Goal: Information Seeking & Learning: Learn about a topic

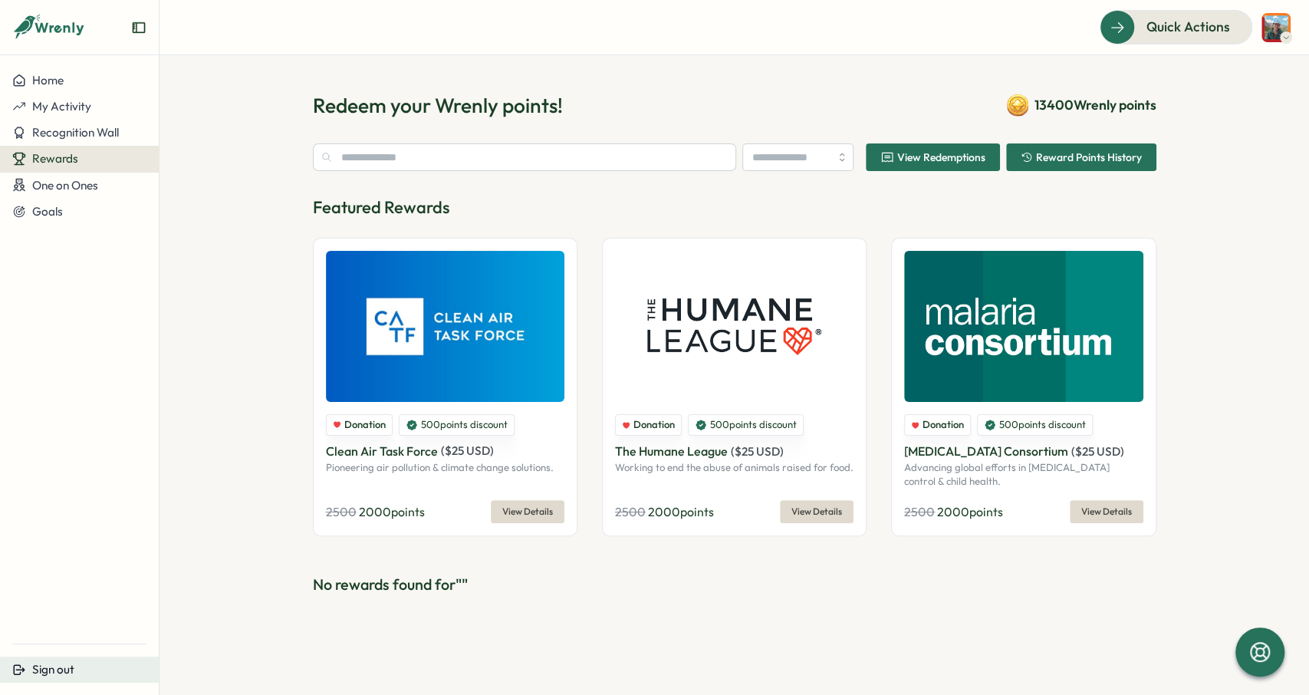
click at [62, 681] on button "Sign out" at bounding box center [79, 669] width 159 height 26
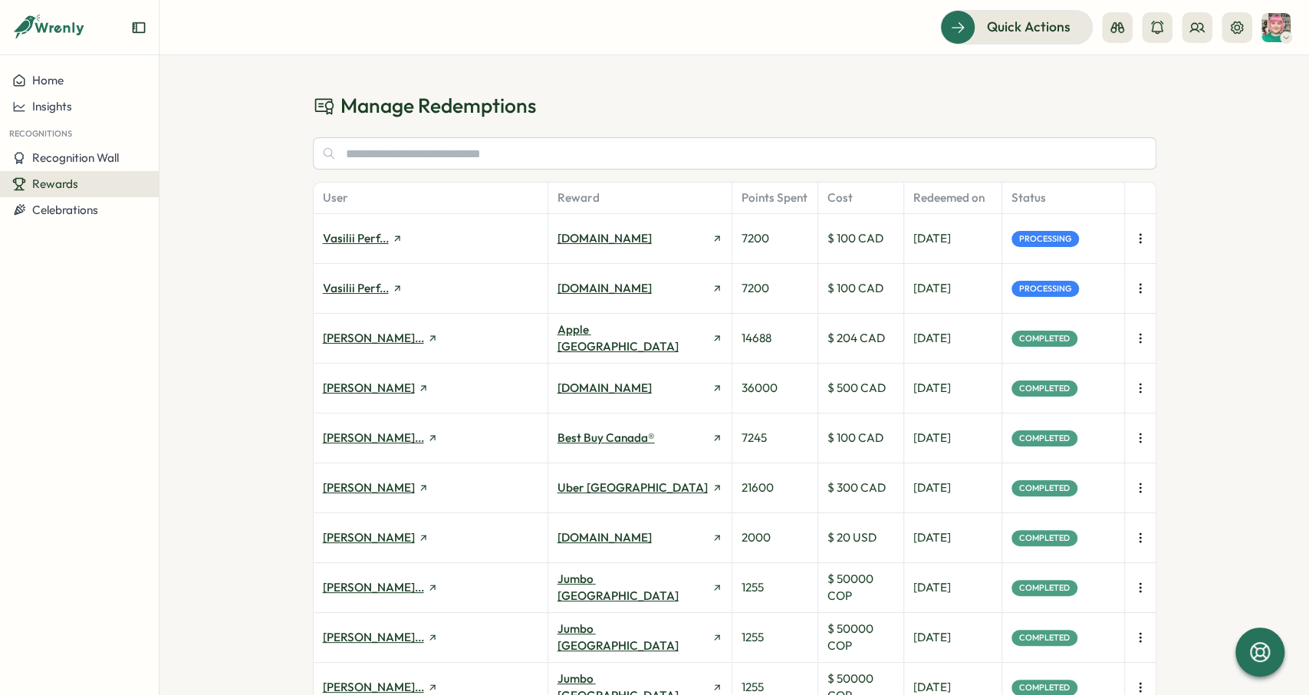
click at [1144, 297] on button "button" at bounding box center [1139, 288] width 21 height 21
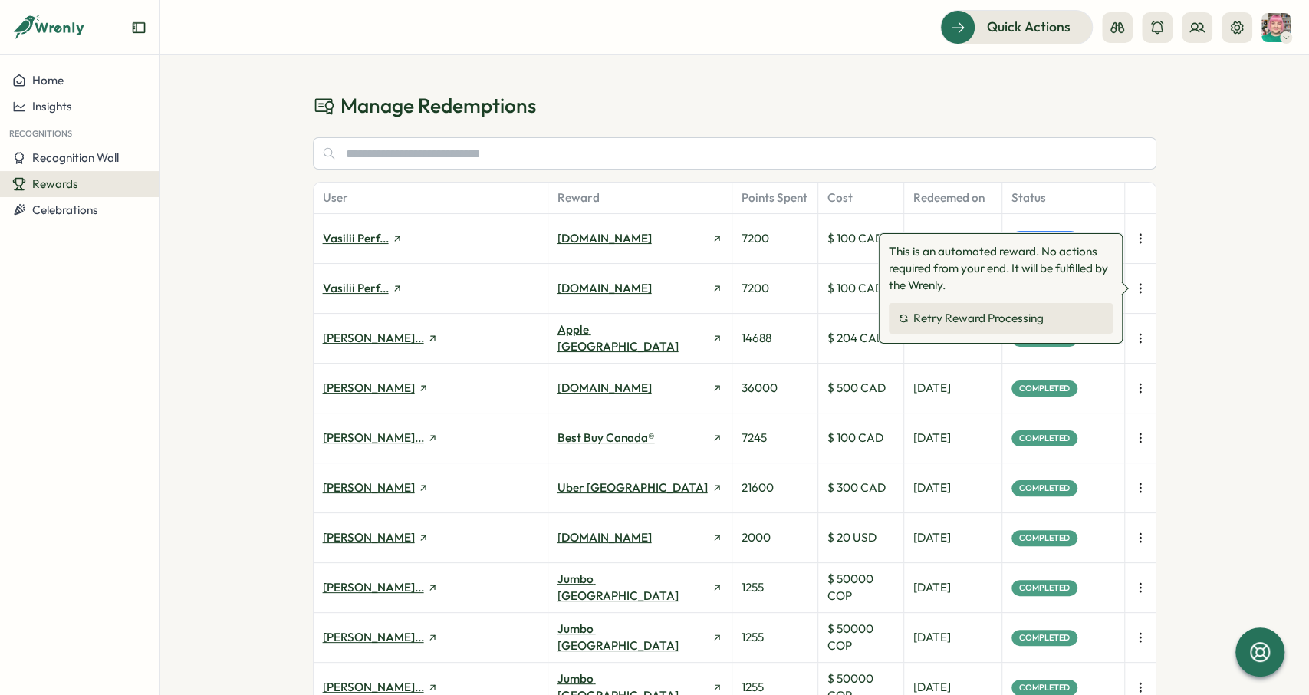
click at [1193, 272] on div "Manage Redemptions User Reward Points Spent Cost Redeemed on Status Vasilii Per…" at bounding box center [733, 374] width 1149 height 639
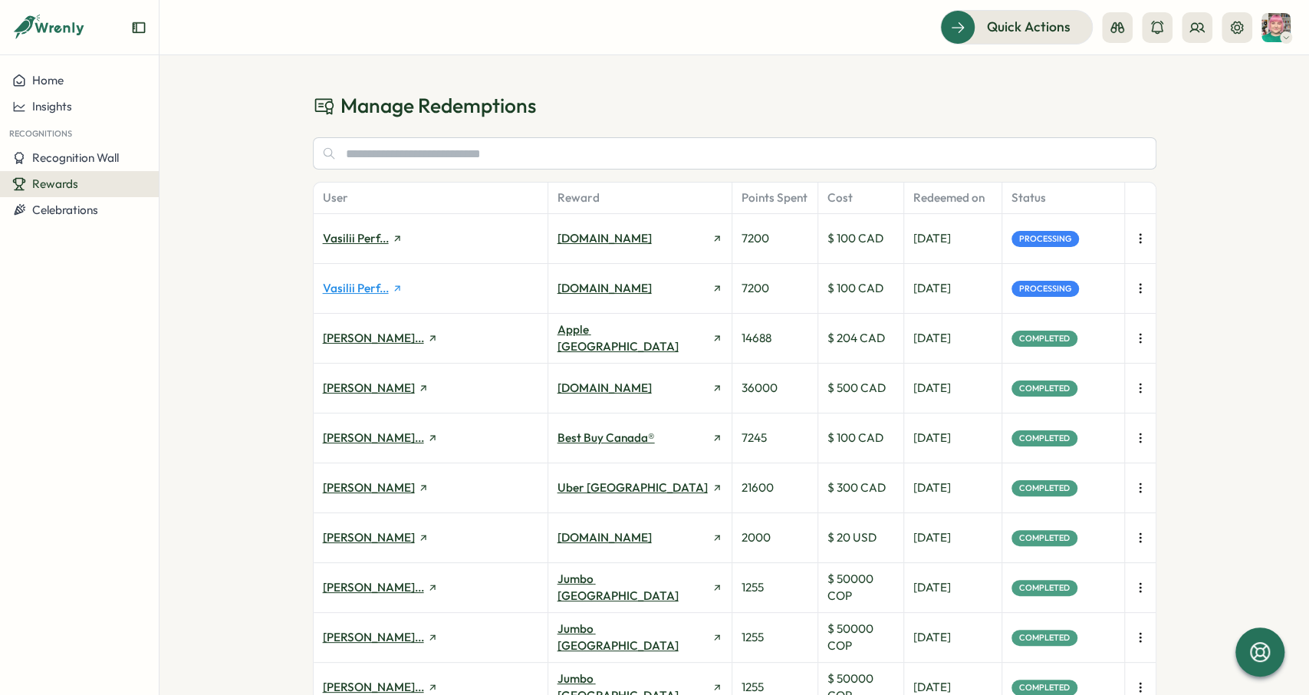
click at [341, 284] on link "Vasilii Perf..." at bounding box center [363, 288] width 80 height 17
click at [1134, 292] on icon "button" at bounding box center [1140, 288] width 15 height 15
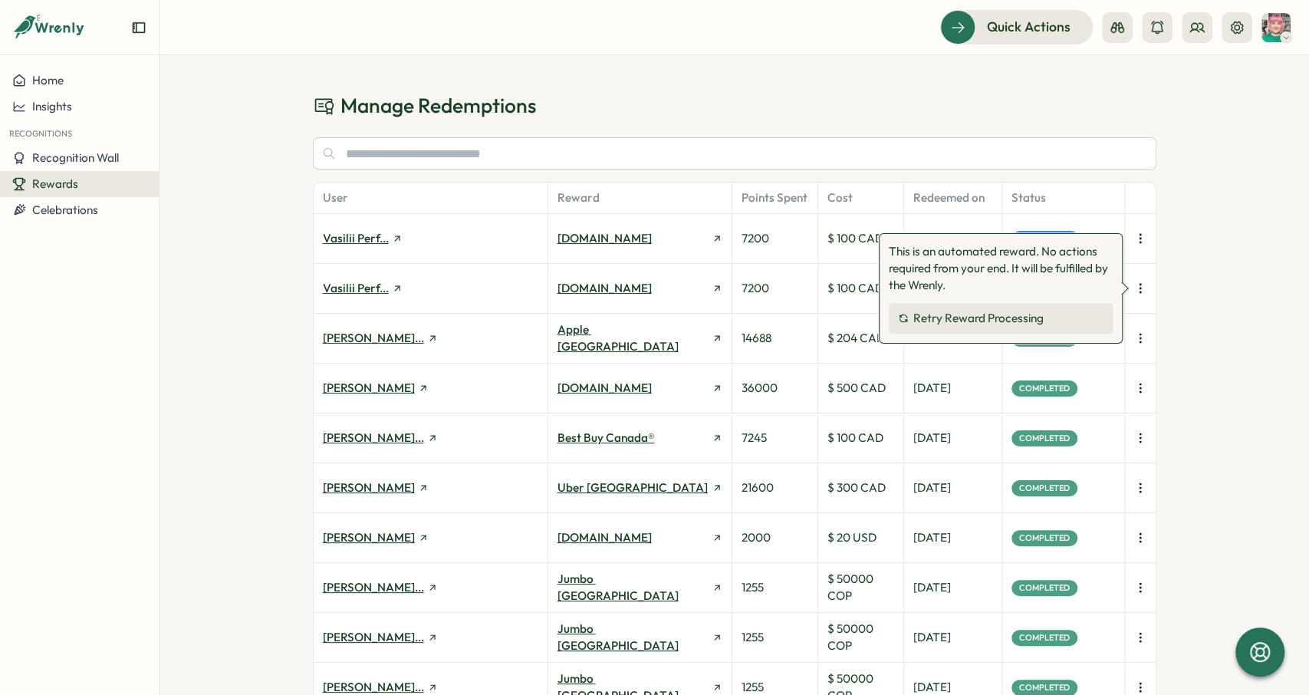
click at [1063, 316] on button "Retry Reward Processing" at bounding box center [1001, 318] width 224 height 31
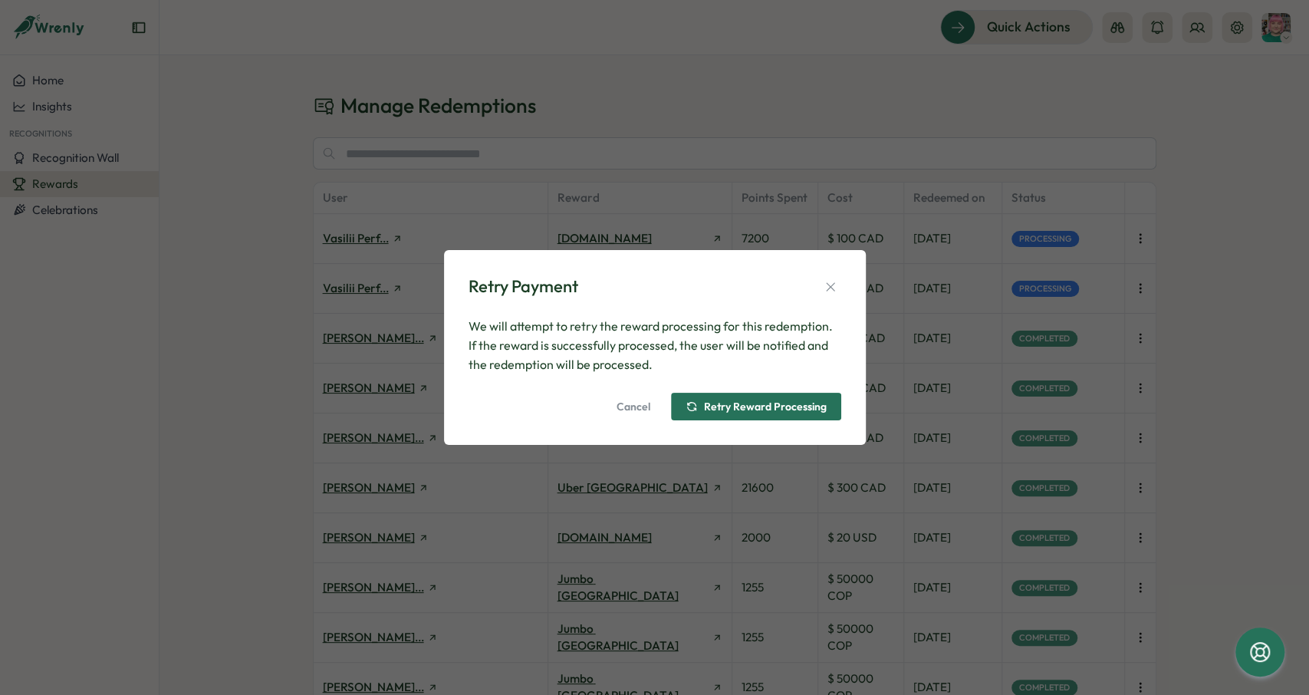
click at [787, 399] on span "Retry Reward Processing" at bounding box center [756, 406] width 141 height 26
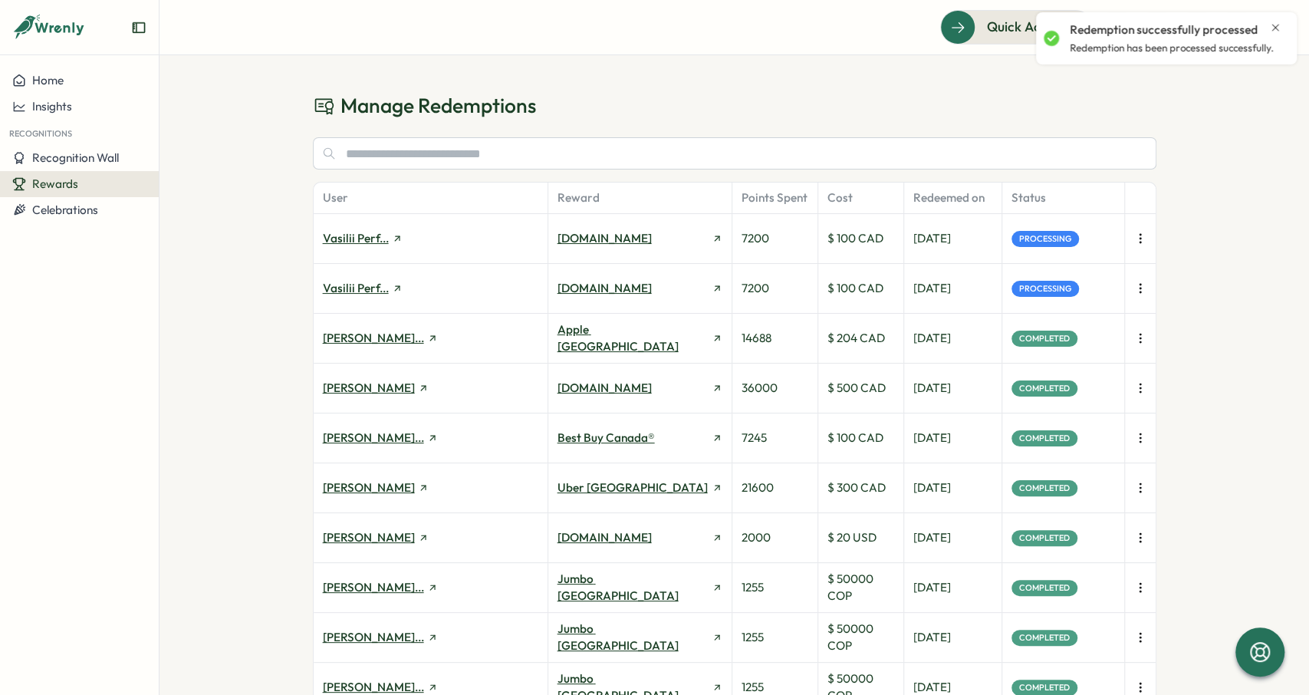
click at [1182, 237] on div "Manage Redemptions User Reward Points Spent Cost Redeemed on Status Vasilii Per…" at bounding box center [733, 374] width 1149 height 639
click at [1143, 235] on icon "button" at bounding box center [1140, 238] width 15 height 15
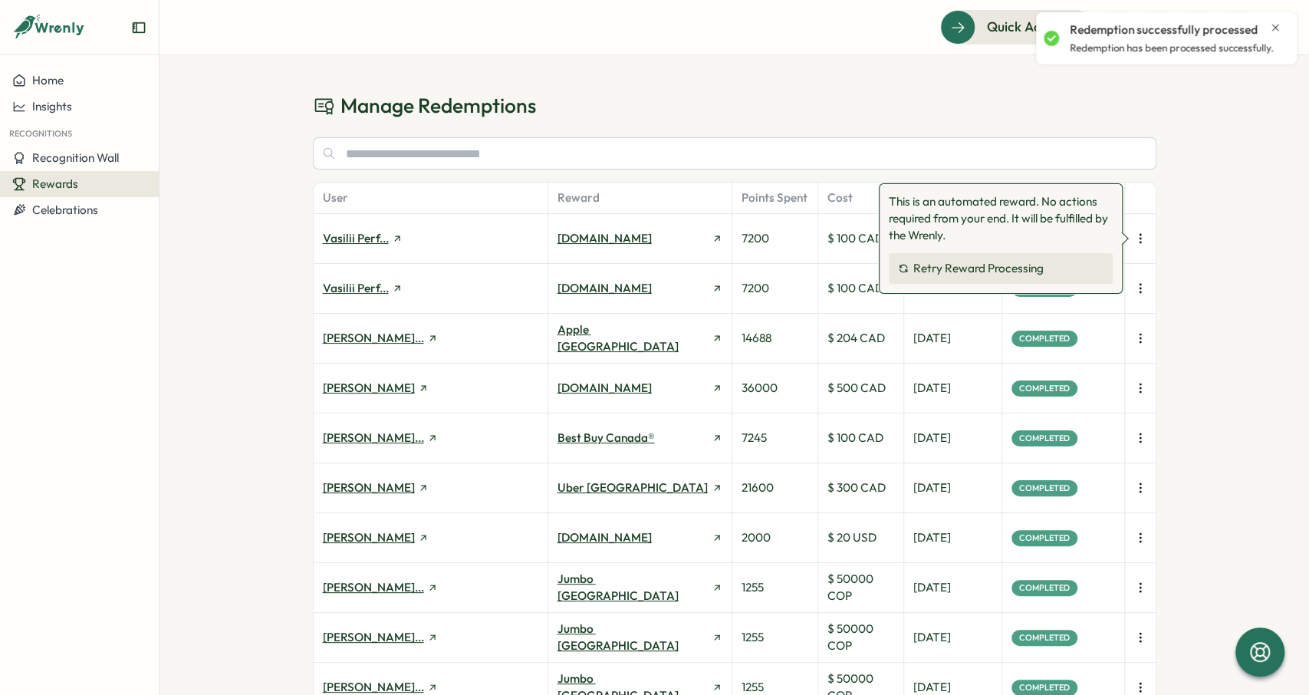
click at [1031, 265] on span "Retry Reward Processing" at bounding box center [978, 268] width 130 height 14
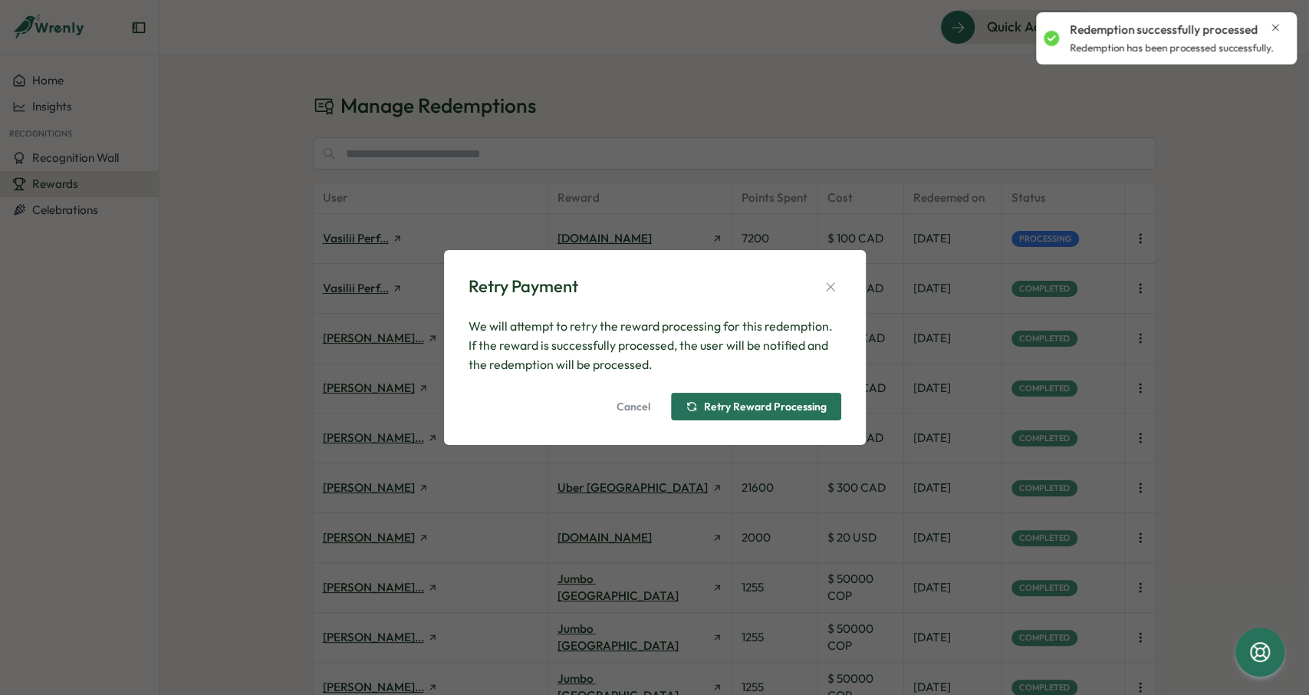
click at [763, 393] on button "Retry Reward Processing" at bounding box center [756, 407] width 170 height 28
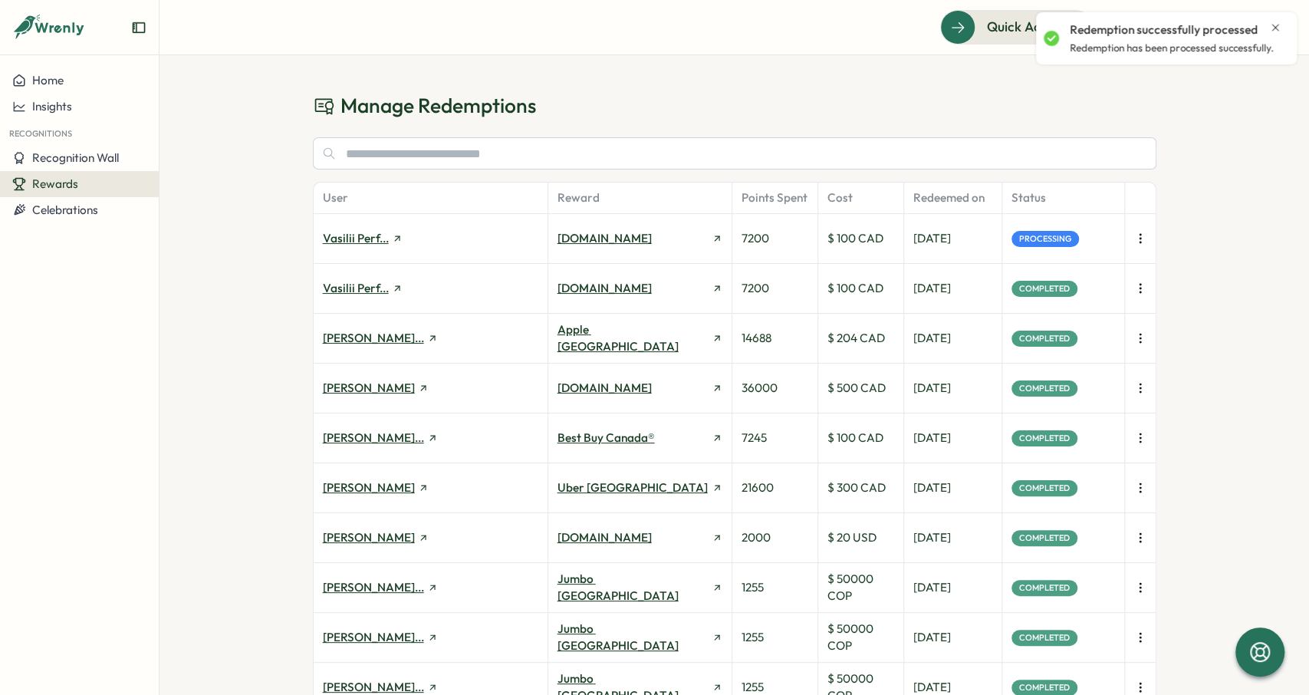
click at [1277, 25] on icon "Close notification" at bounding box center [1275, 27] width 12 height 12
click at [1237, 23] on icon at bounding box center [1237, 27] width 12 height 12
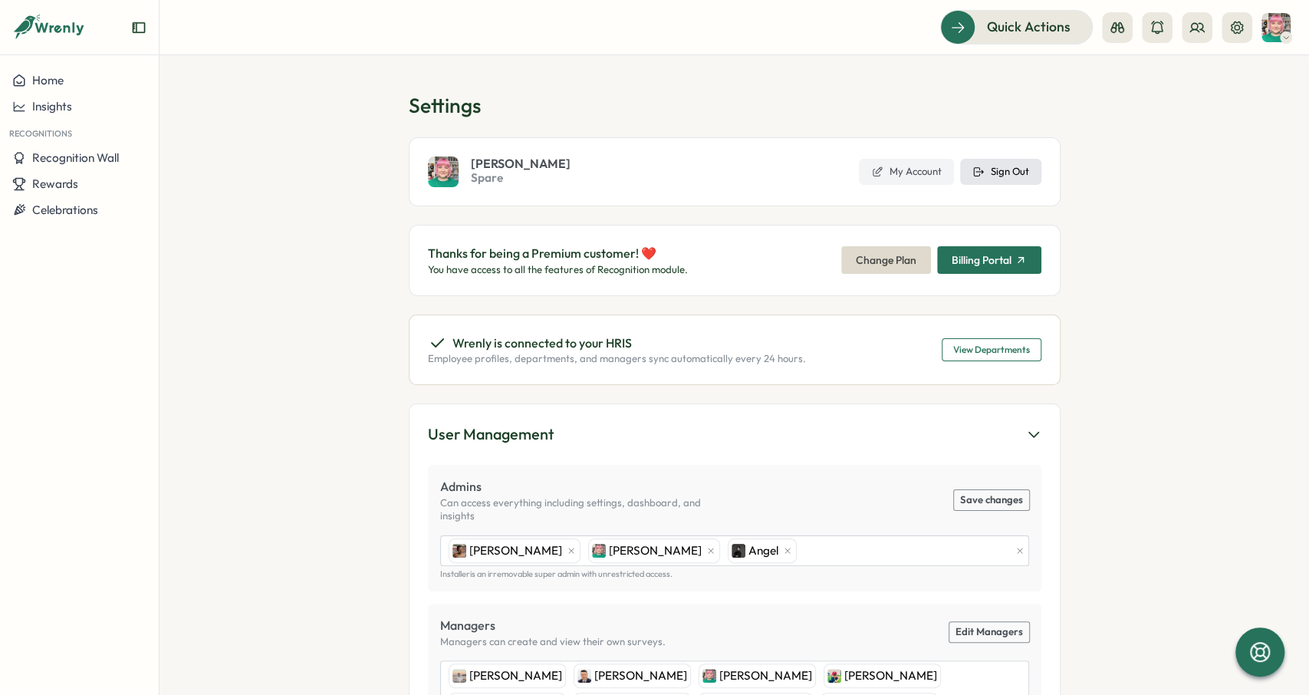
click at [979, 173] on icon at bounding box center [978, 172] width 12 height 12
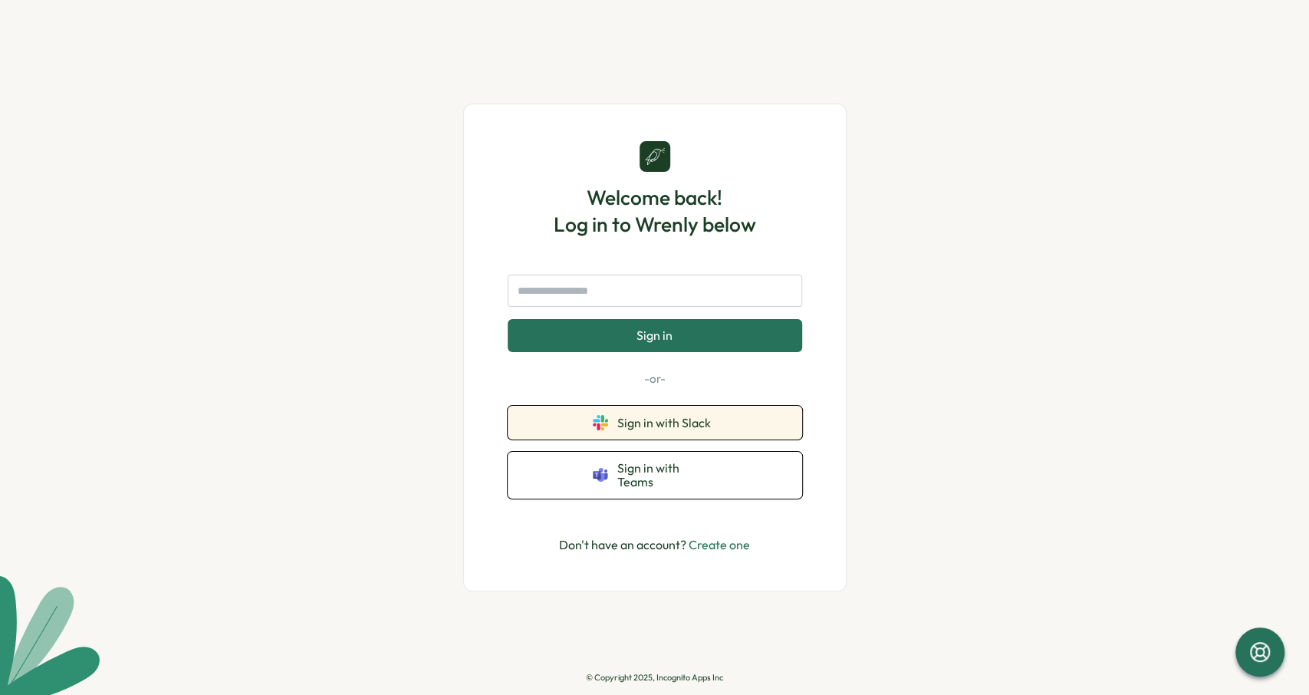
click at [671, 438] on button "Sign in with Slack" at bounding box center [655, 423] width 294 height 34
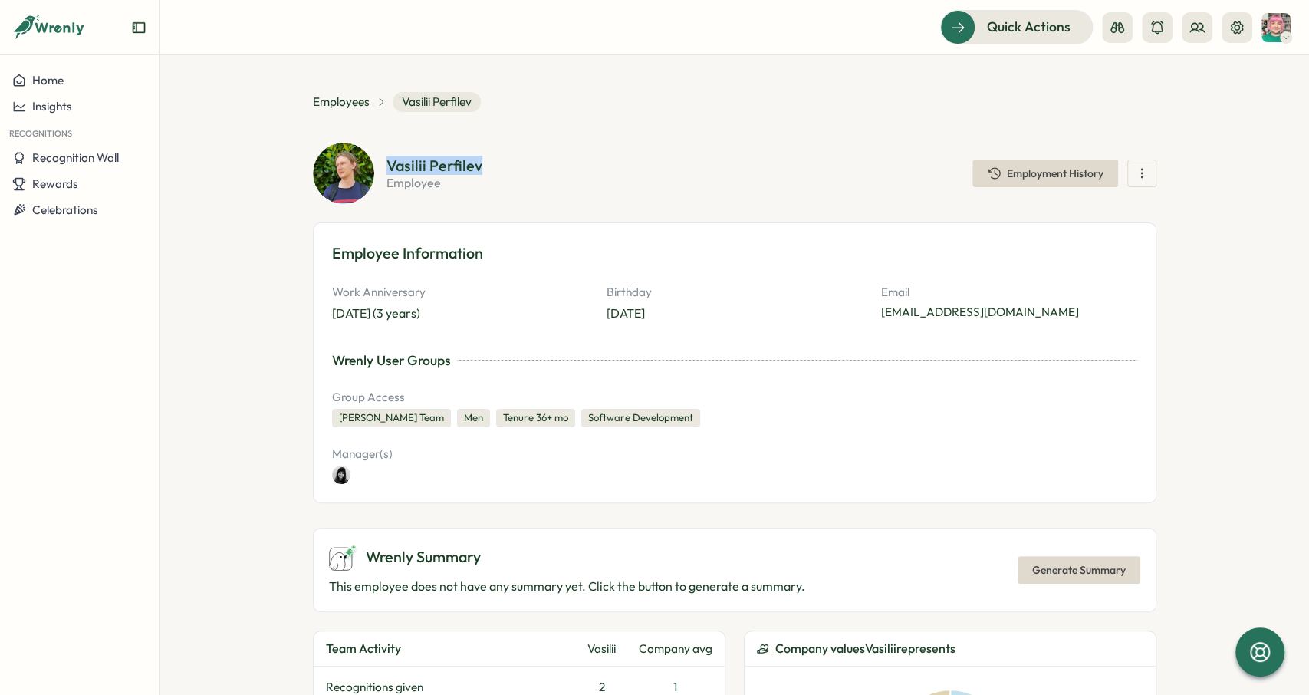
drag, startPoint x: 505, startPoint y: 159, endPoint x: 370, endPoint y: 162, distance: 135.0
click at [370, 162] on div "Vasilii Perfilev employee Employment History" at bounding box center [734, 173] width 843 height 61
copy div "Vasilii Perfilev"
click at [863, 174] on section "Vasilii Perfilev employee Employment History" at bounding box center [771, 173] width 770 height 31
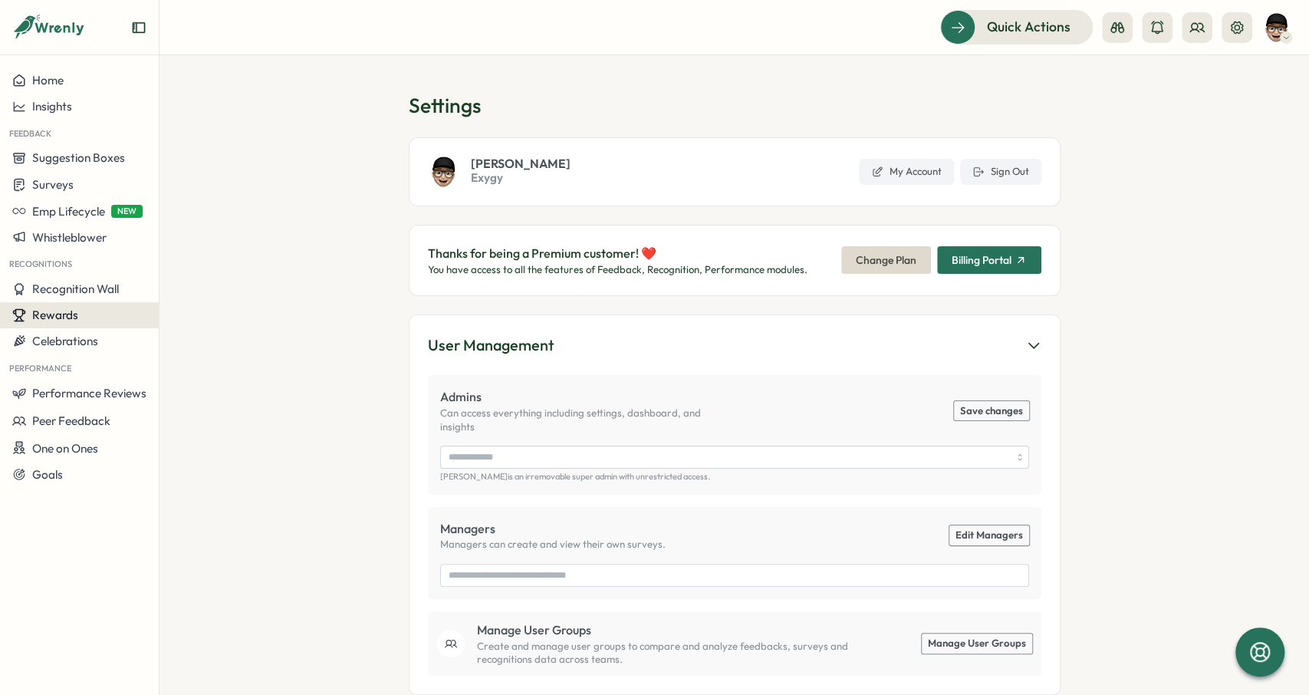
click at [73, 310] on span "Rewards" at bounding box center [55, 314] width 46 height 15
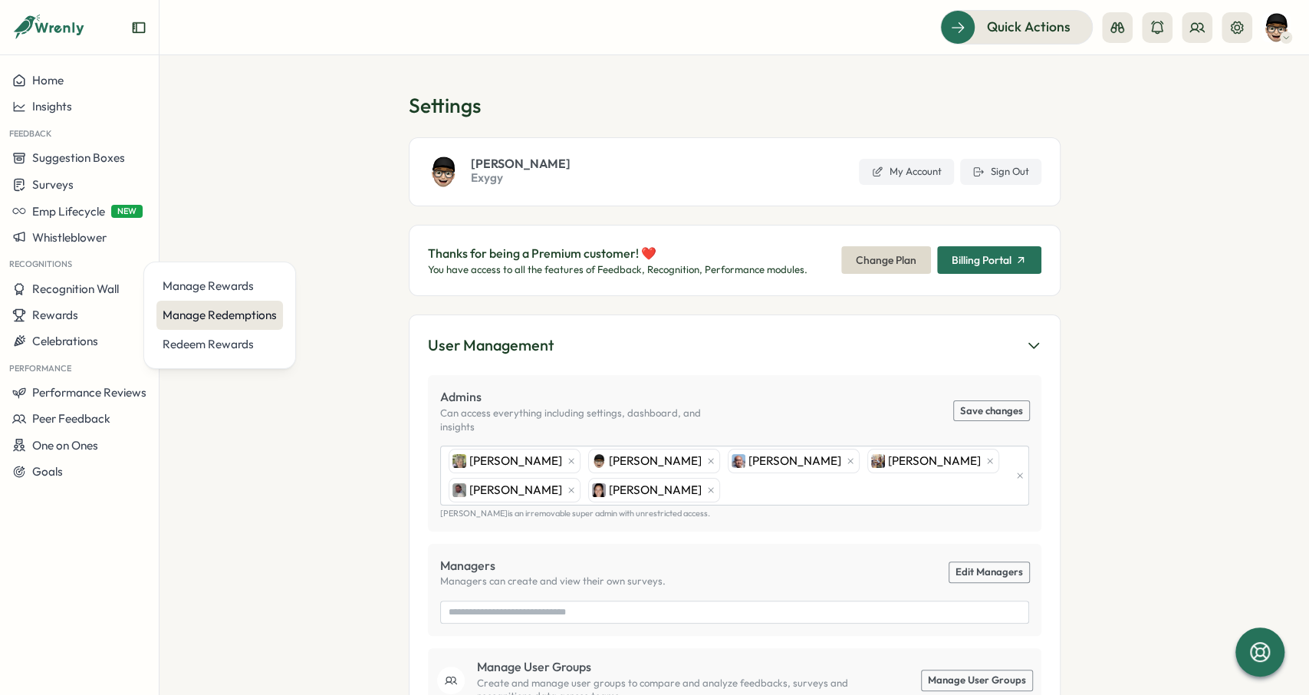
click at [181, 312] on div "Manage Redemptions" at bounding box center [220, 315] width 114 height 17
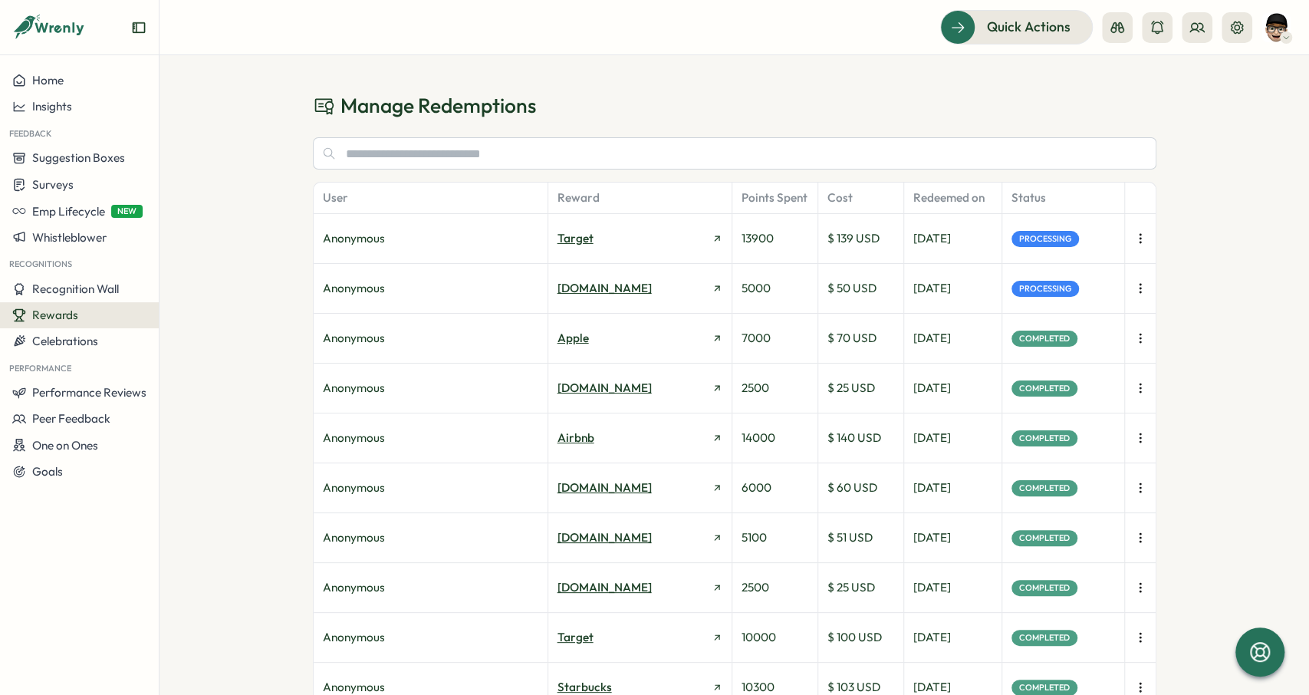
click at [1139, 286] on icon "button" at bounding box center [1140, 288] width 15 height 15
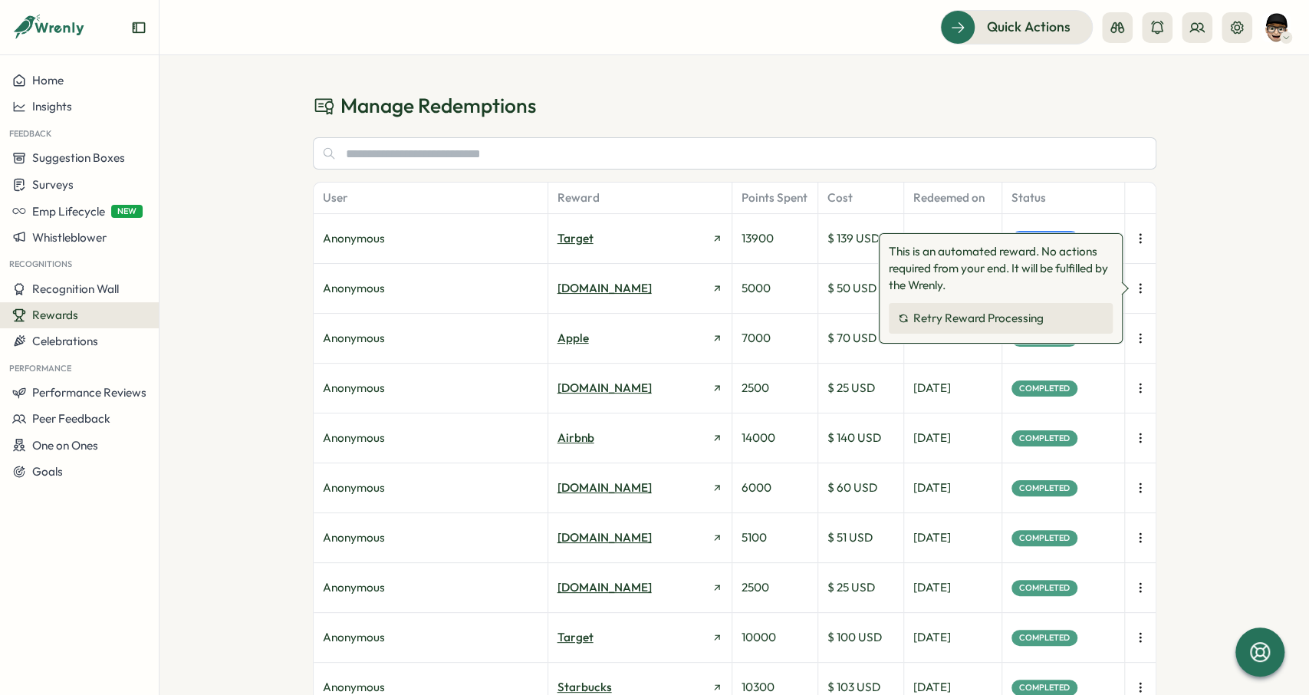
click at [1057, 313] on button "Retry Reward Processing" at bounding box center [1001, 318] width 224 height 31
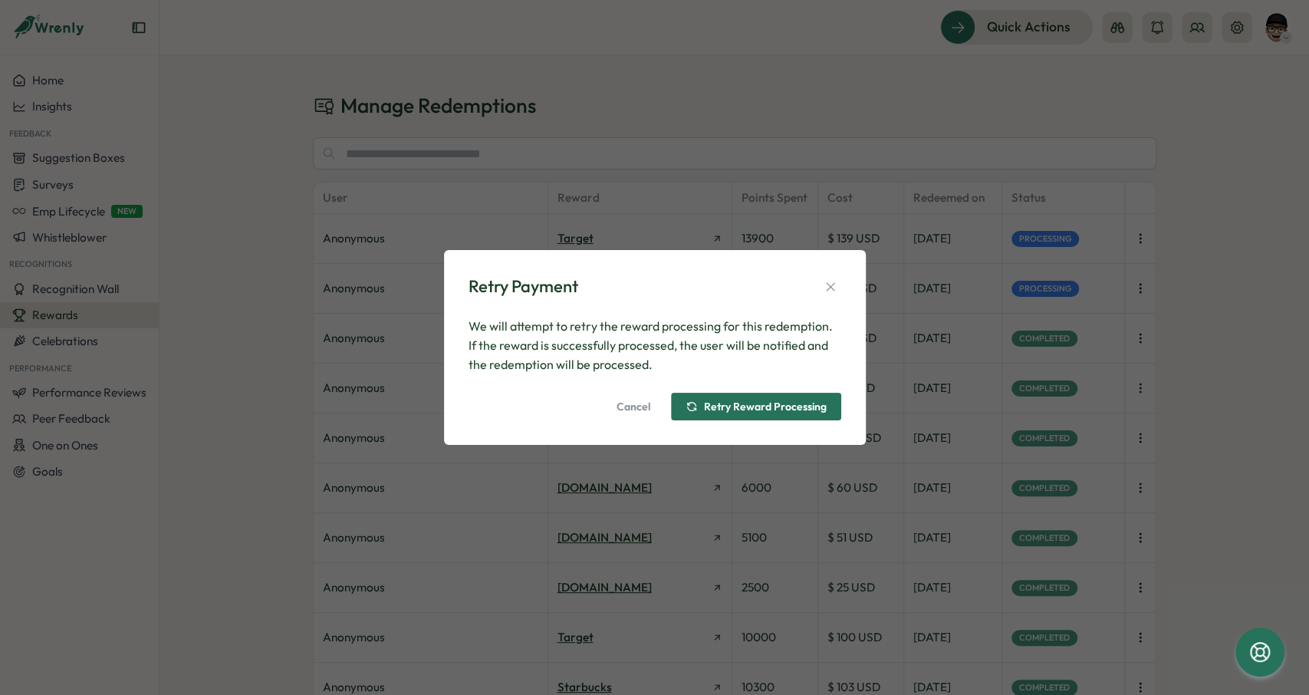
click at [793, 399] on span "Retry Reward Processing" at bounding box center [756, 406] width 141 height 26
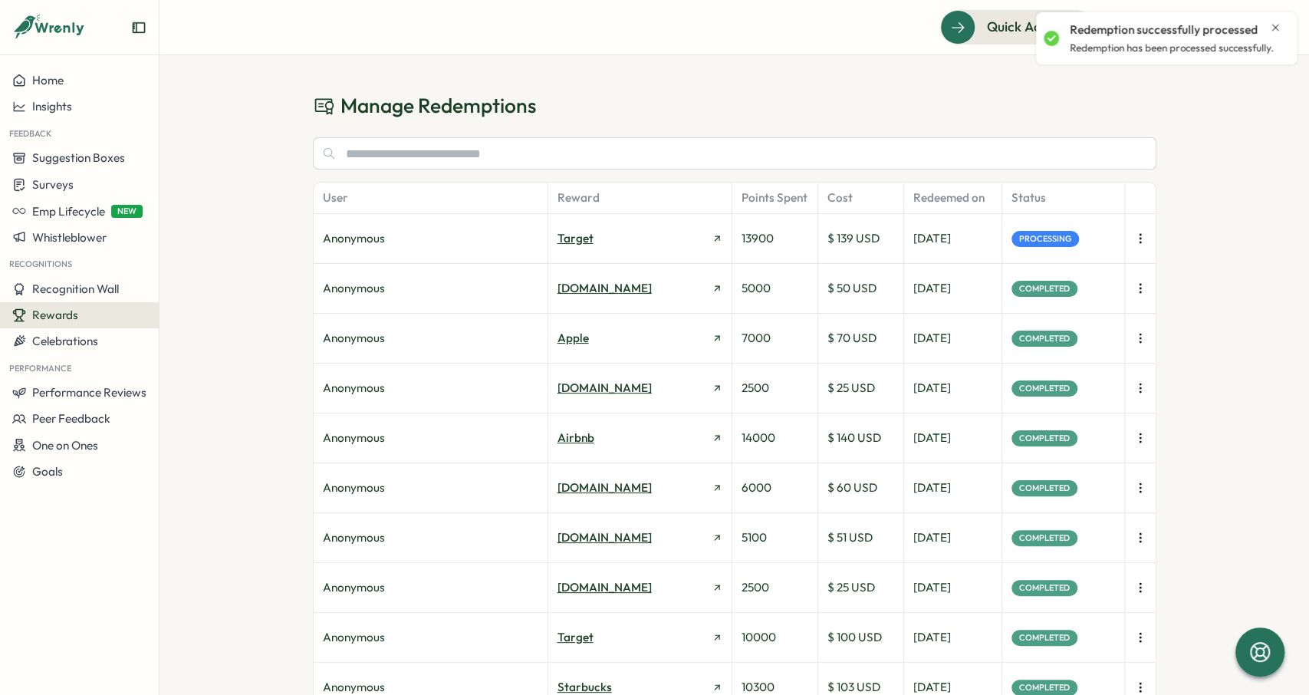
click at [1143, 232] on icon "button" at bounding box center [1140, 238] width 15 height 15
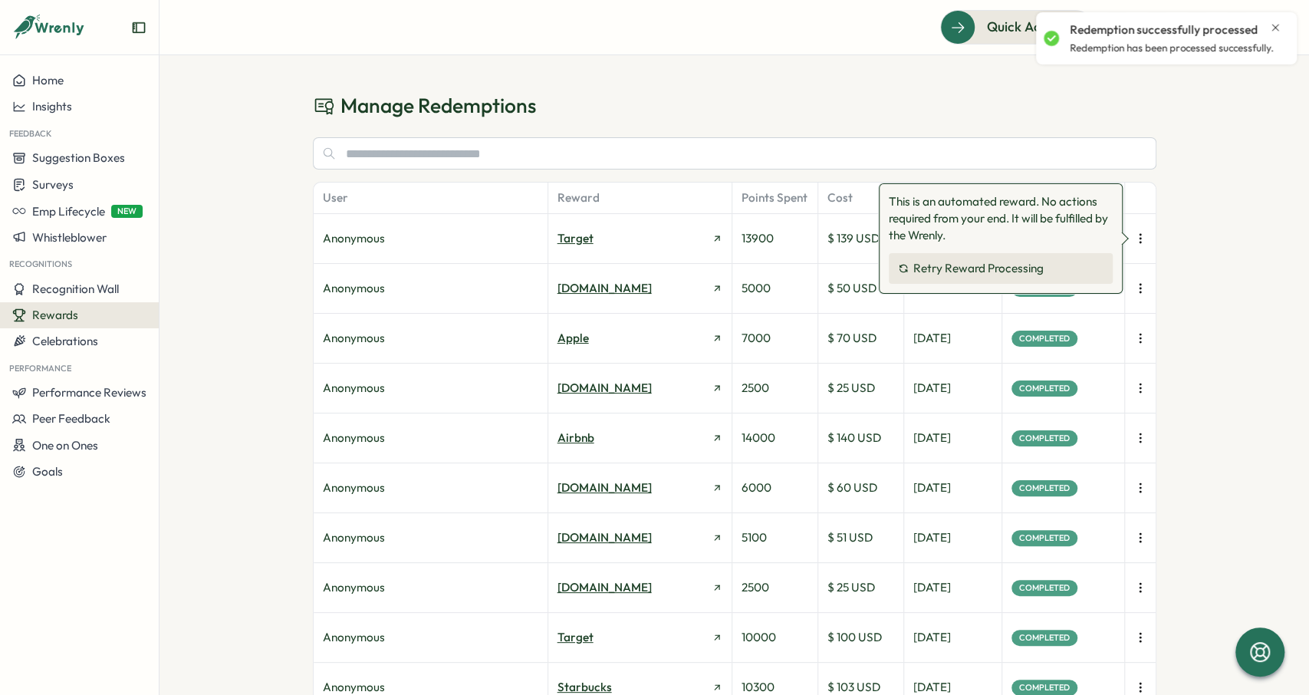
click at [1030, 267] on span "Retry Reward Processing" at bounding box center [978, 268] width 130 height 14
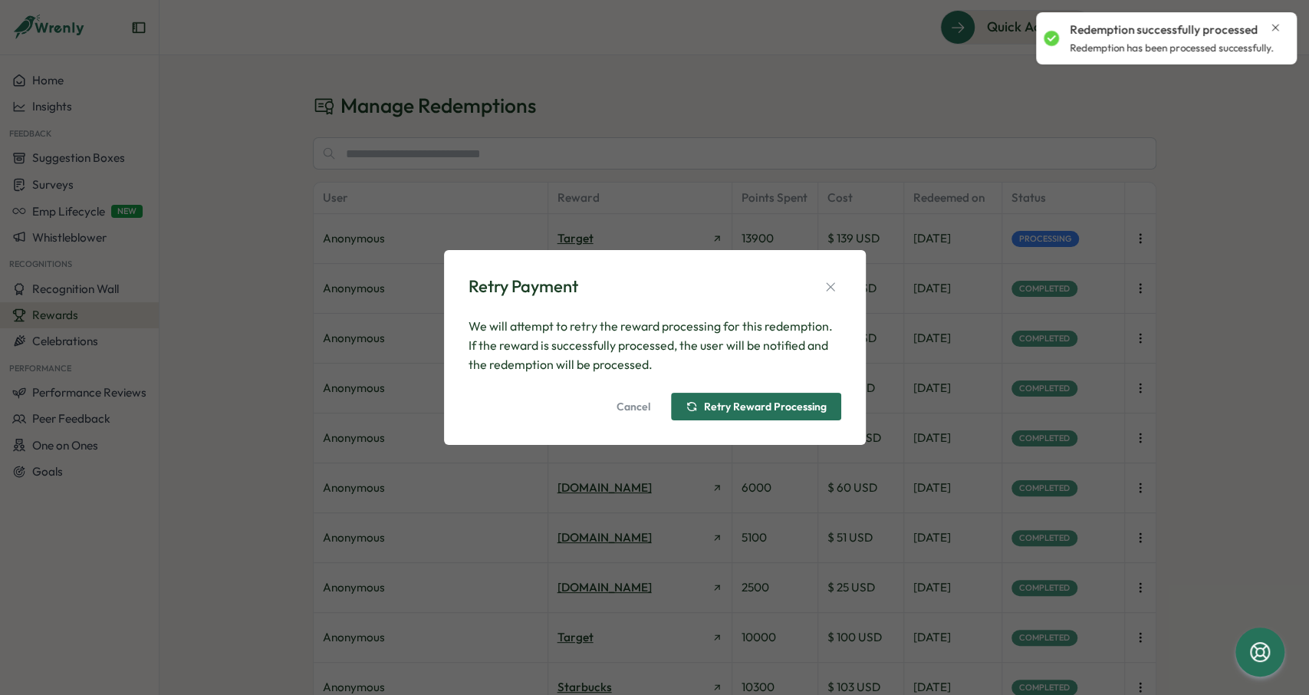
click at [797, 401] on span "Retry Reward Processing" at bounding box center [765, 406] width 123 height 11
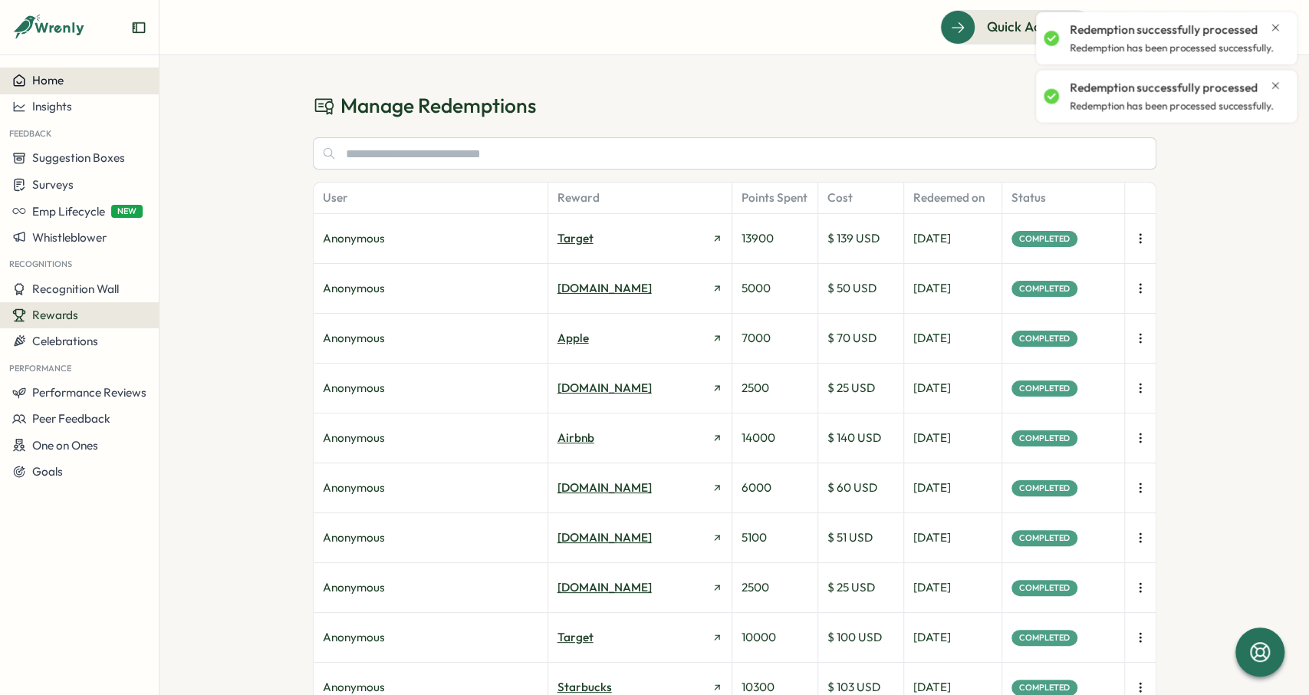
click at [130, 81] on div "Home" at bounding box center [79, 81] width 134 height 14
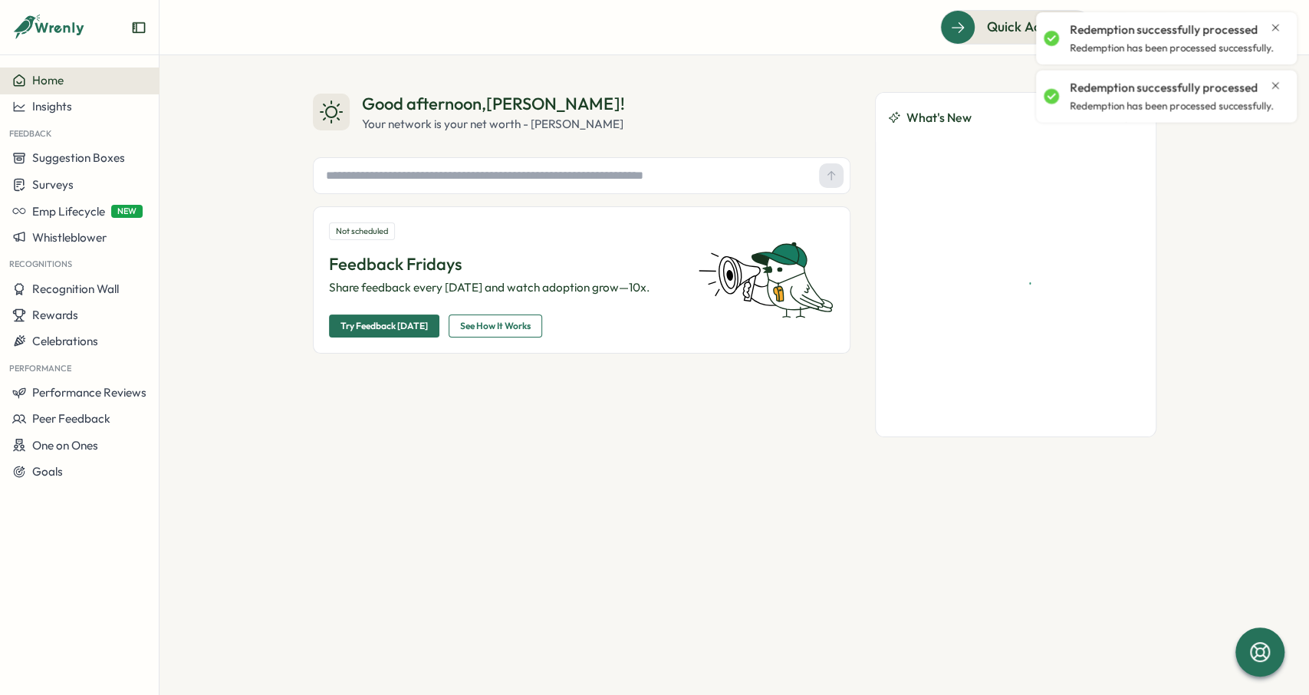
click at [1281, 28] on div "Redemption successfully processed Redemption has been processed successfully." at bounding box center [1166, 38] width 245 height 40
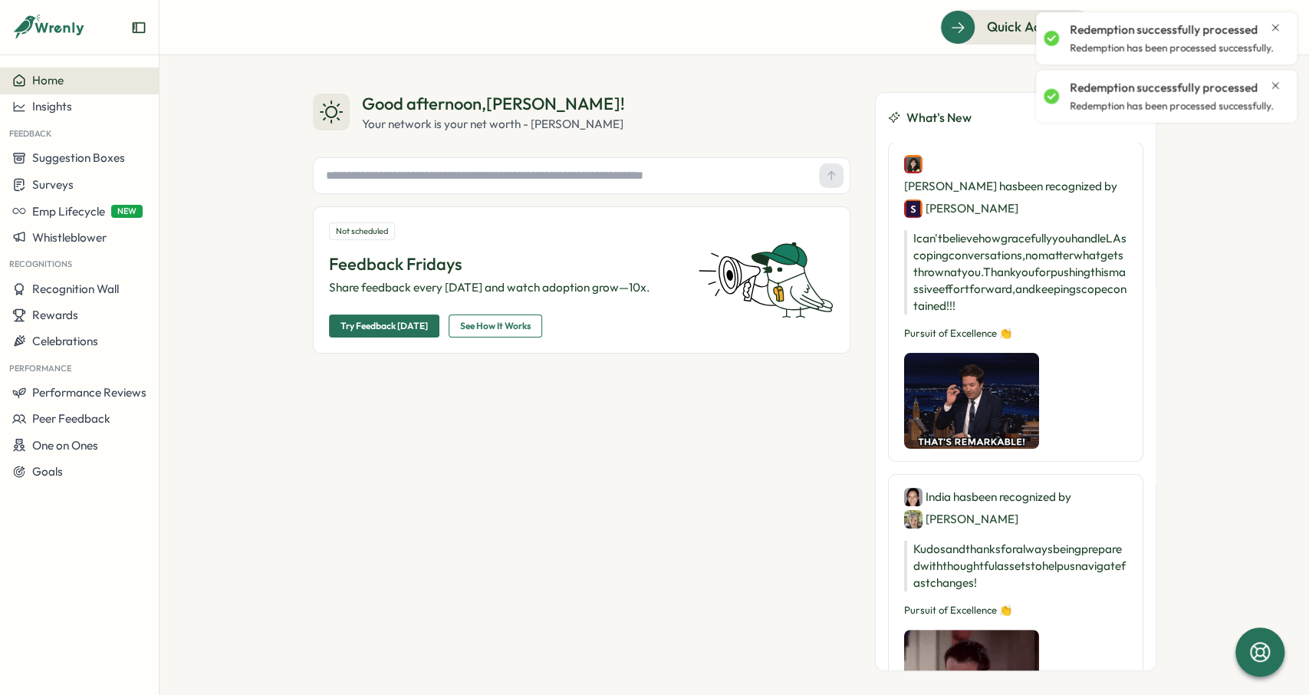
click at [1274, 88] on icon "Close notification" at bounding box center [1275, 86] width 12 height 12
click at [1277, 35] on div "Redemption successfully processed" at bounding box center [1176, 29] width 212 height 17
click at [1274, 27] on icon "Close notification" at bounding box center [1275, 27] width 7 height 7
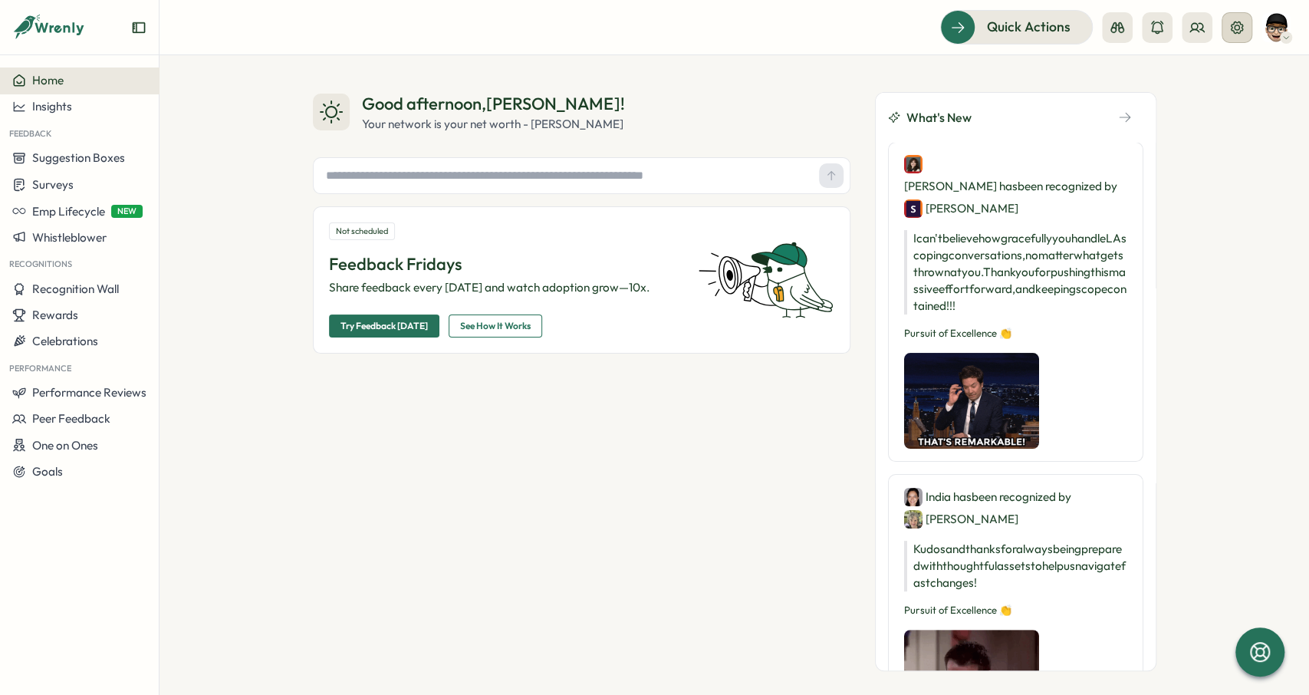
click at [1231, 24] on icon at bounding box center [1236, 27] width 15 height 15
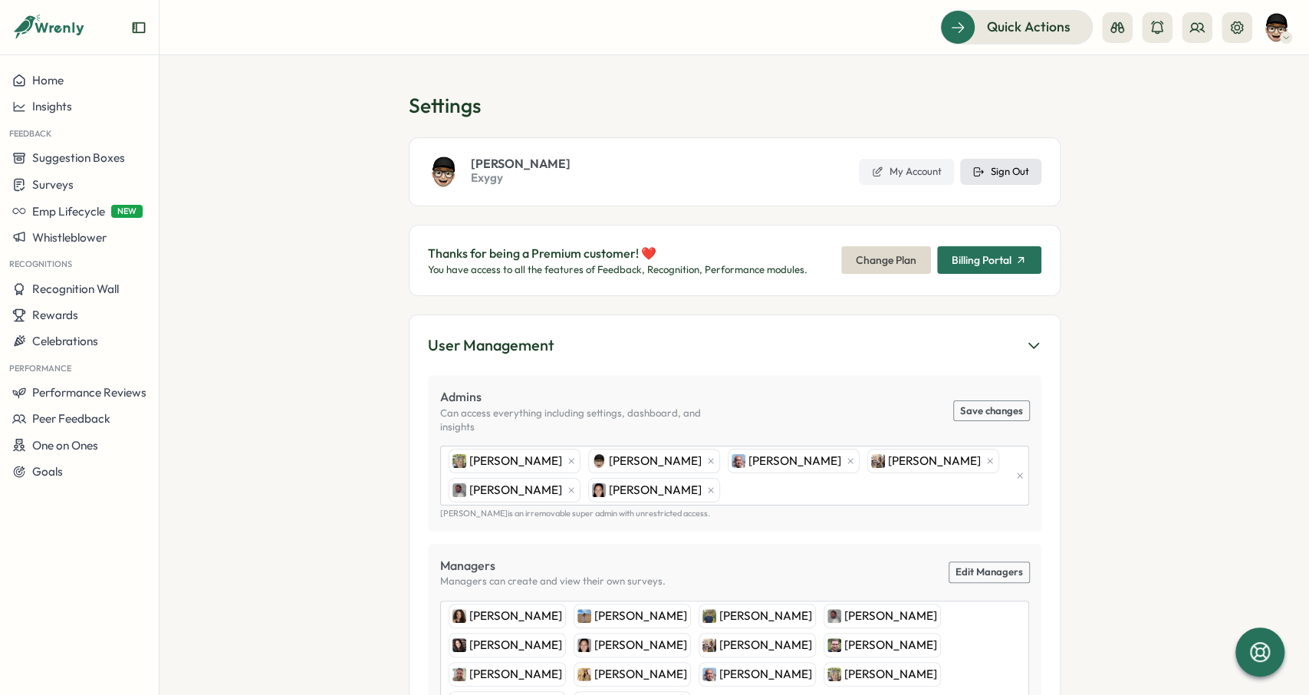
click at [995, 169] on span "Sign Out" at bounding box center [1010, 172] width 38 height 14
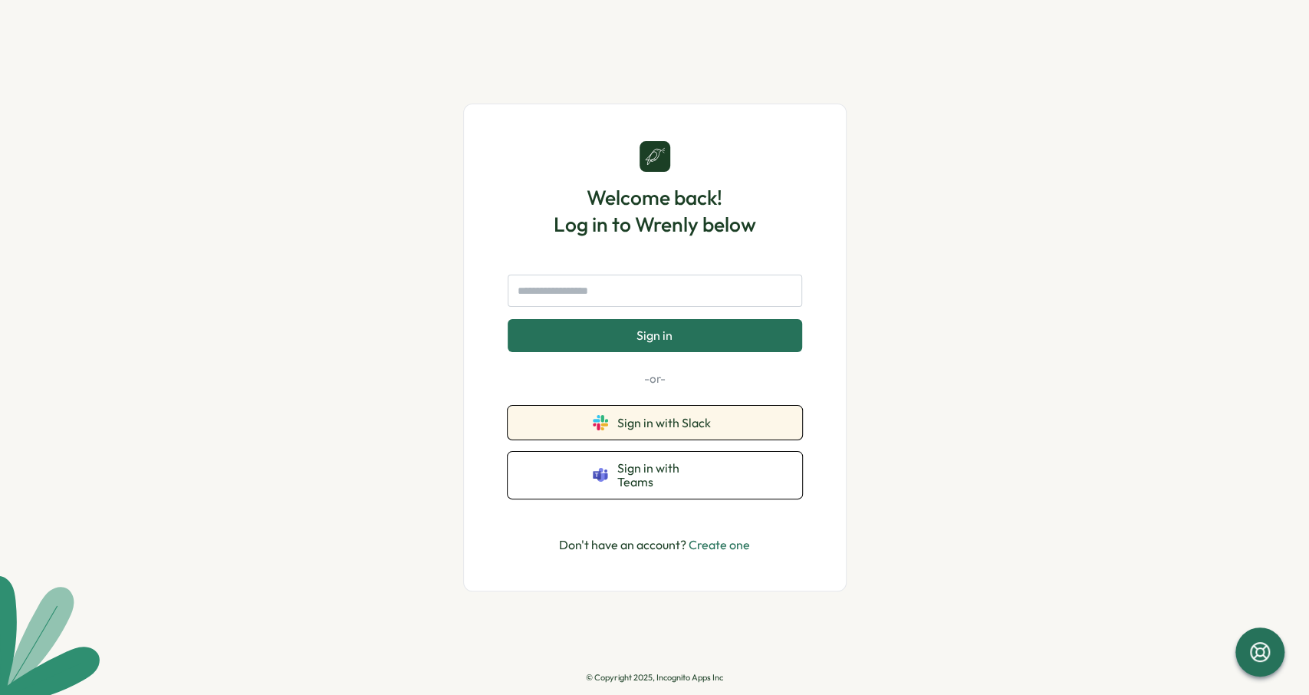
click at [721, 417] on button "Sign in with Slack" at bounding box center [655, 423] width 294 height 34
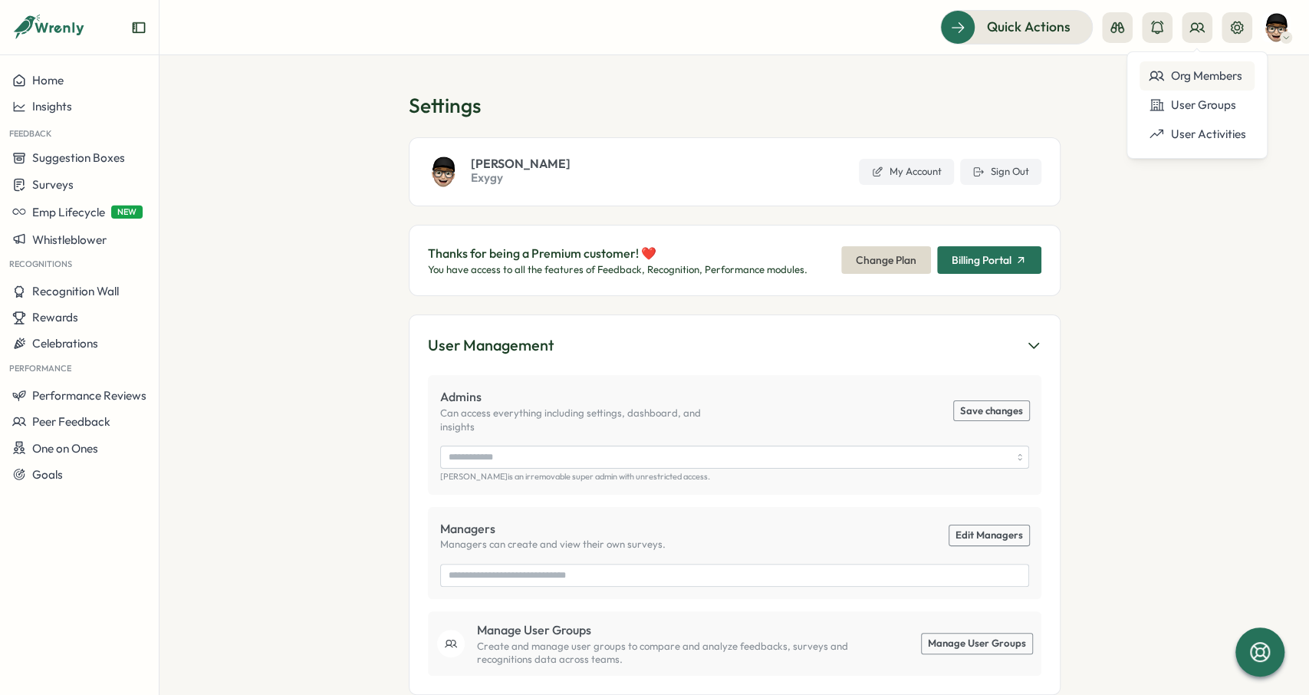
click at [1198, 68] on div "Org Members" at bounding box center [1197, 75] width 97 height 17
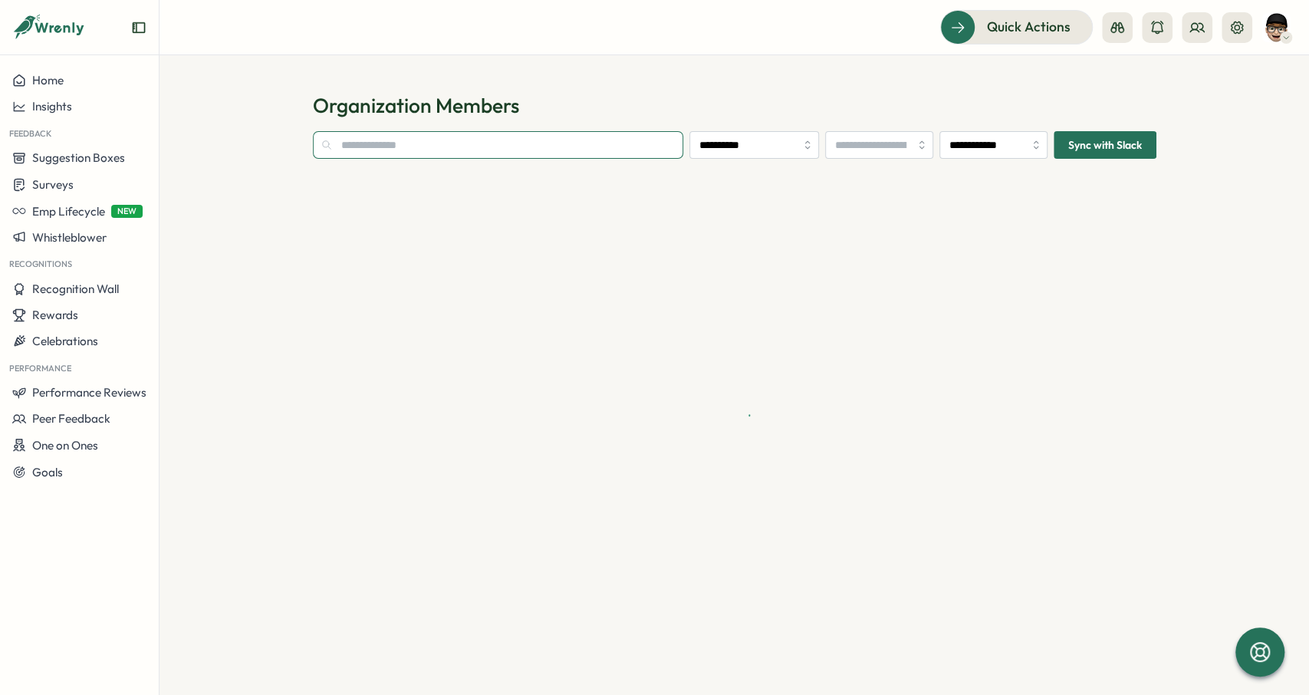
click at [531, 153] on input "text" at bounding box center [498, 145] width 371 height 28
type input "**"
type input "**********"
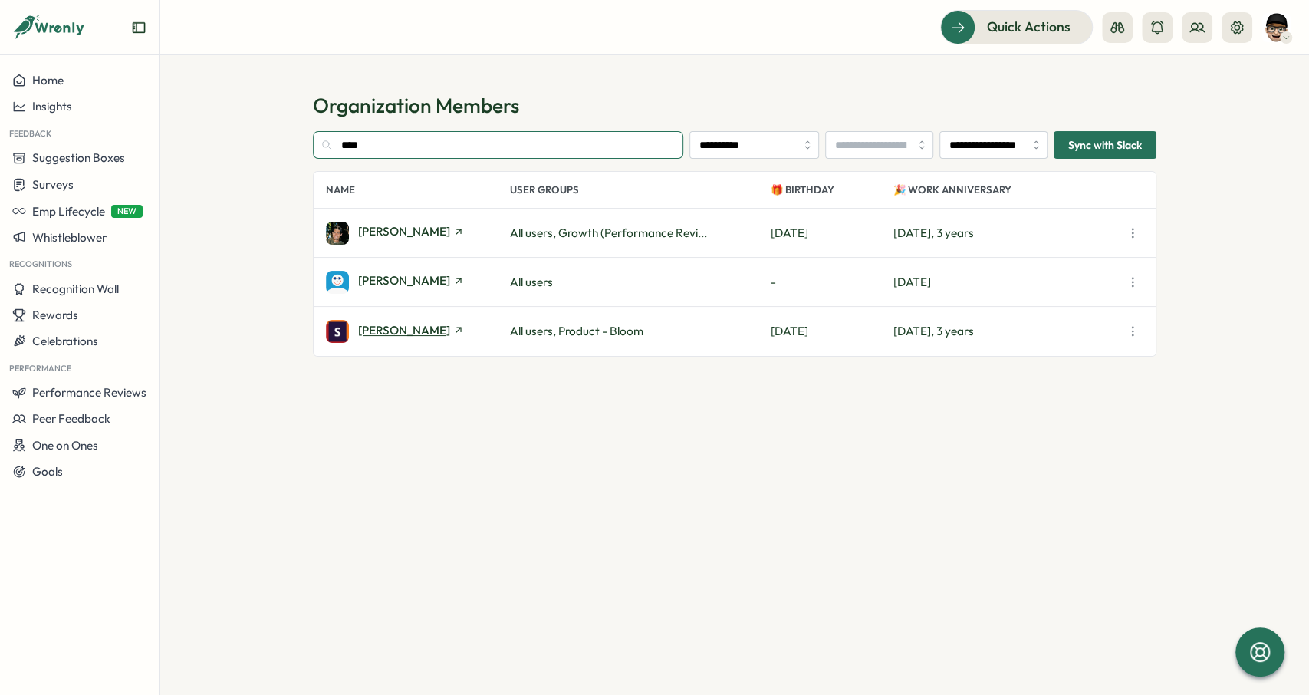
type input "****"
click at [424, 333] on span "Sarah Lazarich" at bounding box center [404, 330] width 92 height 12
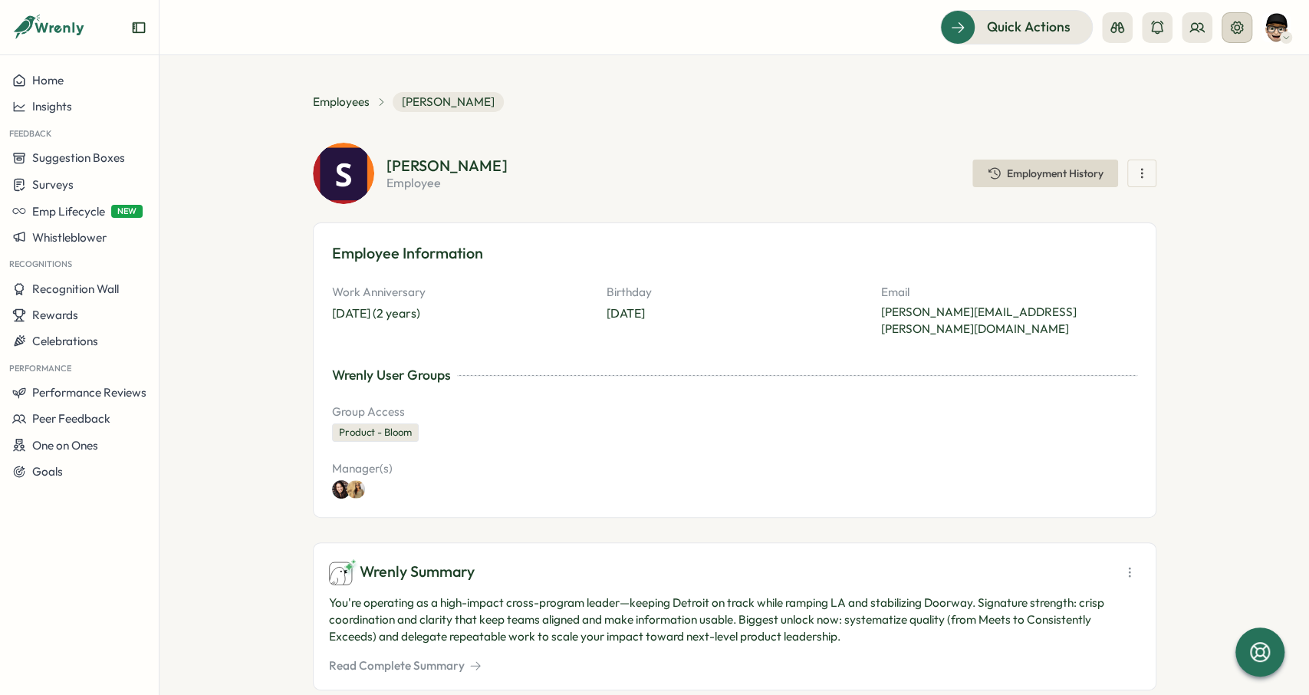
click at [1238, 35] on button at bounding box center [1236, 27] width 31 height 31
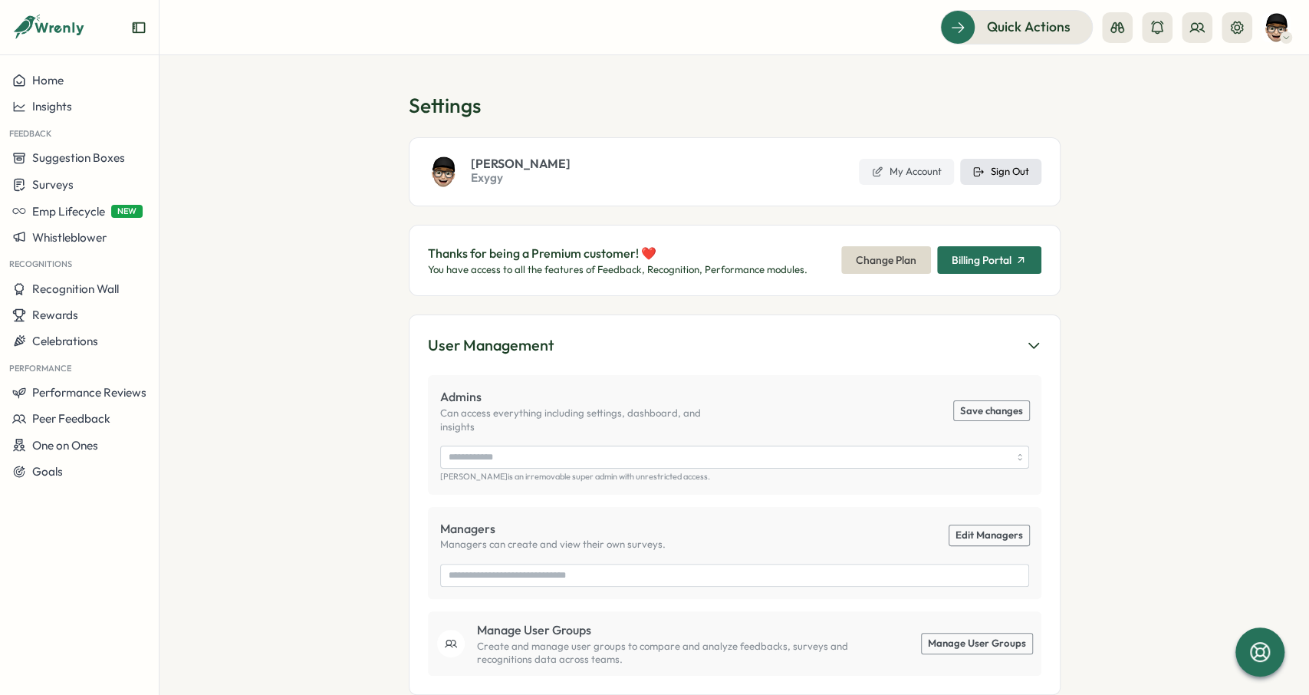
click at [973, 166] on icon at bounding box center [978, 172] width 12 height 12
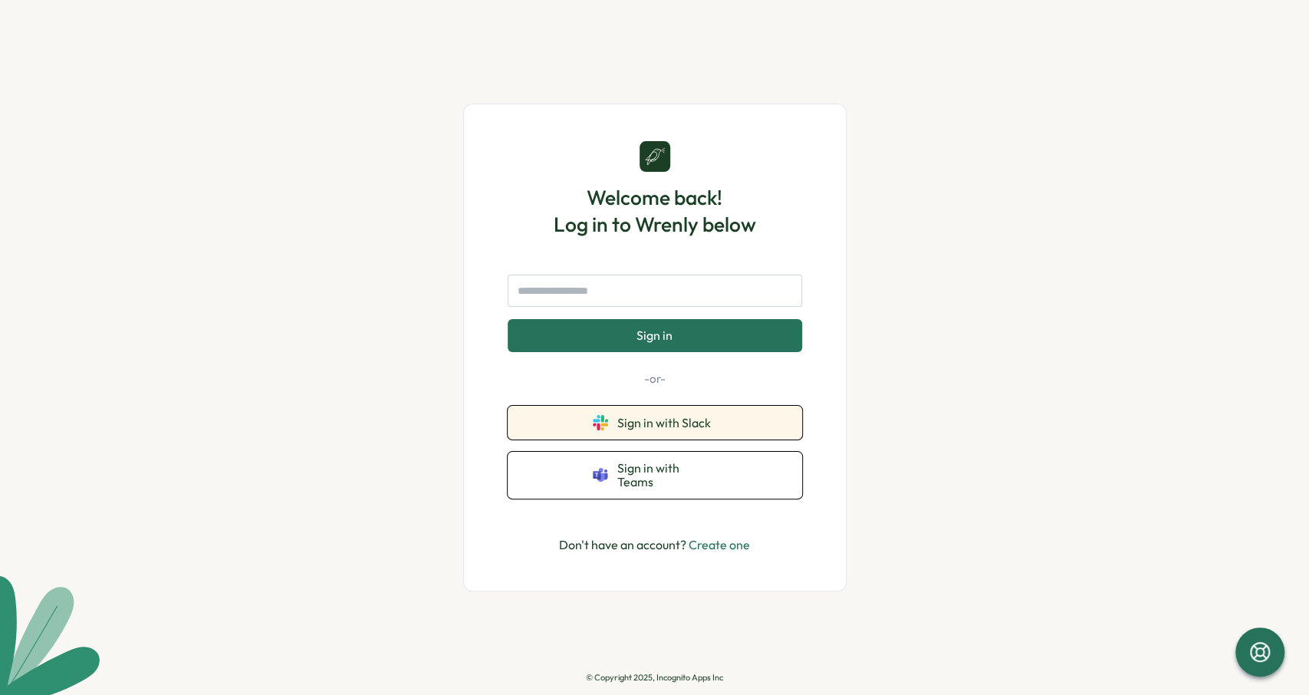
click at [654, 429] on span "Sign in with Slack" at bounding box center [667, 423] width 100 height 14
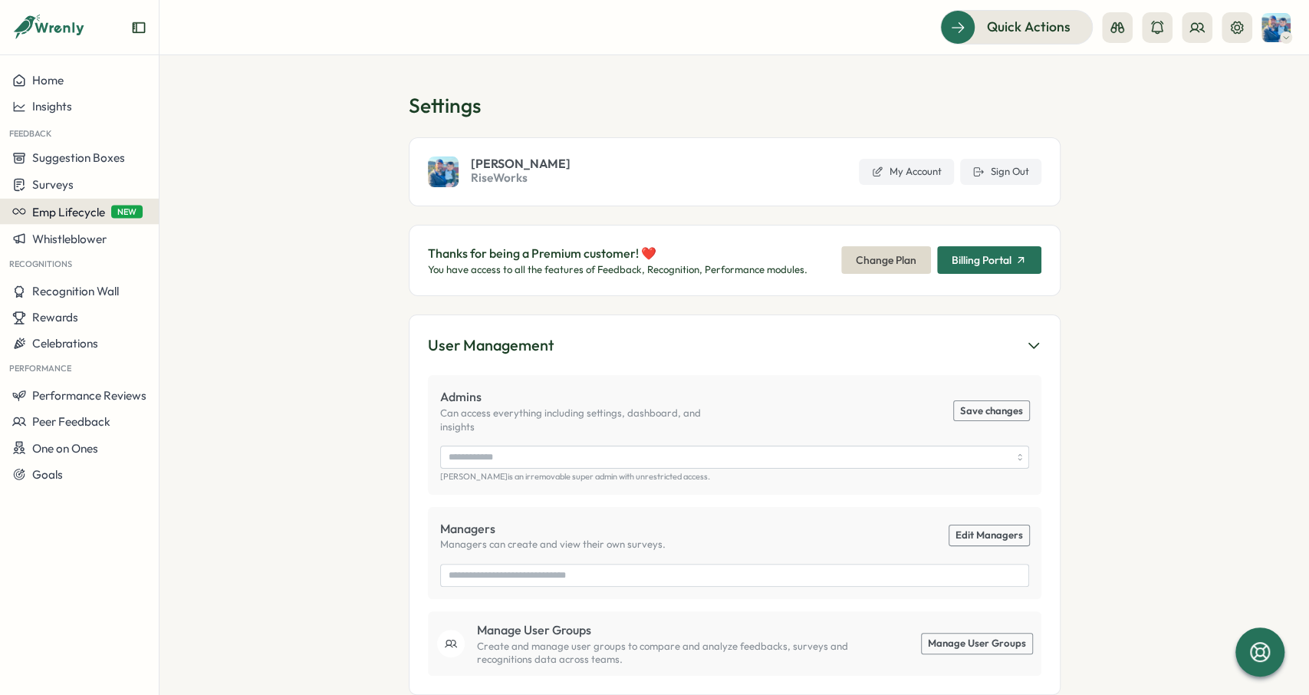
click at [45, 210] on span "Emp Lifecycle" at bounding box center [68, 211] width 73 height 15
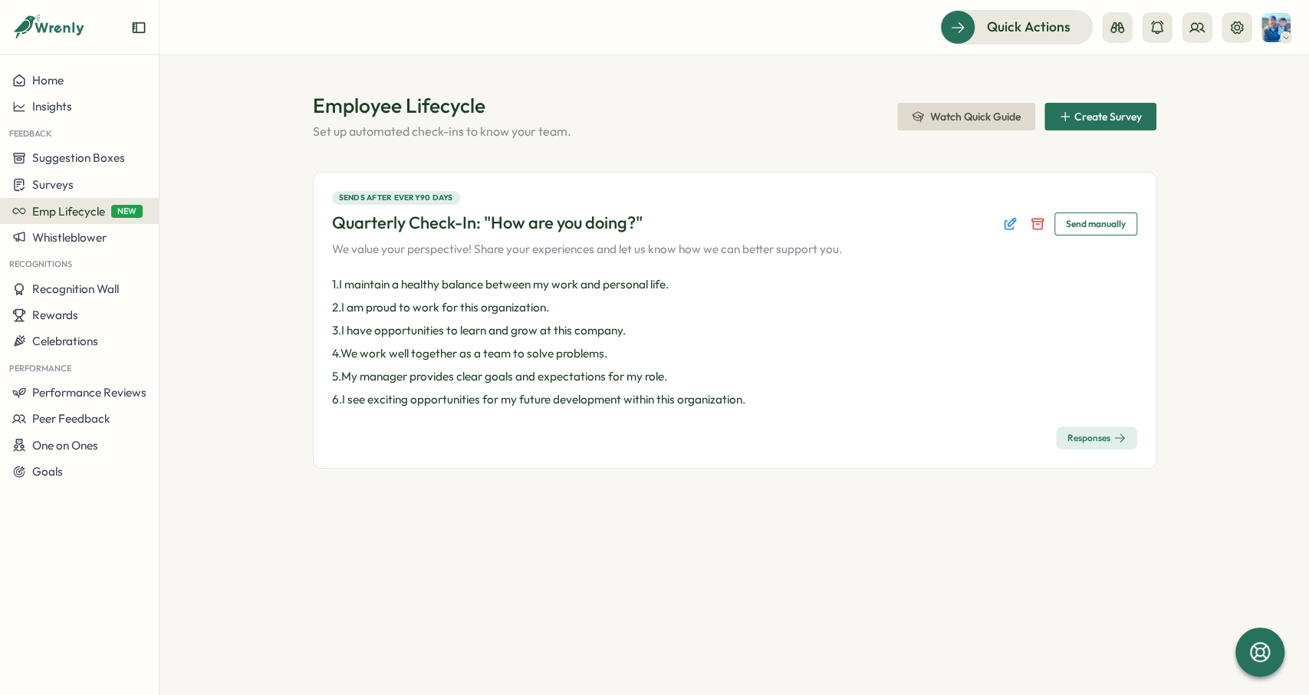
click at [1097, 437] on div "Responses" at bounding box center [1096, 438] width 58 height 12
click at [1113, 446] on span "Responses" at bounding box center [1096, 437] width 58 height 21
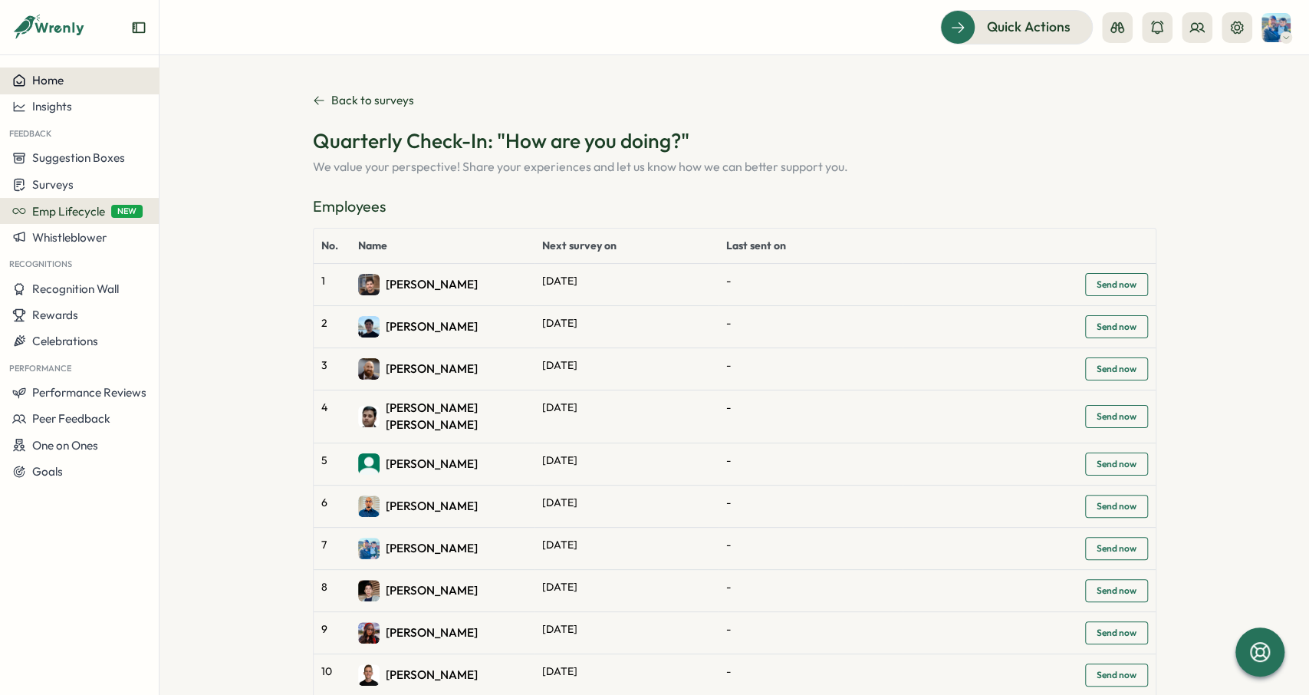
click at [89, 71] on button "Home" at bounding box center [79, 80] width 159 height 26
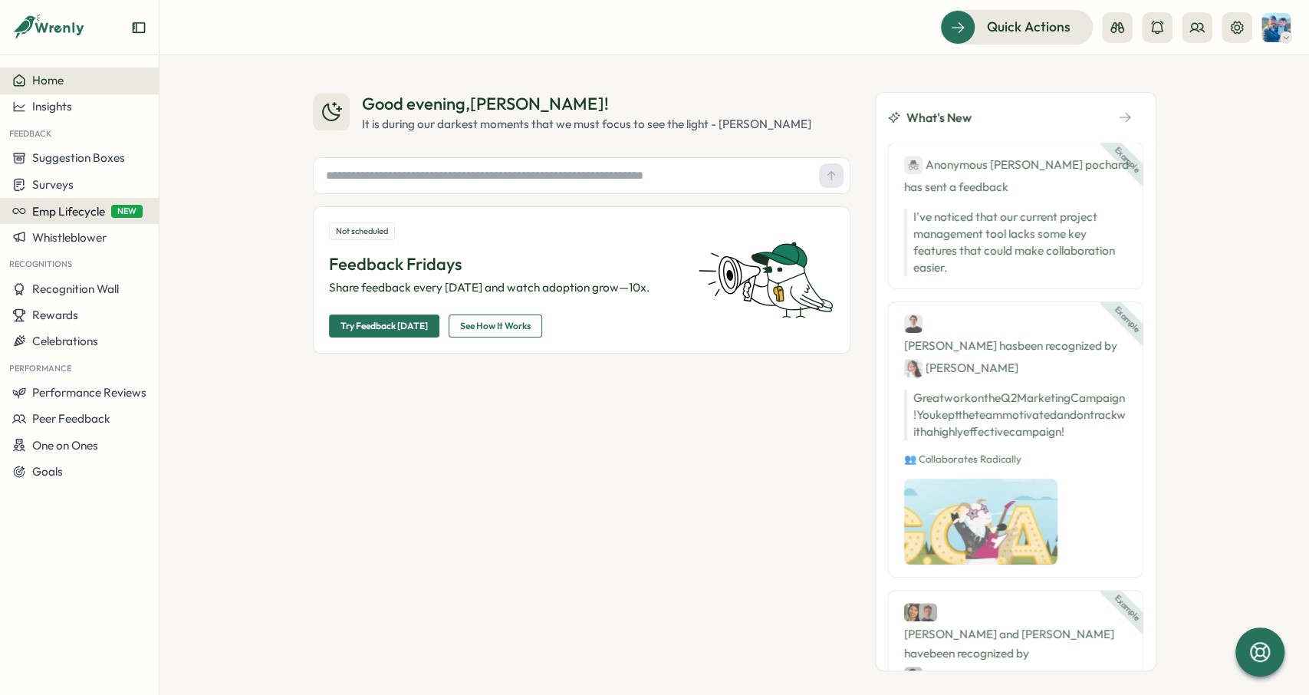
click at [73, 202] on button "Emp Lifecycle NEW" at bounding box center [79, 211] width 159 height 26
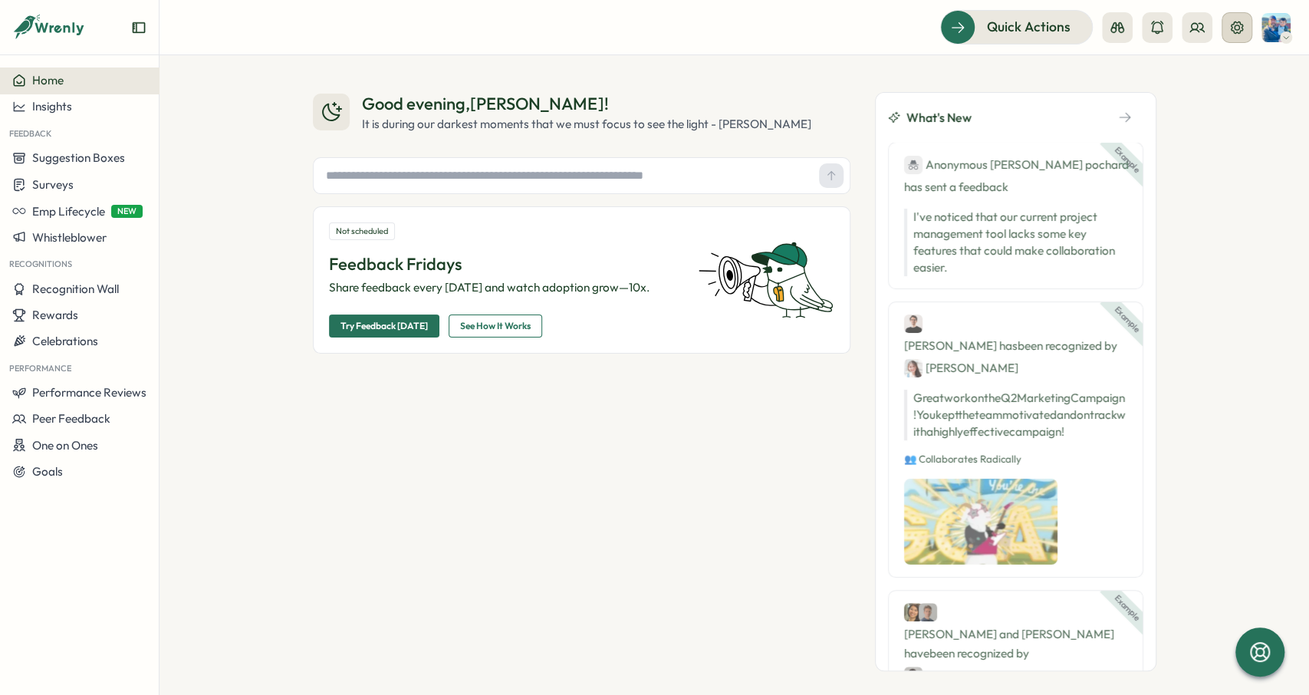
click at [1249, 20] on button at bounding box center [1236, 27] width 31 height 31
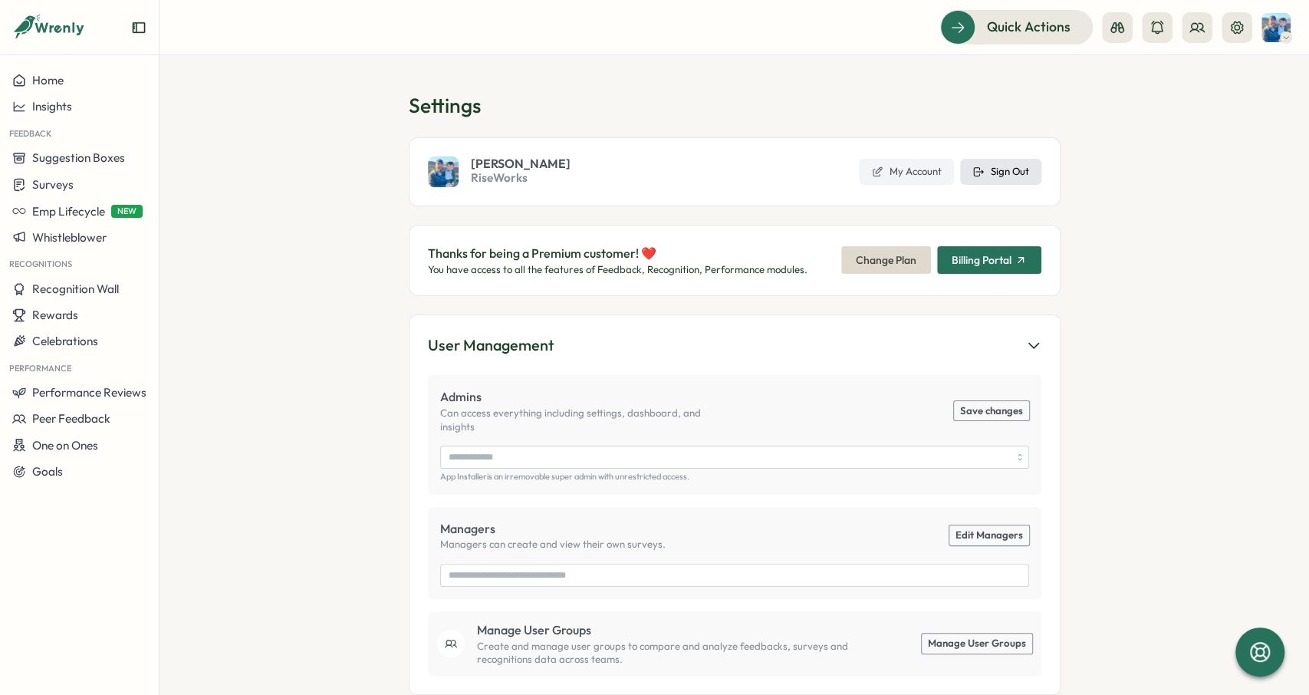
click at [1011, 177] on span "Sign Out" at bounding box center [1010, 172] width 38 height 14
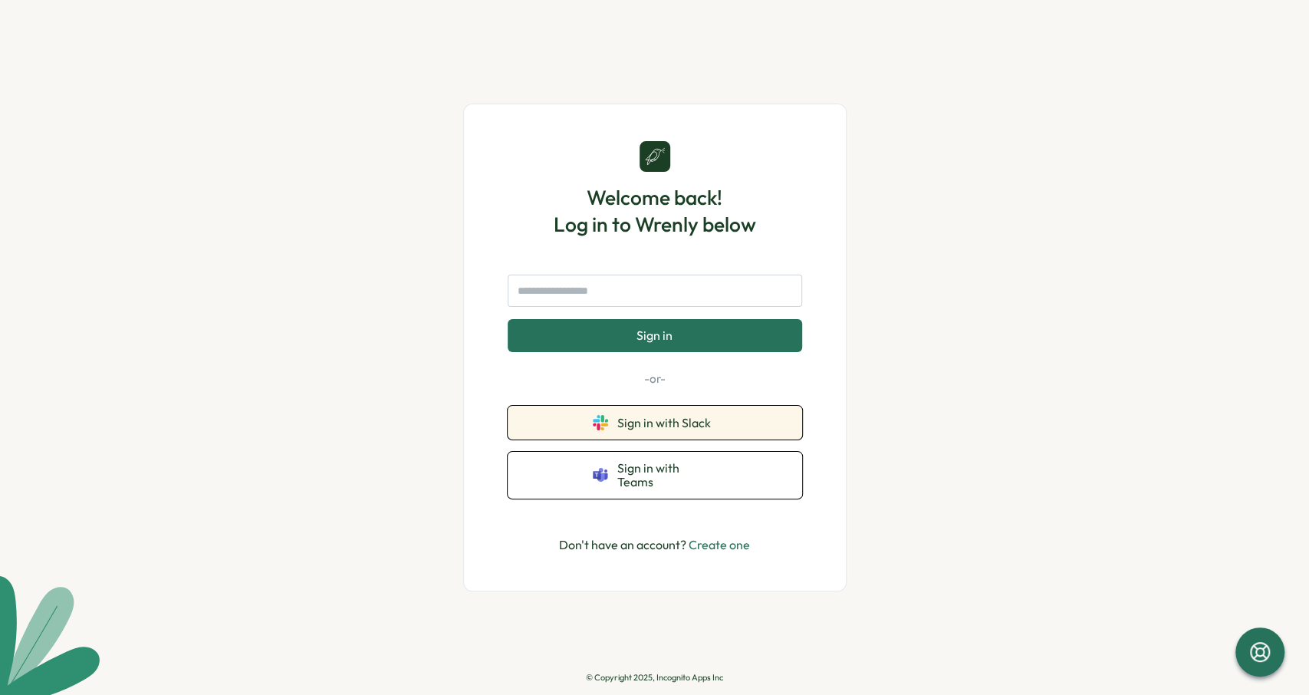
click at [741, 416] on button "Sign in with Slack" at bounding box center [655, 423] width 294 height 34
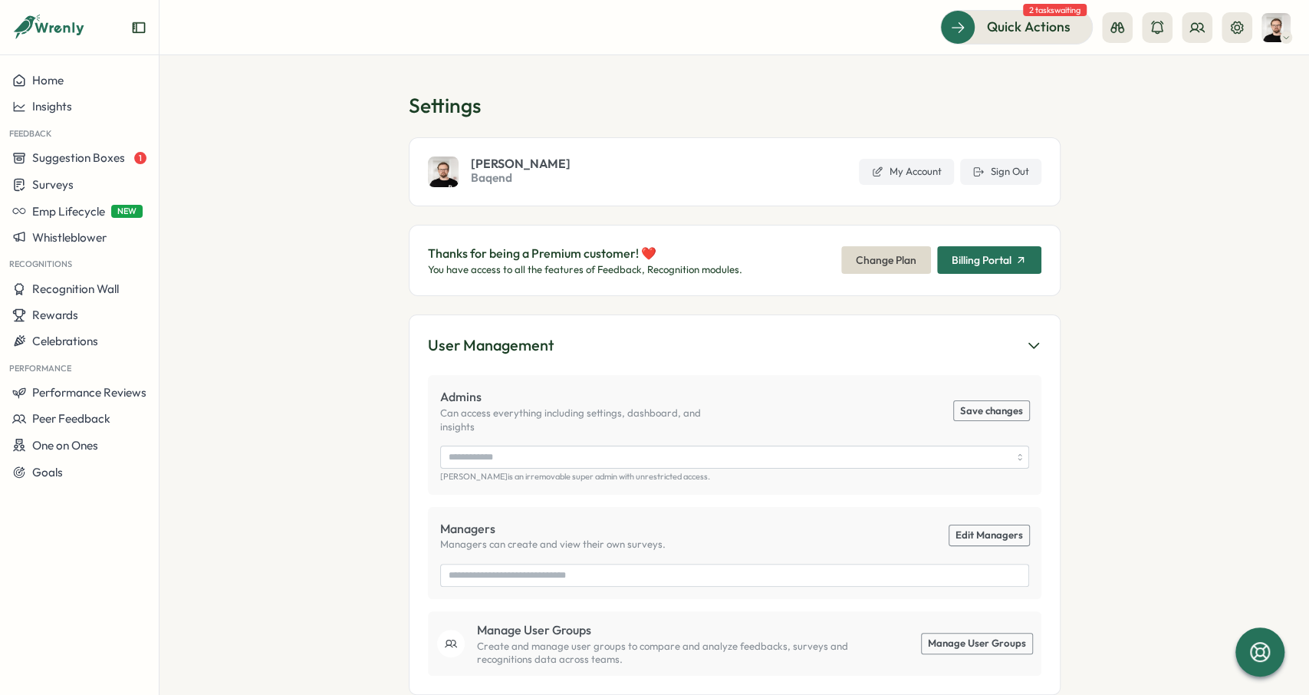
click at [895, 108] on h1 "Settings" at bounding box center [735, 105] width 652 height 27
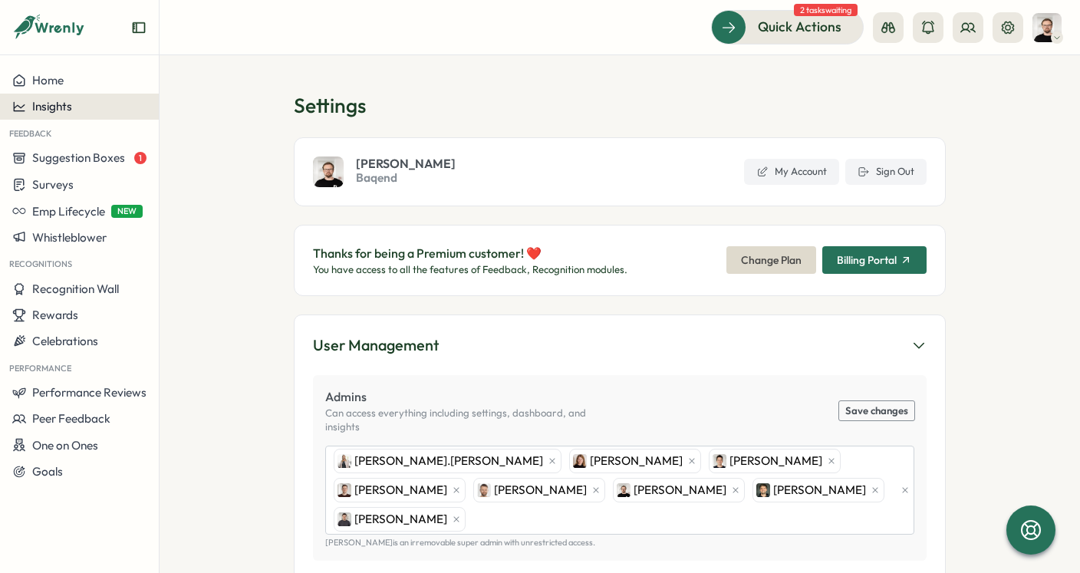
click at [108, 110] on div "Insights" at bounding box center [79, 107] width 134 height 14
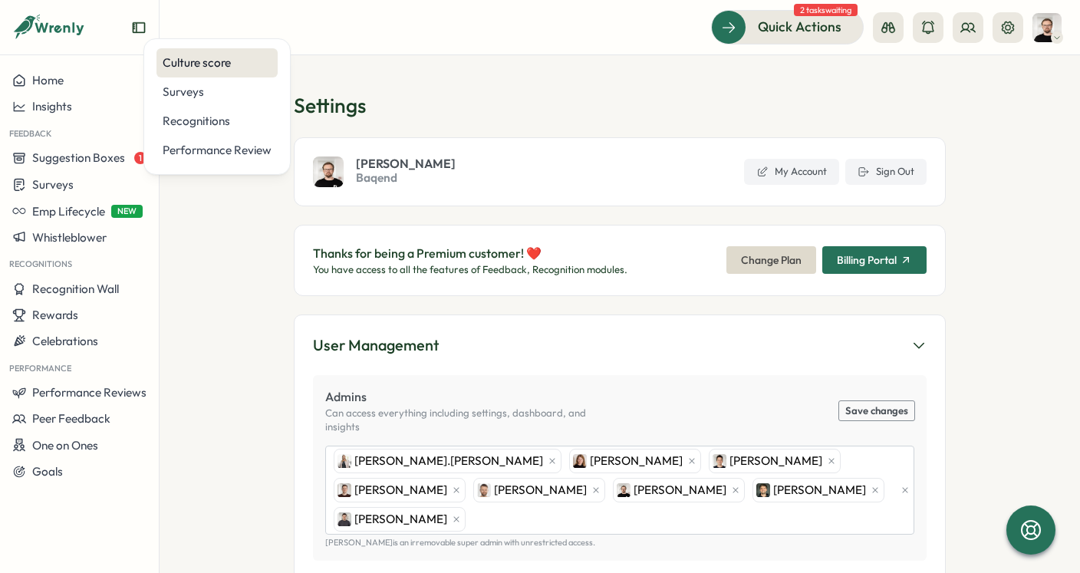
click at [223, 64] on div "Culture score" at bounding box center [217, 62] width 109 height 17
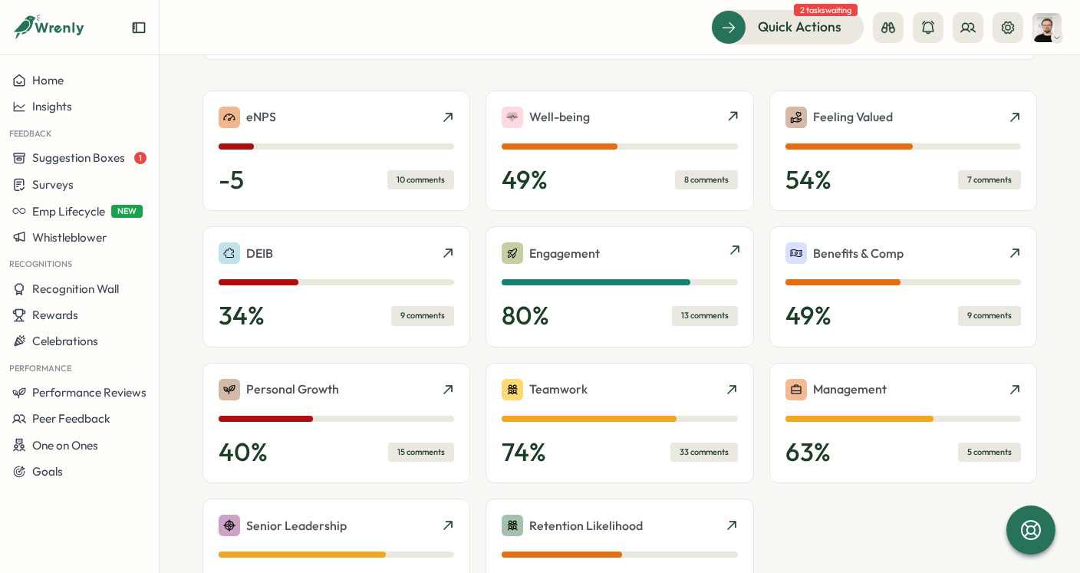
scroll to position [351, 0]
click at [1020, 519] on icon at bounding box center [1031, 530] width 26 height 26
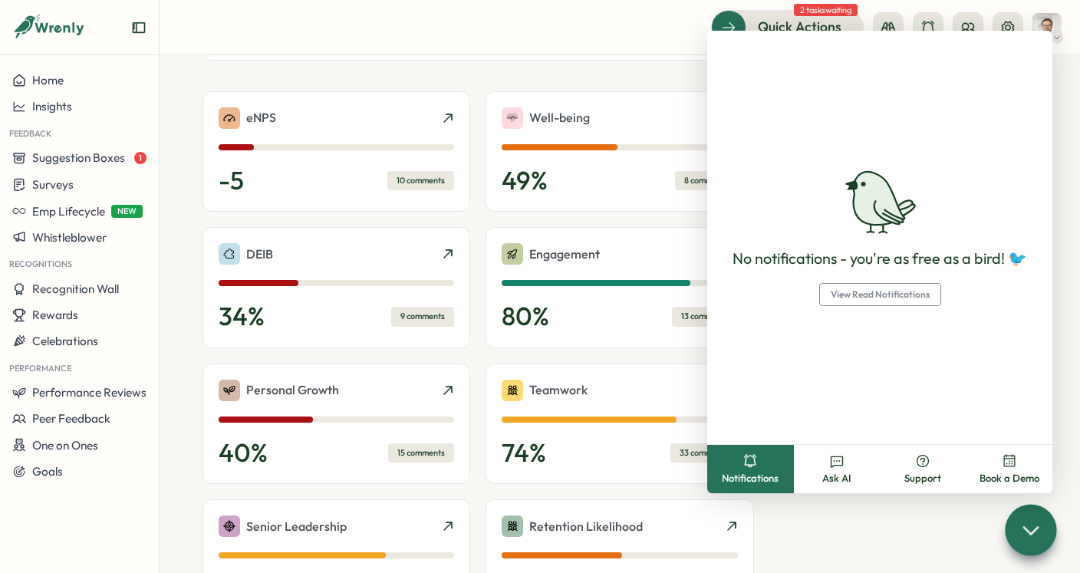
click at [1031, 521] on icon at bounding box center [1030, 529] width 22 height 22
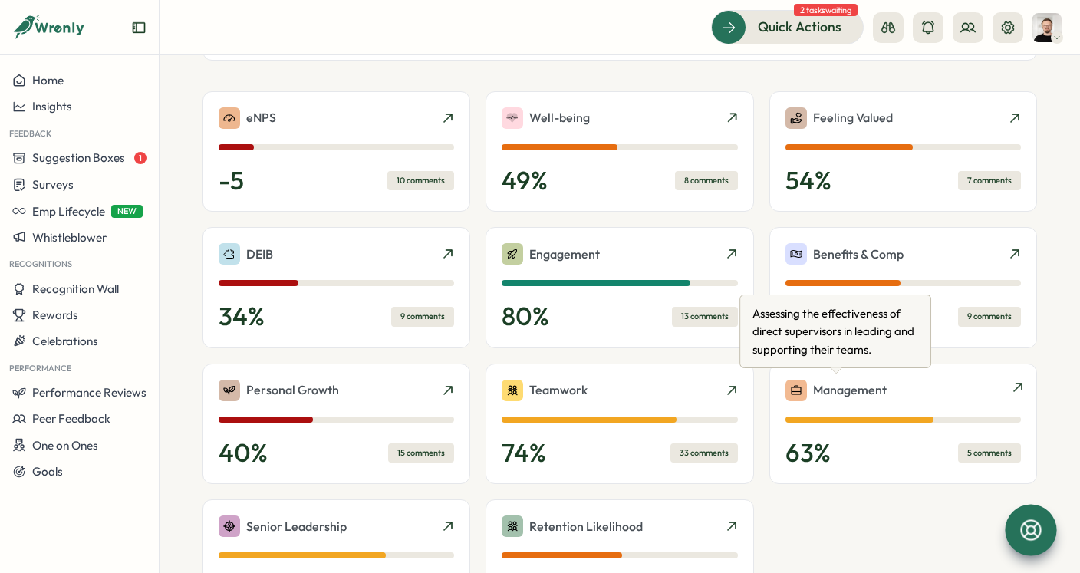
click at [870, 390] on p "Management" at bounding box center [850, 389] width 74 height 19
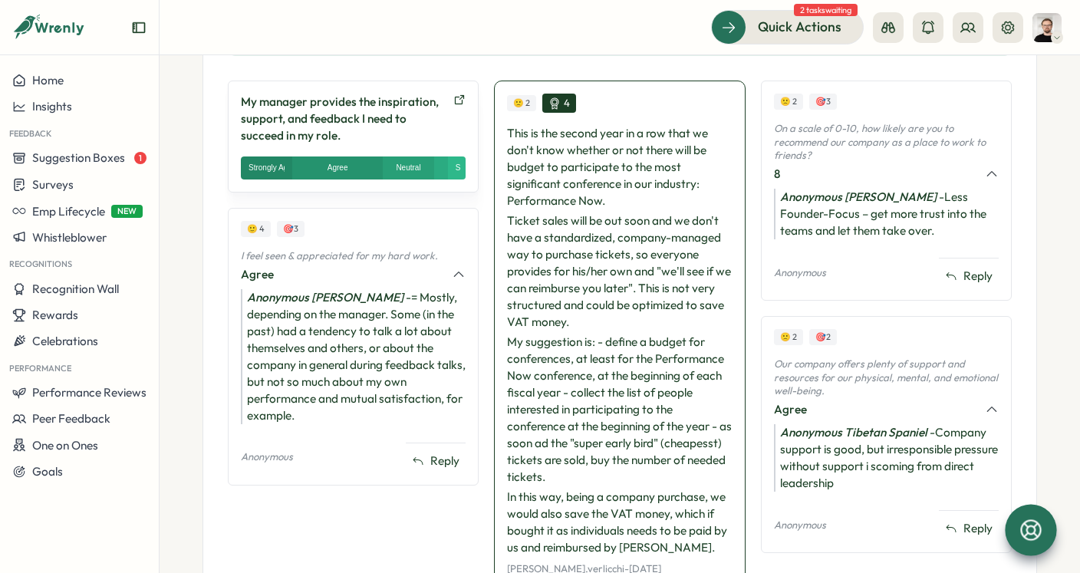
scroll to position [797, 0]
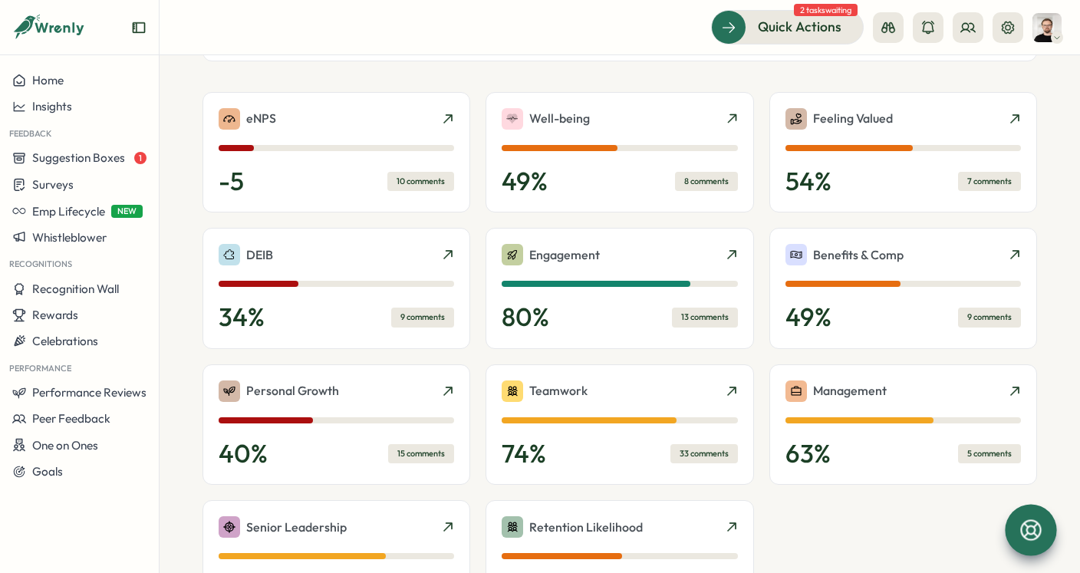
scroll to position [351, 0]
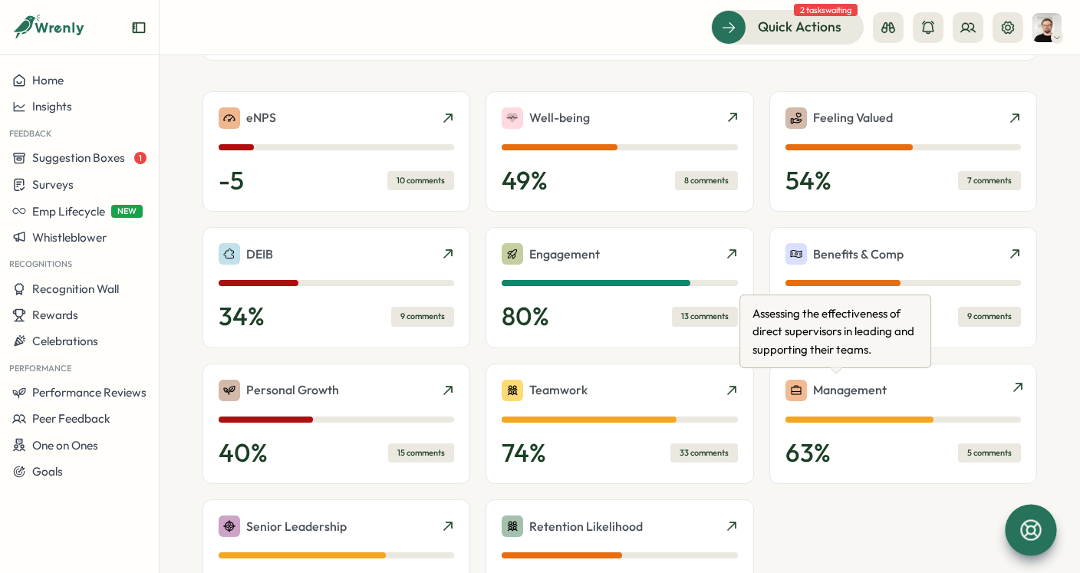
click at [843, 393] on p "Management" at bounding box center [850, 389] width 74 height 19
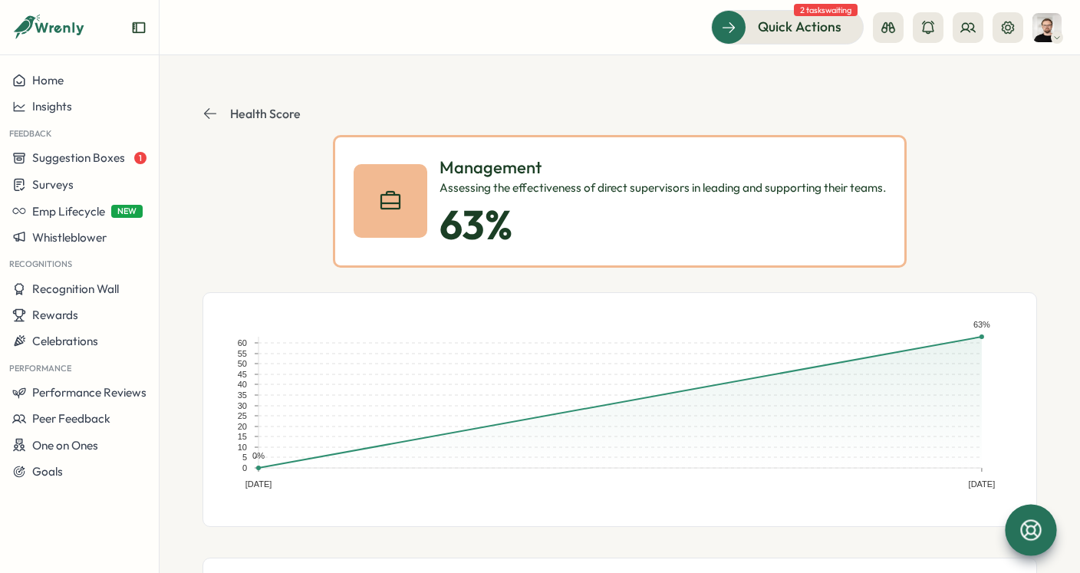
click at [470, 163] on p "Management" at bounding box center [662, 168] width 446 height 24
copy p "Management"
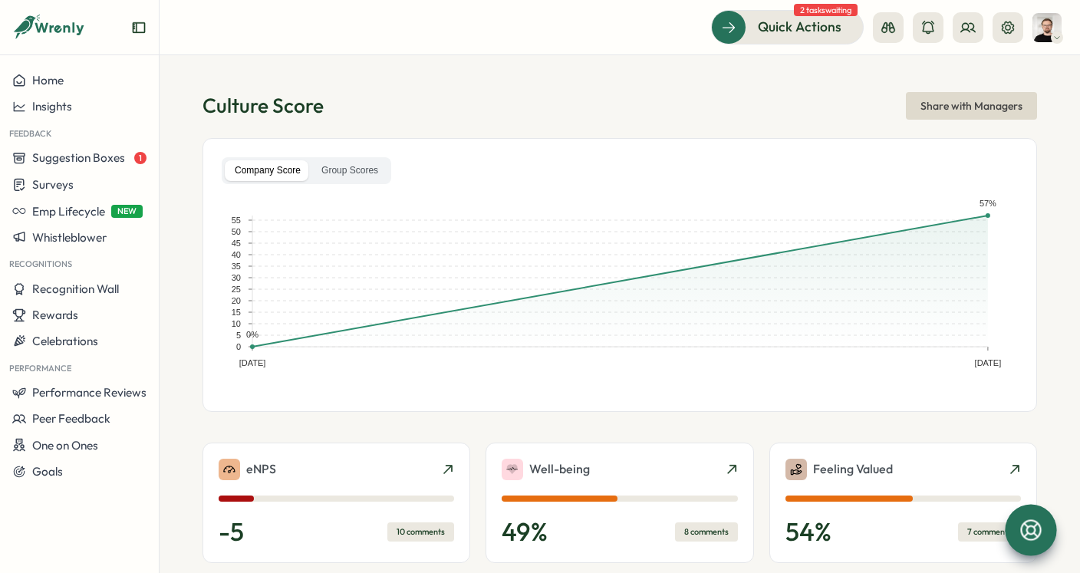
click at [1023, 528] on icon at bounding box center [1031, 530] width 26 height 26
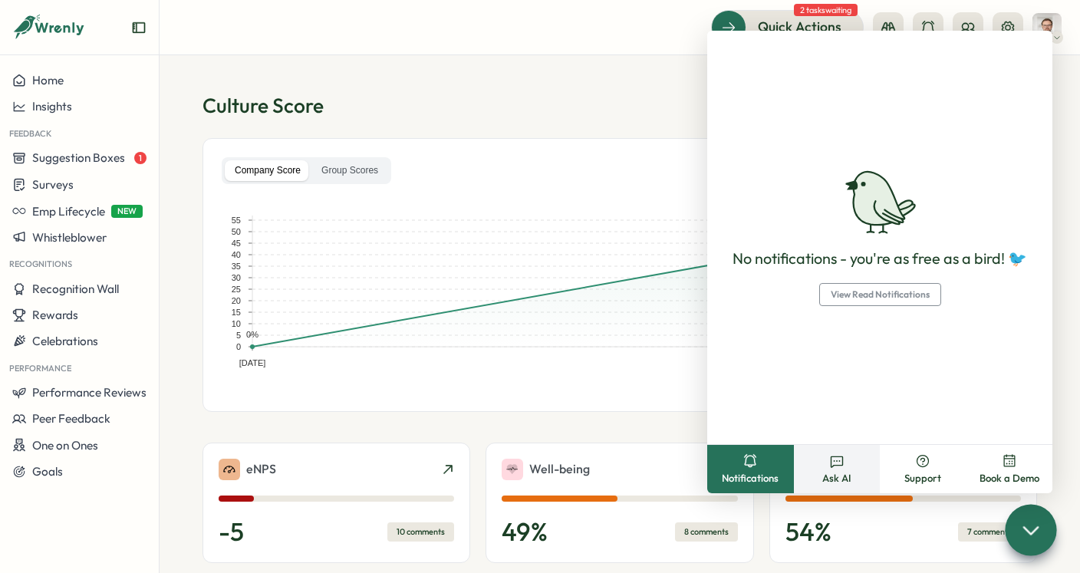
click at [837, 460] on icon at bounding box center [836, 460] width 15 height 15
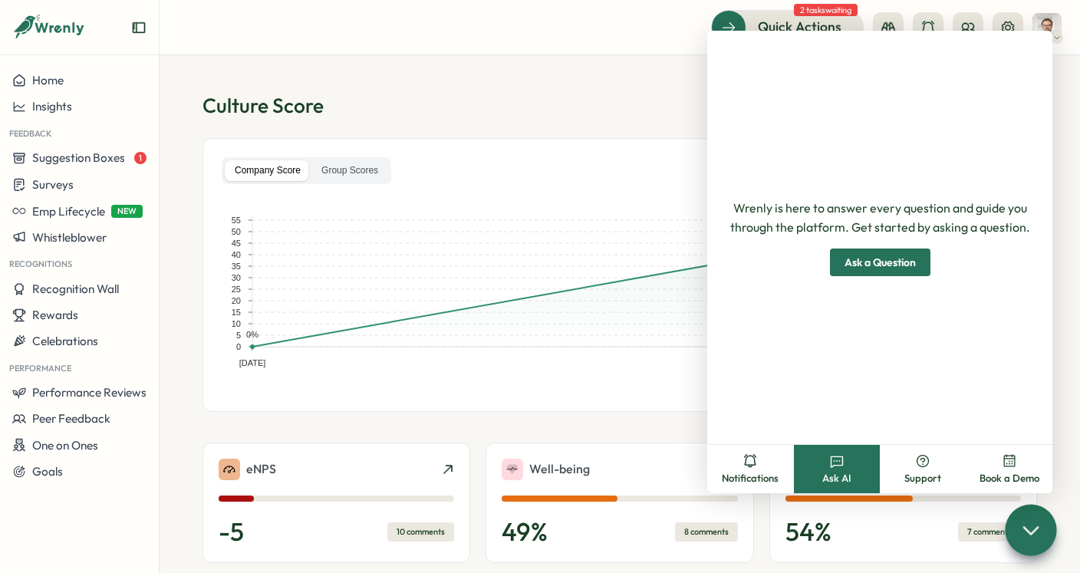
click at [880, 265] on span "Ask a Question" at bounding box center [879, 262] width 71 height 26
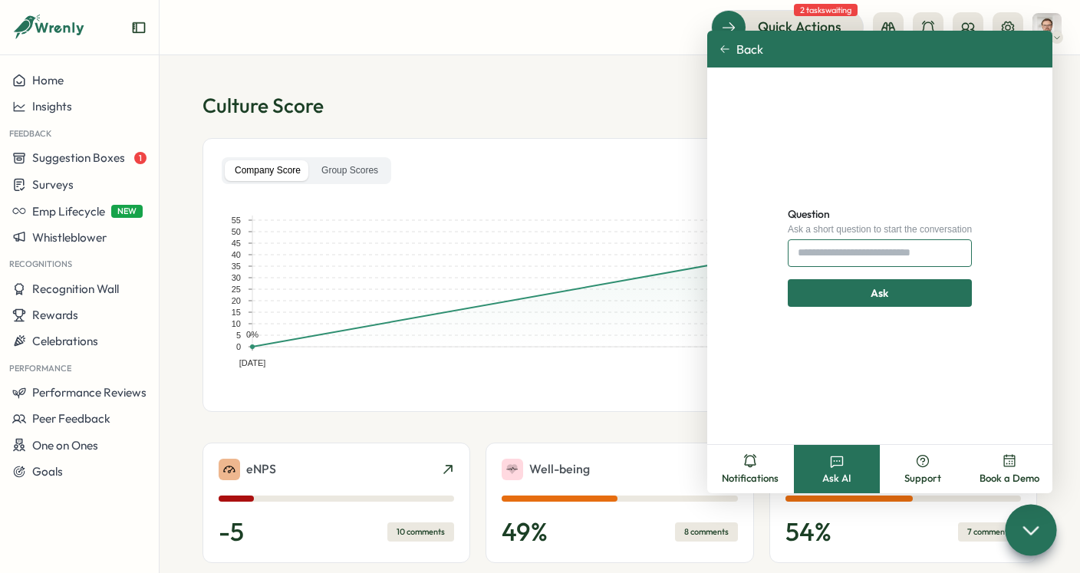
click at [853, 249] on input "Question" at bounding box center [879, 253] width 184 height 28
paste input "**********"
type input "**********"
click button "Ask" at bounding box center [879, 293] width 184 height 28
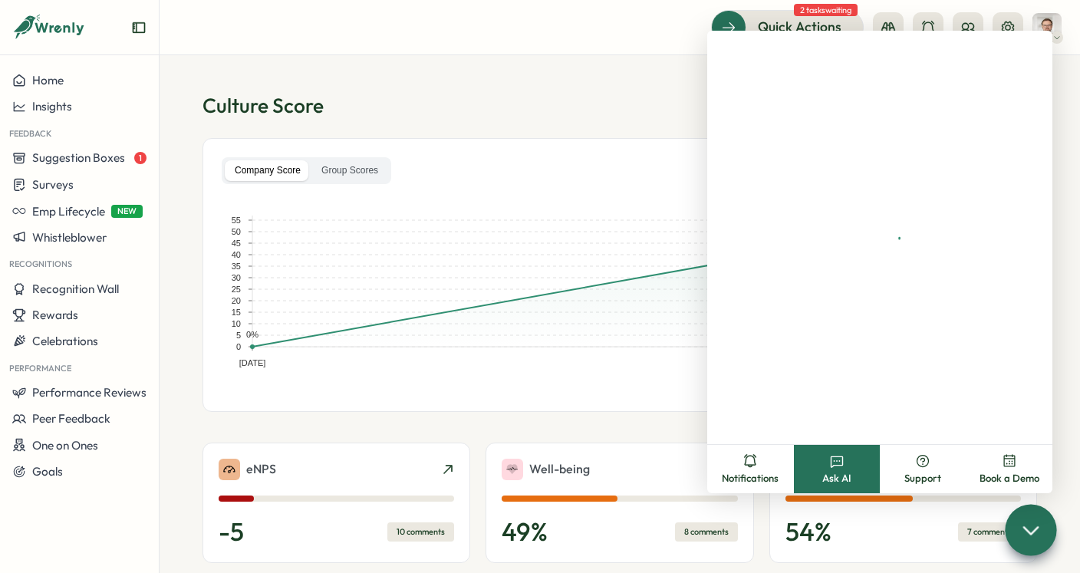
click at [909, 293] on div at bounding box center [879, 237] width 345 height 413
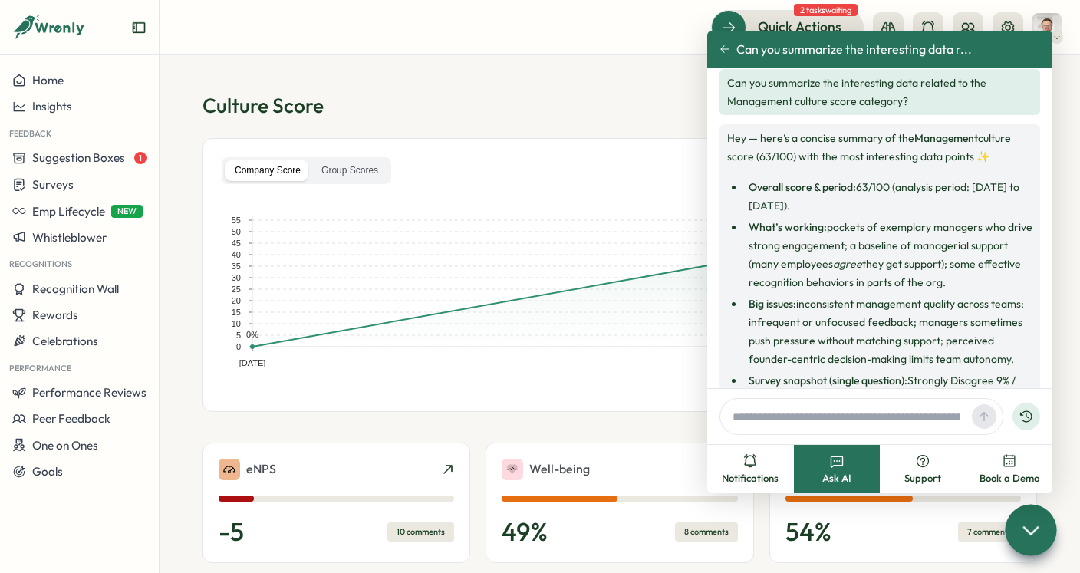
scroll to position [0, 0]
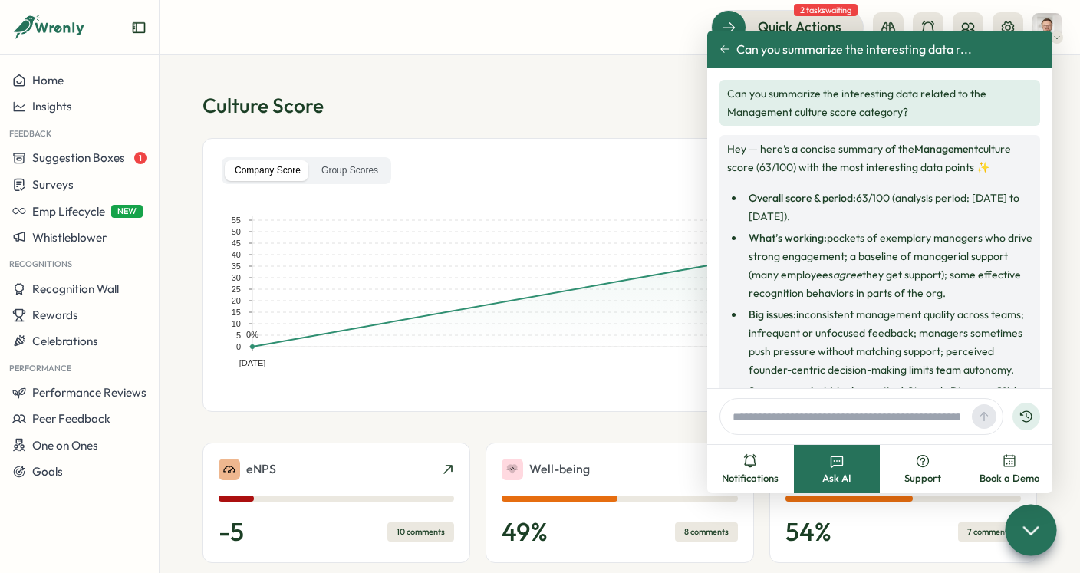
click at [945, 150] on strong "Management" at bounding box center [946, 149] width 64 height 14
click at [947, 166] on p "Hey — here’s a concise summary of the Management culture score (63/100) with th…" at bounding box center [879, 158] width 305 height 37
drag, startPoint x: 760, startPoint y: 168, endPoint x: 790, endPoint y: 170, distance: 30.0
click at [791, 170] on p "Hey — here’s a concise summary of the Management culture score (63/100) with th…" at bounding box center [879, 158] width 305 height 37
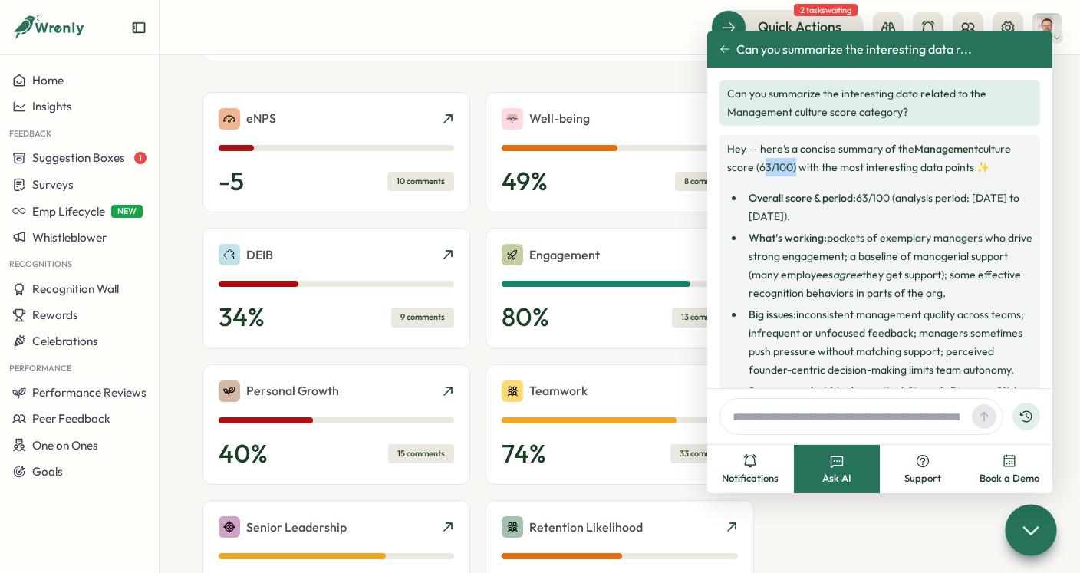
scroll to position [351, 0]
click at [1031, 524] on icon at bounding box center [1030, 529] width 22 height 22
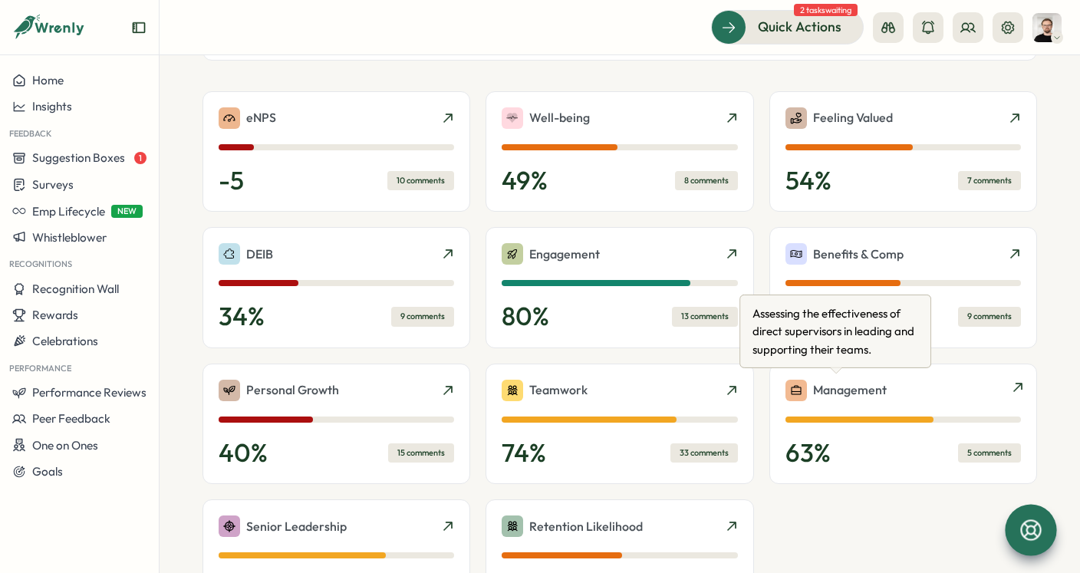
click at [857, 374] on div "Management 63 % 5 comments" at bounding box center [903, 423] width 268 height 121
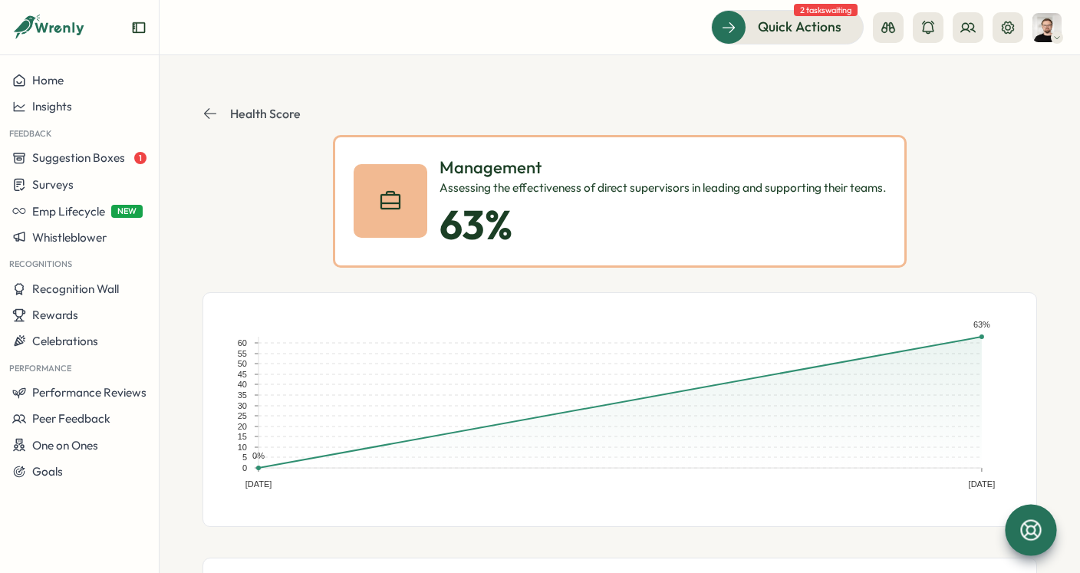
click at [1028, 528] on icon at bounding box center [1031, 530] width 26 height 26
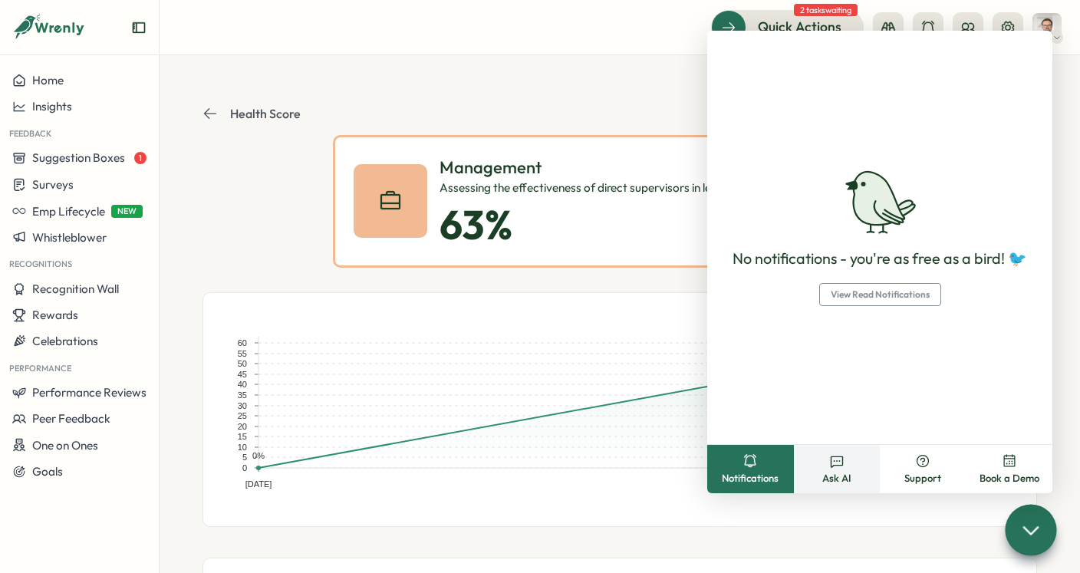
click at [845, 466] on button "Ask AI" at bounding box center [837, 469] width 87 height 48
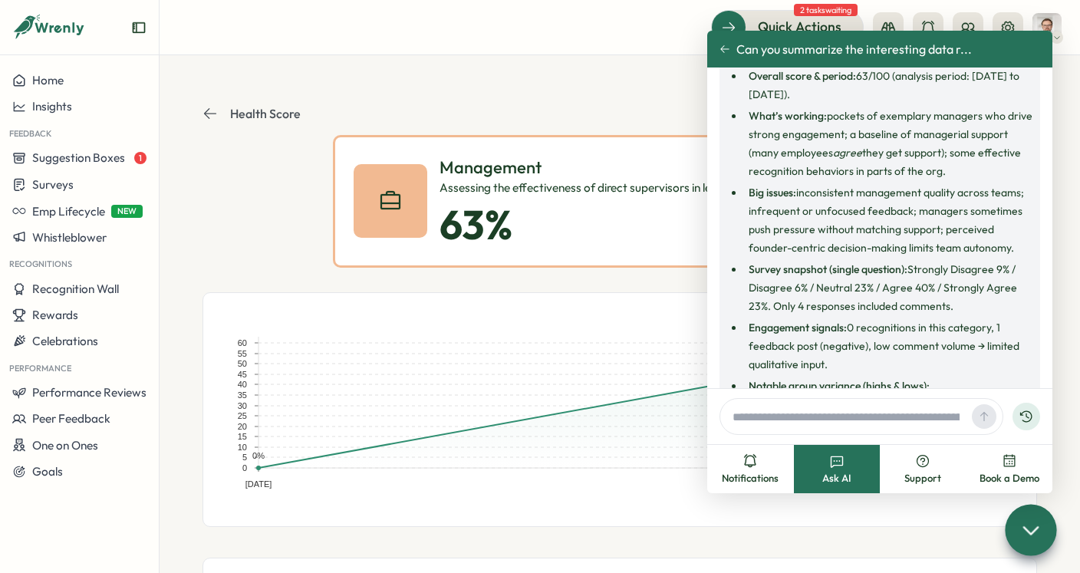
scroll to position [123, 0]
click at [268, 115] on p "Health Score" at bounding box center [265, 114] width 71 height 14
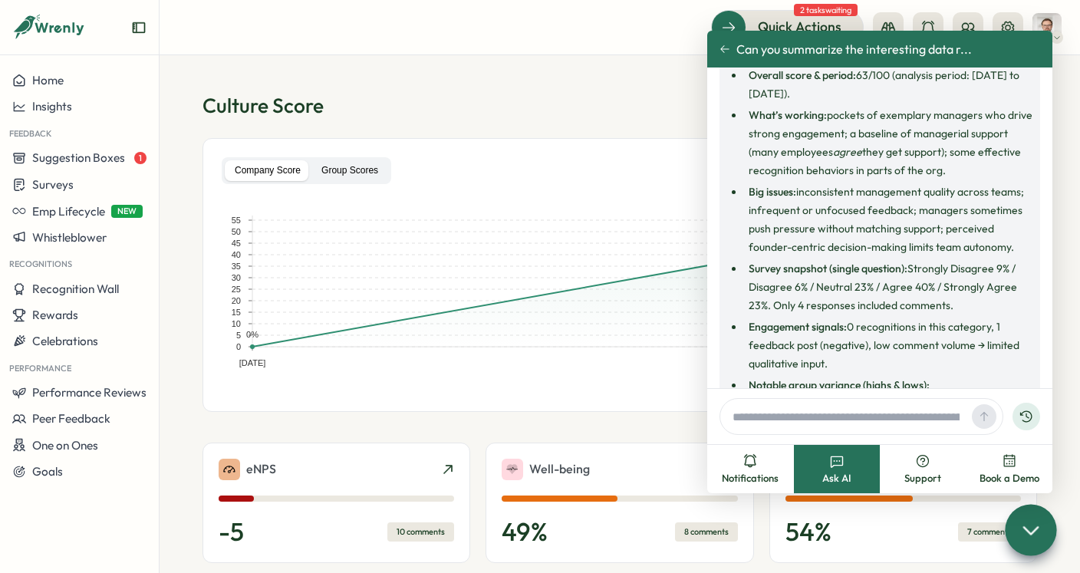
click at [352, 175] on label "Group Scores" at bounding box center [349, 170] width 77 height 21
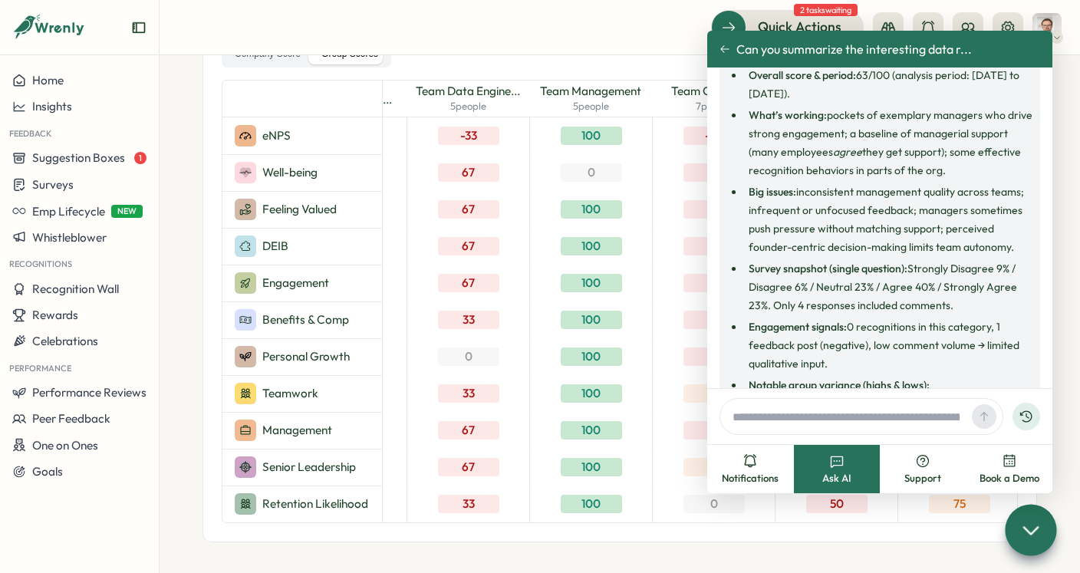
scroll to position [0, 1817]
click at [1029, 528] on icon at bounding box center [1030, 529] width 22 height 22
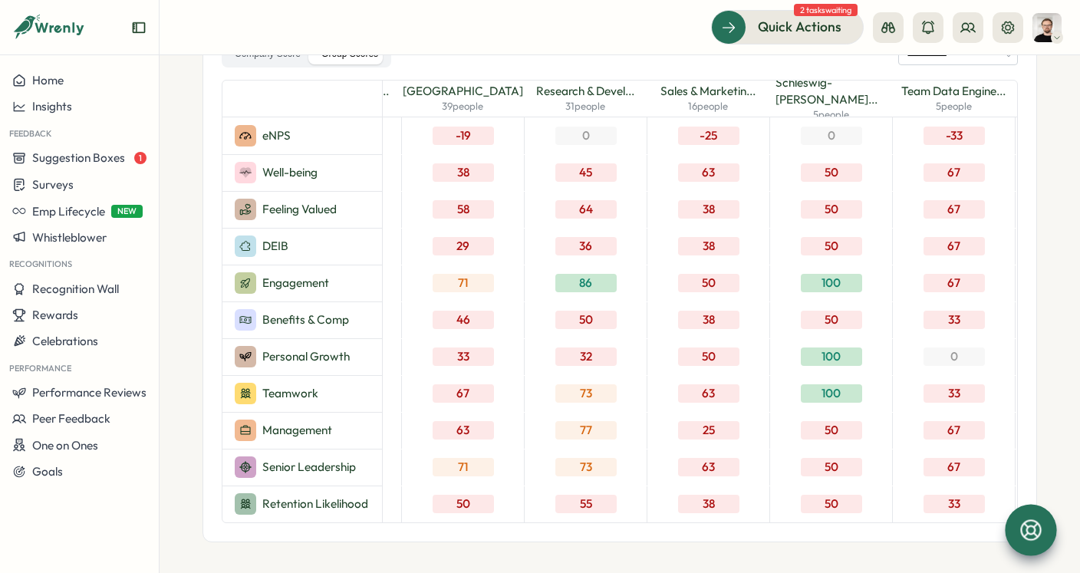
scroll to position [0, 1331]
click at [1018, 512] on div at bounding box center [1029, 529] width 51 height 51
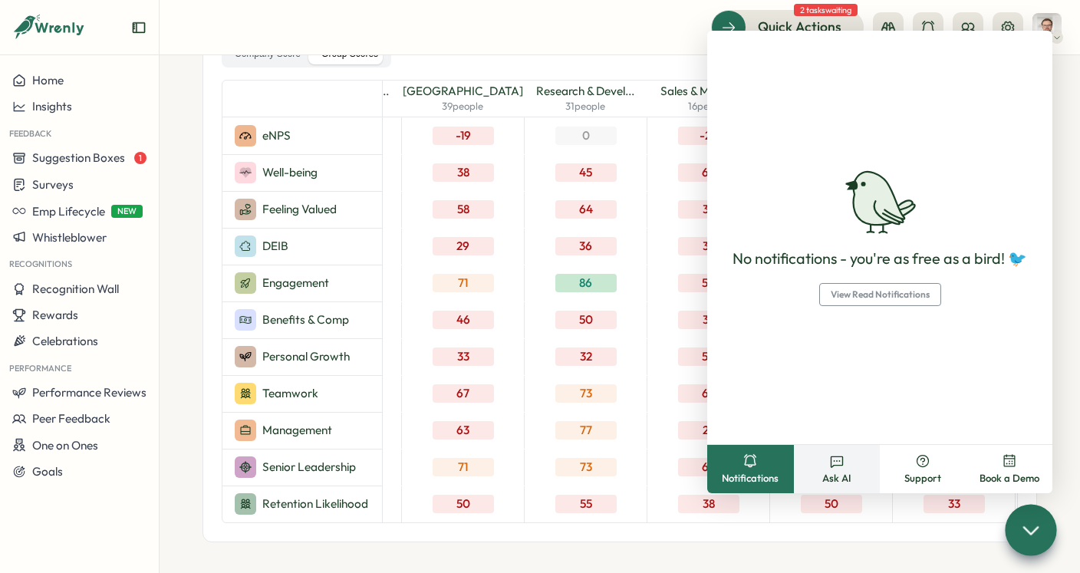
click at [851, 469] on button "Ask AI" at bounding box center [837, 469] width 87 height 48
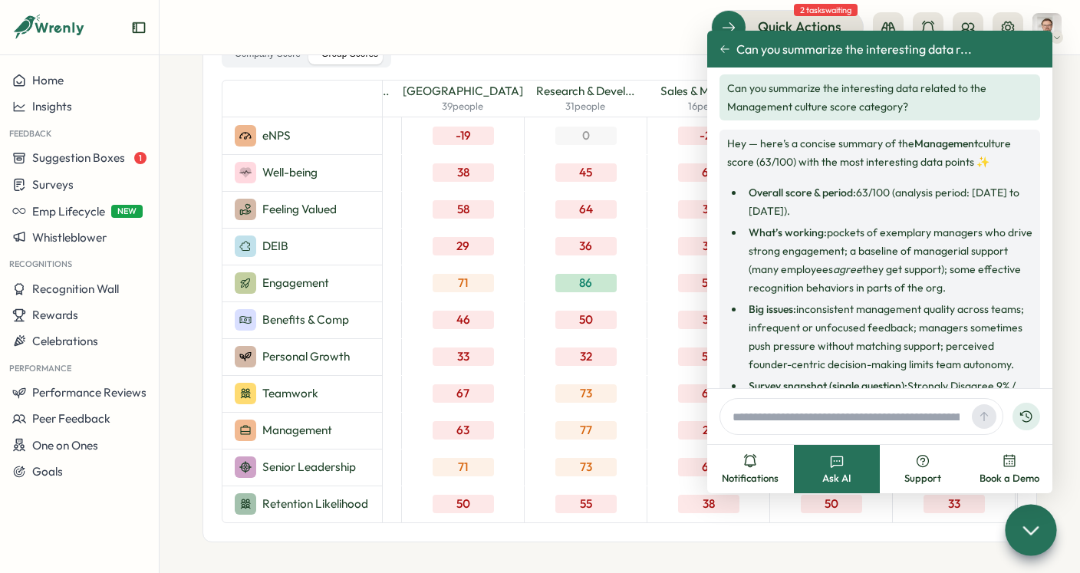
scroll to position [5, 0]
drag, startPoint x: 745, startPoint y: 190, endPoint x: 892, endPoint y: 199, distance: 147.5
click at [891, 199] on li "Overall score & period: 63/100 (analysis period: 2025-05-19 to 2025-08-19)." at bounding box center [888, 201] width 288 height 37
drag, startPoint x: 892, startPoint y: 199, endPoint x: 884, endPoint y: 199, distance: 7.7
click at [891, 199] on li "Overall score & period: 63/100 (analysis period: 2025-05-19 to 2025-08-19)." at bounding box center [888, 201] width 288 height 37
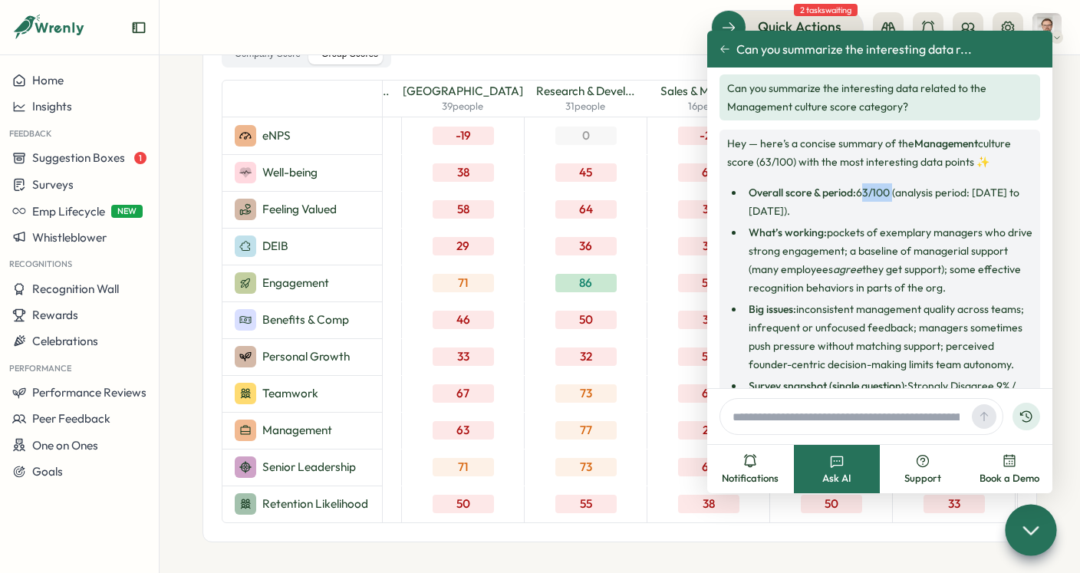
drag, startPoint x: 861, startPoint y: 193, endPoint x: 893, endPoint y: 194, distance: 31.4
click at [893, 194] on li "Overall score & period: 63/100 (analysis period: 2025-05-19 to 2025-08-19)." at bounding box center [888, 201] width 288 height 37
drag, startPoint x: 766, startPoint y: 229, endPoint x: 888, endPoint y: 231, distance: 121.9
click at [844, 231] on li "What’s working: pockets of exemplary managers who drive strong engagement; a ba…" at bounding box center [888, 260] width 288 height 74
drag, startPoint x: 904, startPoint y: 232, endPoint x: 850, endPoint y: 235, distance: 53.8
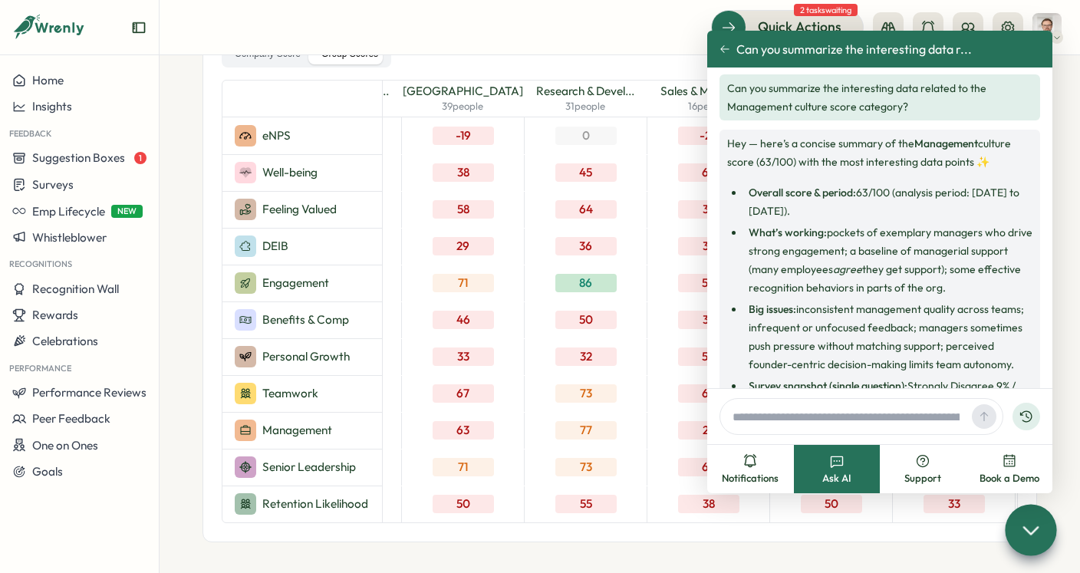
click at [904, 232] on li "What’s working: pockets of exemplary managers who drive strong engagement; a ba…" at bounding box center [888, 260] width 288 height 74
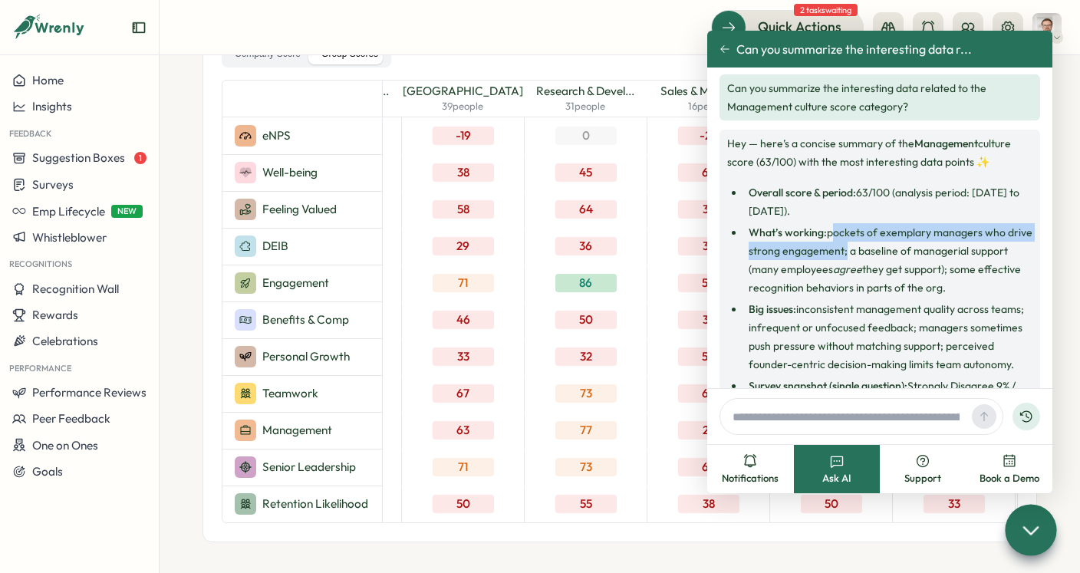
drag, startPoint x: 827, startPoint y: 231, endPoint x: 840, endPoint y: 247, distance: 21.2
click at [840, 247] on li "What’s working: pockets of exemplary managers who drive strong engagement; a ba…" at bounding box center [888, 260] width 288 height 74
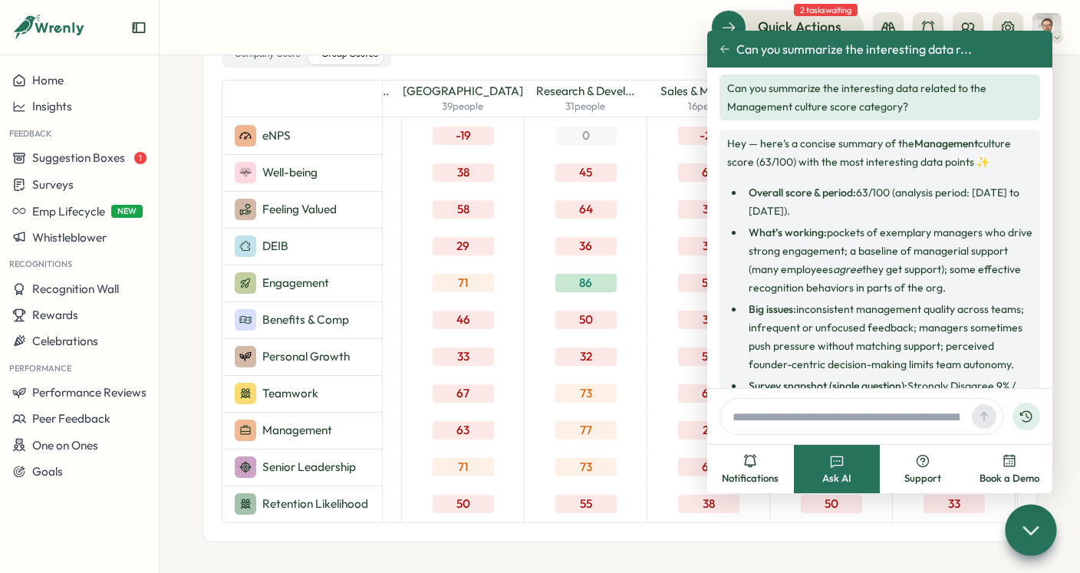
click at [853, 255] on li "What’s working: pockets of exemplary managers who drive strong engagement; a ba…" at bounding box center [888, 260] width 288 height 74
drag, startPoint x: 955, startPoint y: 272, endPoint x: 958, endPoint y: 284, distance: 12.1
click at [958, 284] on li "What’s working: pockets of exemplary managers who drive strong engagement; a ba…" at bounding box center [888, 260] width 288 height 74
drag, startPoint x: 751, startPoint y: 308, endPoint x: 799, endPoint y: 310, distance: 48.3
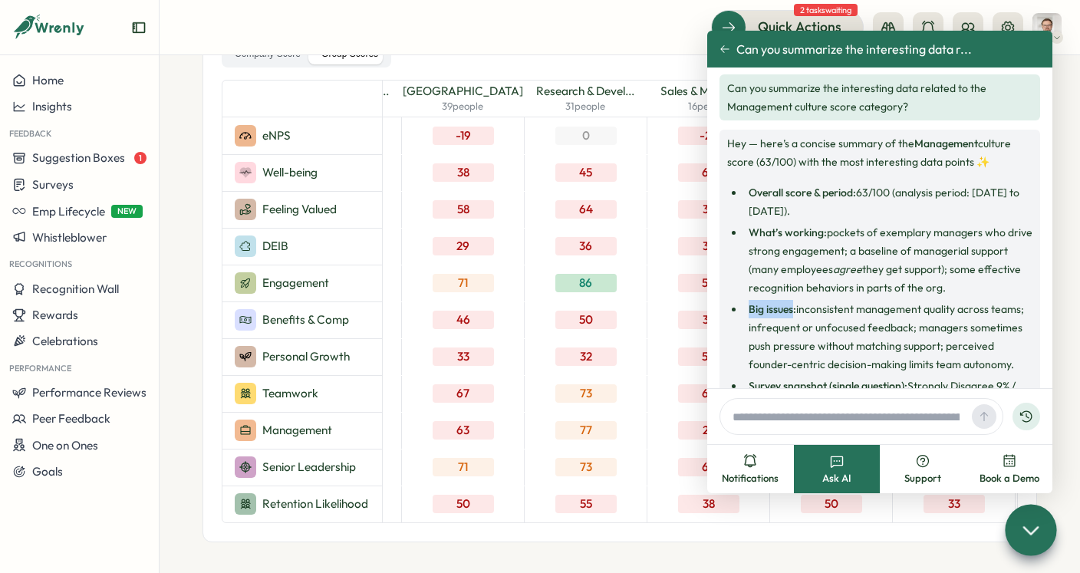
click at [794, 310] on strong "Big issues:" at bounding box center [772, 309] width 48 height 14
drag, startPoint x: 803, startPoint y: 310, endPoint x: 1011, endPoint y: 313, distance: 207.8
click at [1011, 313] on li "Big issues: inconsistent management quality across teams; infrequent or unfocus…" at bounding box center [888, 337] width 288 height 74
click at [778, 327] on li "Big issues: inconsistent management quality across teams; infrequent or unfocus…" at bounding box center [888, 337] width 288 height 74
drag, startPoint x: 744, startPoint y: 327, endPoint x: 871, endPoint y: 330, distance: 127.3
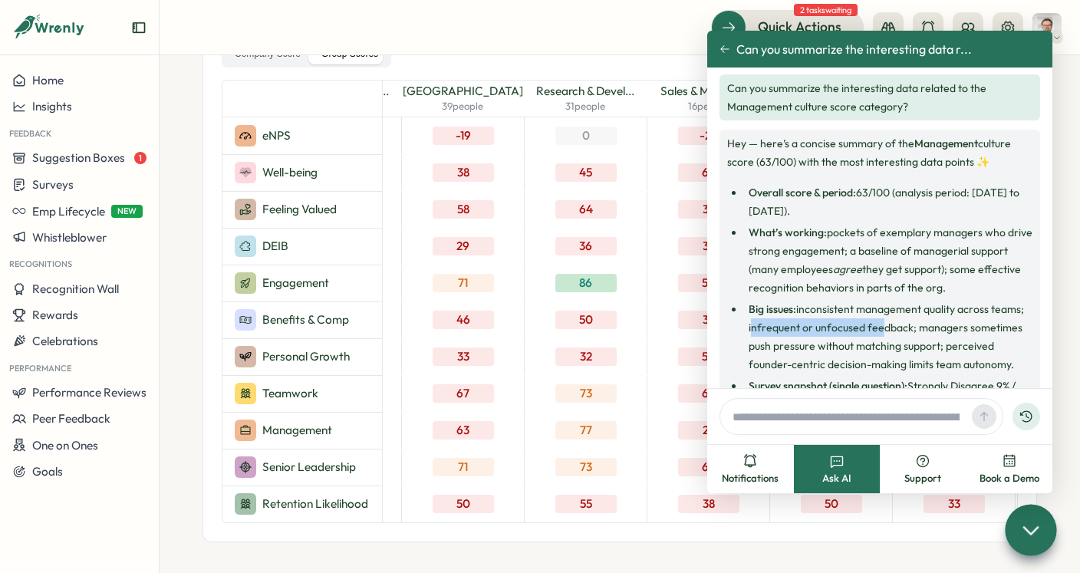
click at [871, 330] on ul "Overall score & period: 63/100 (analysis period: 2025-05-19 to 2025-08-19). Wha…" at bounding box center [879, 496] width 305 height 626
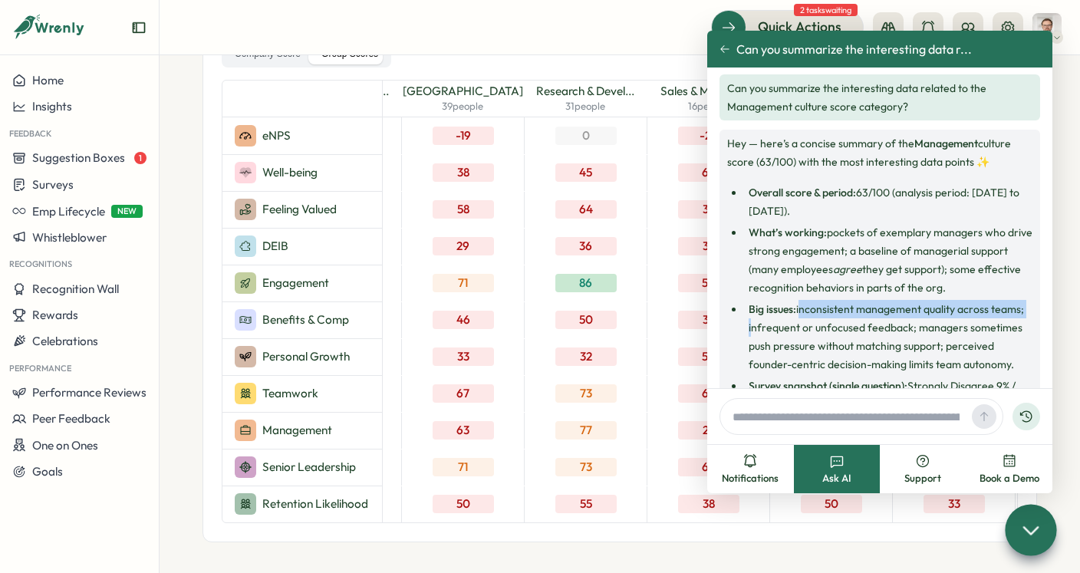
drag, startPoint x: 799, startPoint y: 308, endPoint x: 1027, endPoint y: 314, distance: 228.6
click at [1027, 314] on li "Big issues: inconsistent management quality across teams; infrequent or unfocus…" at bounding box center [888, 337] width 288 height 74
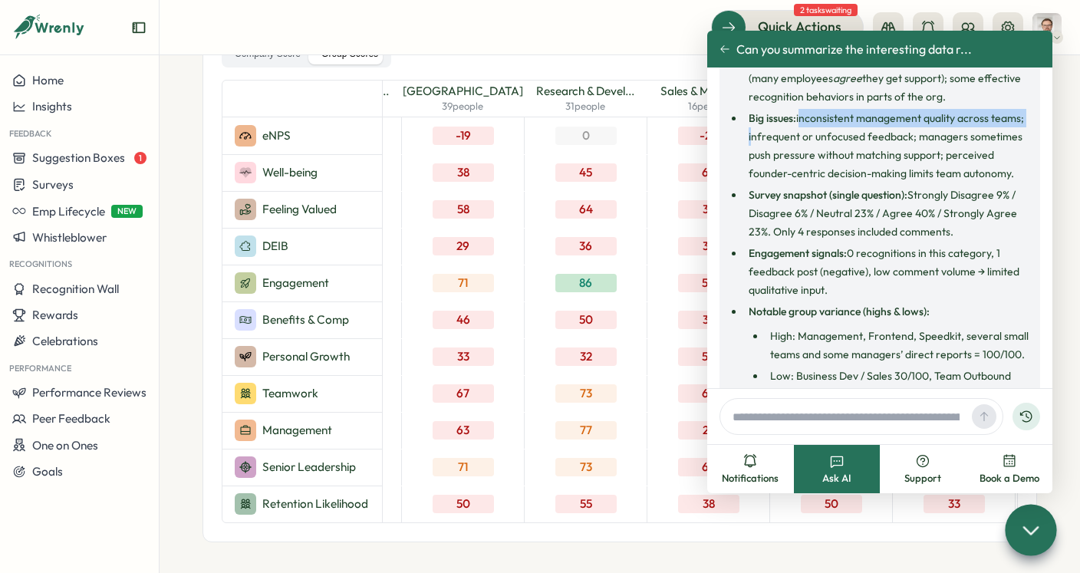
scroll to position [199, 0]
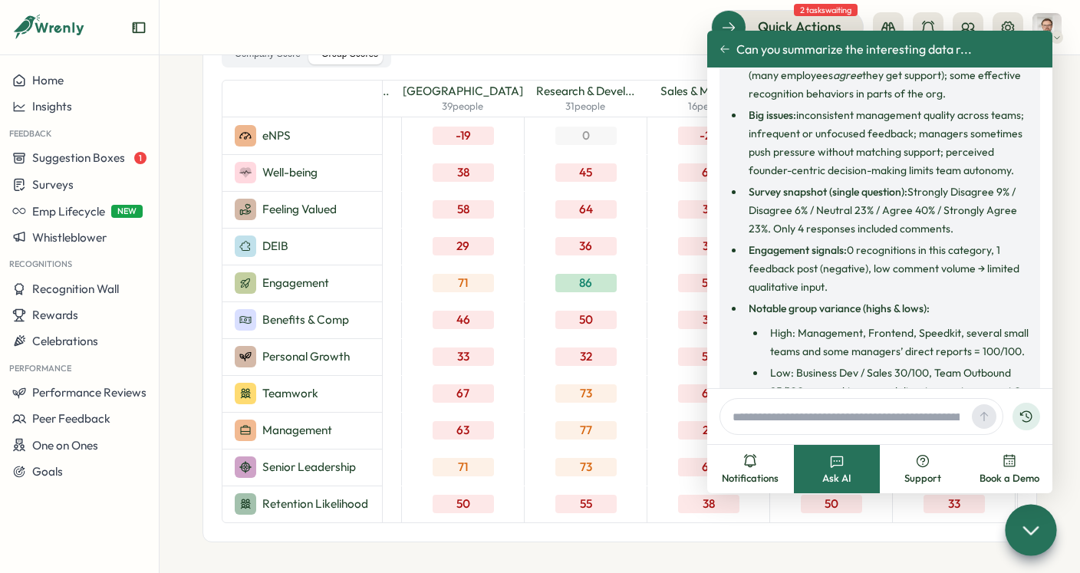
click at [786, 148] on li "Big issues: inconsistent management quality across teams; infrequent or unfocus…" at bounding box center [888, 143] width 288 height 74
drag, startPoint x: 942, startPoint y: 151, endPoint x: 949, endPoint y: 155, distance: 8.6
click at [949, 155] on li "Big issues: inconsistent management quality across teams; infrequent or unfocus…" at bounding box center [888, 143] width 288 height 74
click at [842, 193] on strong "Survey snapshot (single question):" at bounding box center [827, 192] width 159 height 14
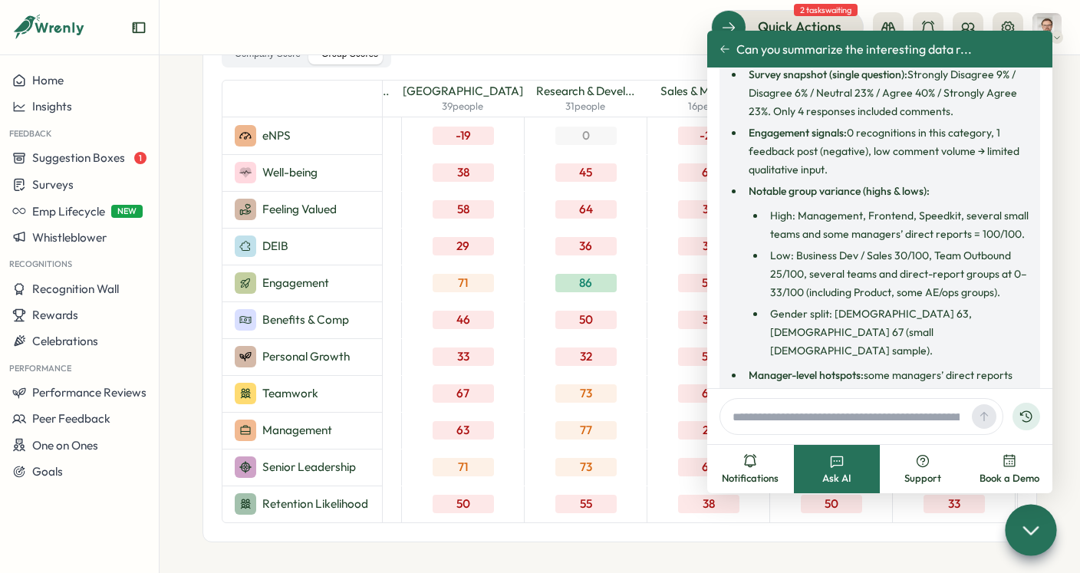
scroll to position [317, 0]
drag, startPoint x: 757, startPoint y: 192, endPoint x: 866, endPoint y: 195, distance: 108.9
click at [866, 194] on strong "Notable group variance (highs & lows):" at bounding box center [838, 191] width 181 height 14
click at [774, 216] on li "High: Management, Frontend, Speedkit, several small teams and some managers’ di…" at bounding box center [898, 224] width 267 height 37
click at [815, 216] on li "High: Management, Frontend, Speedkit, several small teams and some managers’ di…" at bounding box center [898, 224] width 267 height 37
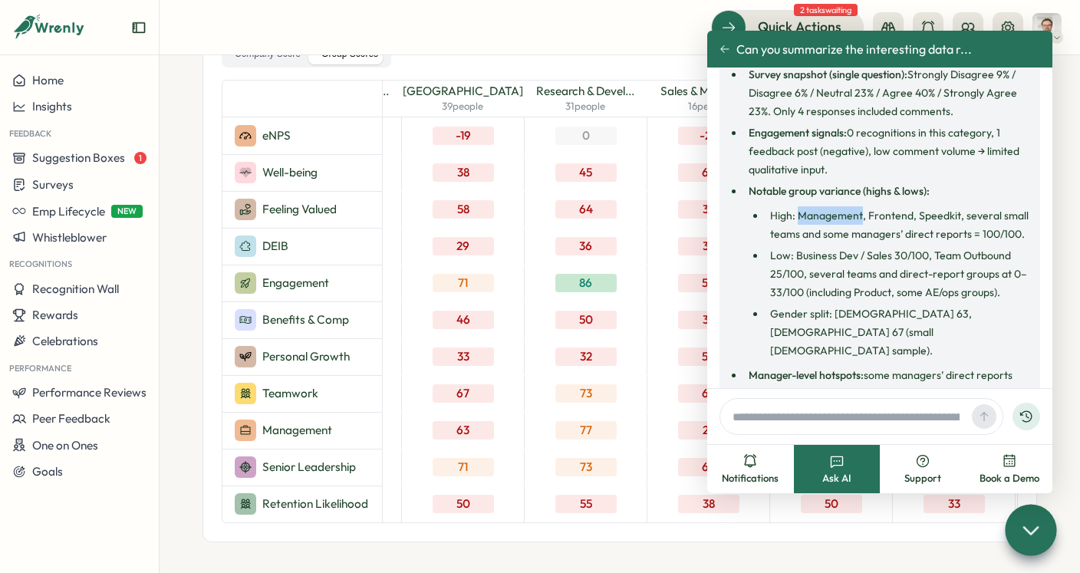
click at [815, 216] on li "High: Management, Frontend, Speedkit, several small teams and some managers’ di…" at bounding box center [898, 224] width 267 height 37
click at [847, 224] on li "High: Management, Frontend, Speedkit, several small teams and some managers’ di…" at bounding box center [898, 224] width 267 height 37
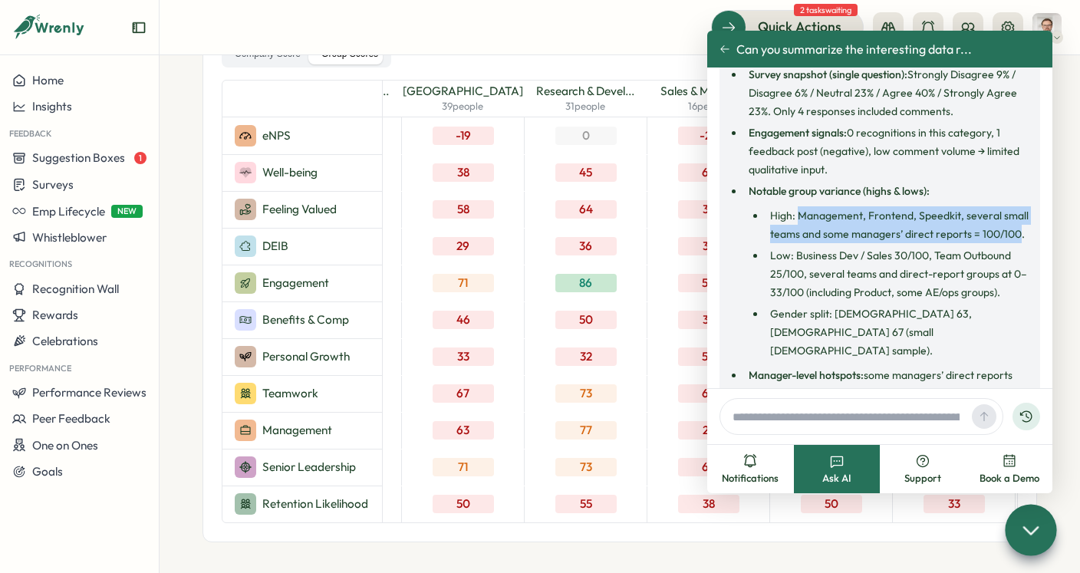
drag, startPoint x: 798, startPoint y: 215, endPoint x: 1017, endPoint y: 231, distance: 219.1
click at [1017, 231] on li "High: Management, Frontend, Speedkit, several small teams and some managers’ di…" at bounding box center [898, 224] width 267 height 37
click at [1019, 239] on li "High: Management, Frontend, Speedkit, several small teams and some managers’ di…" at bounding box center [898, 224] width 267 height 37
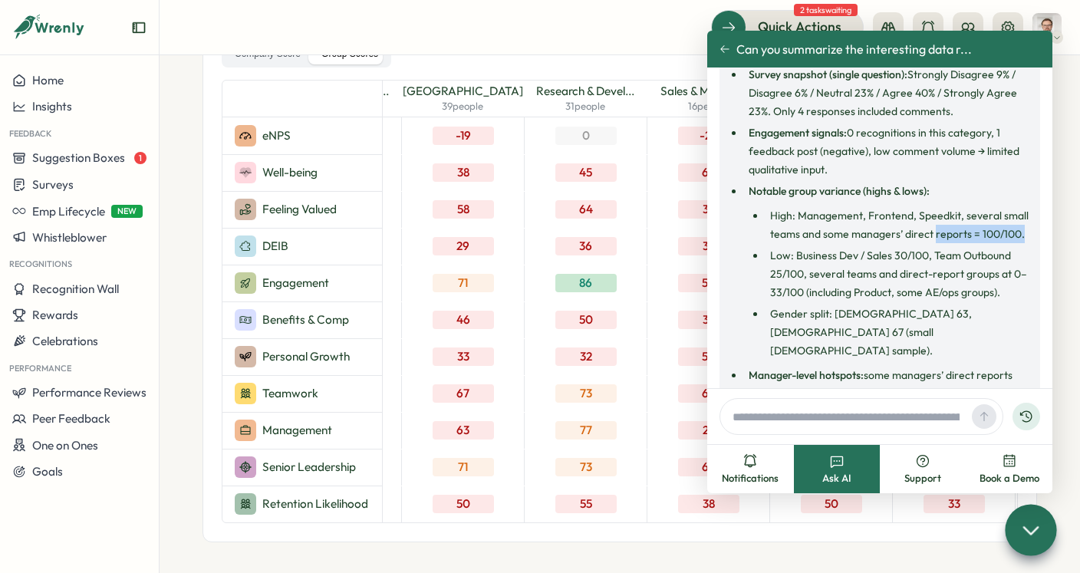
drag, startPoint x: 1019, startPoint y: 240, endPoint x: 967, endPoint y: 238, distance: 52.2
click at [967, 238] on li "High: Management, Frontend, Speedkit, several small teams and some managers’ di…" at bounding box center [898, 224] width 267 height 37
click at [805, 261] on li "Low: Business Dev / Sales 30/100, Team Outbound 25/100, several teams and direc…" at bounding box center [898, 273] width 267 height 55
drag, startPoint x: 796, startPoint y: 255, endPoint x: 898, endPoint y: 255, distance: 102.0
click at [898, 254] on li "Low: Business Dev / Sales 30/100, Team Outbound 25/100, several teams and direc…" at bounding box center [898, 273] width 267 height 55
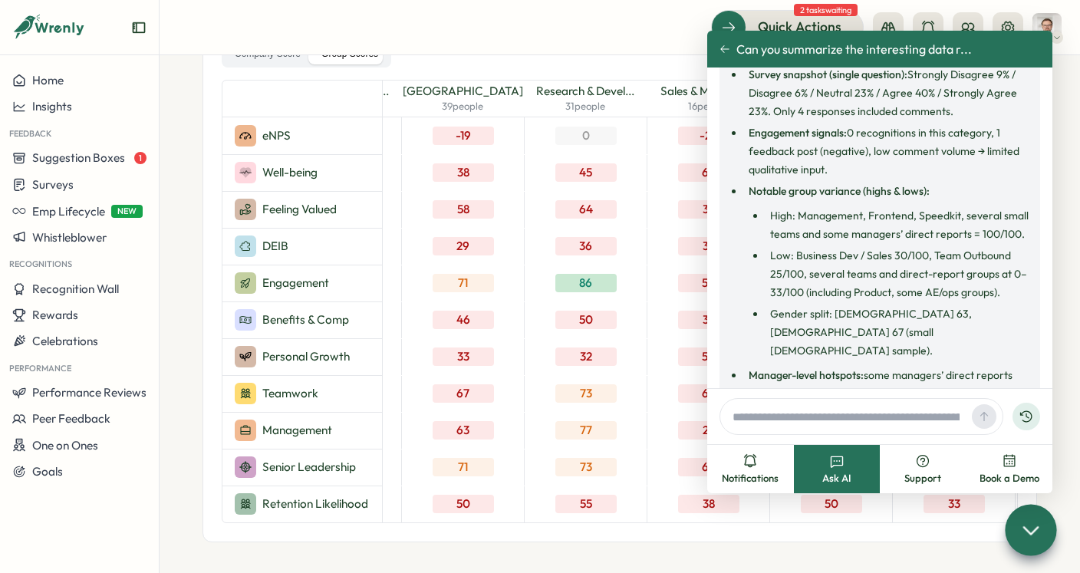
drag, startPoint x: 905, startPoint y: 255, endPoint x: 897, endPoint y: 256, distance: 7.7
click at [903, 255] on li "Low: Business Dev / Sales 30/100, Team Outbound 25/100, several teams and direc…" at bounding box center [898, 273] width 267 height 55
drag, startPoint x: 897, startPoint y: 256, endPoint x: 931, endPoint y: 261, distance: 34.1
click at [932, 258] on li "Low: Business Dev / Sales 30/100, Team Outbound 25/100, several teams and direc…" at bounding box center [898, 273] width 267 height 55
drag, startPoint x: 774, startPoint y: 313, endPoint x: 813, endPoint y: 330, distance: 42.9
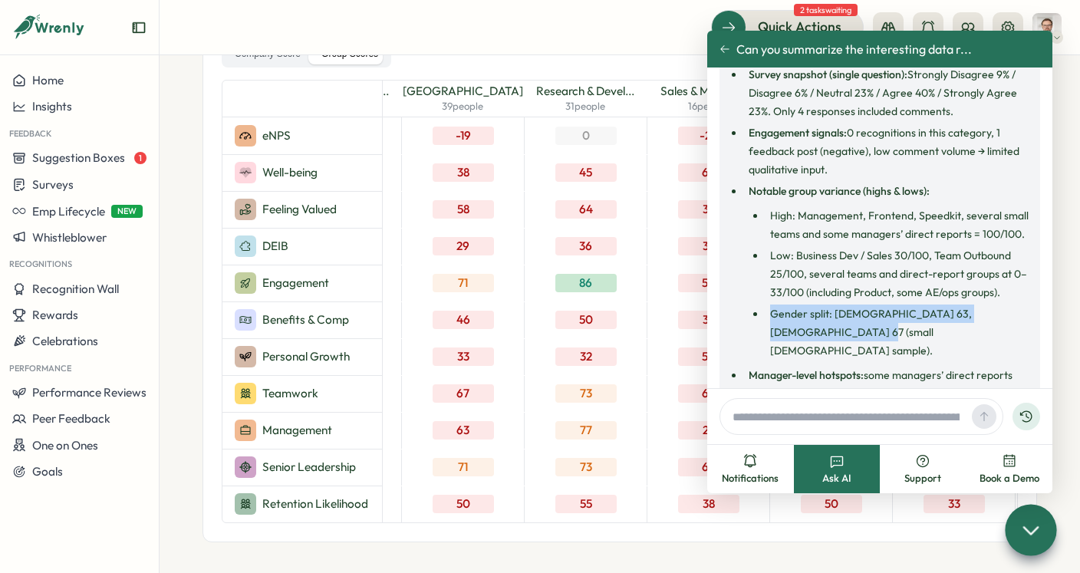
click at [813, 330] on li "Gender split: Males 63, Females 67 (small female sample)." at bounding box center [898, 331] width 267 height 55
click at [882, 324] on li "Gender split: Males 63, Females 67 (small female sample)." at bounding box center [898, 331] width 267 height 55
drag, startPoint x: 833, startPoint y: 310, endPoint x: 940, endPoint y: 316, distance: 107.5
click at [940, 316] on li "Gender split: Males 63, Females 67 (small female sample)." at bounding box center [898, 331] width 267 height 55
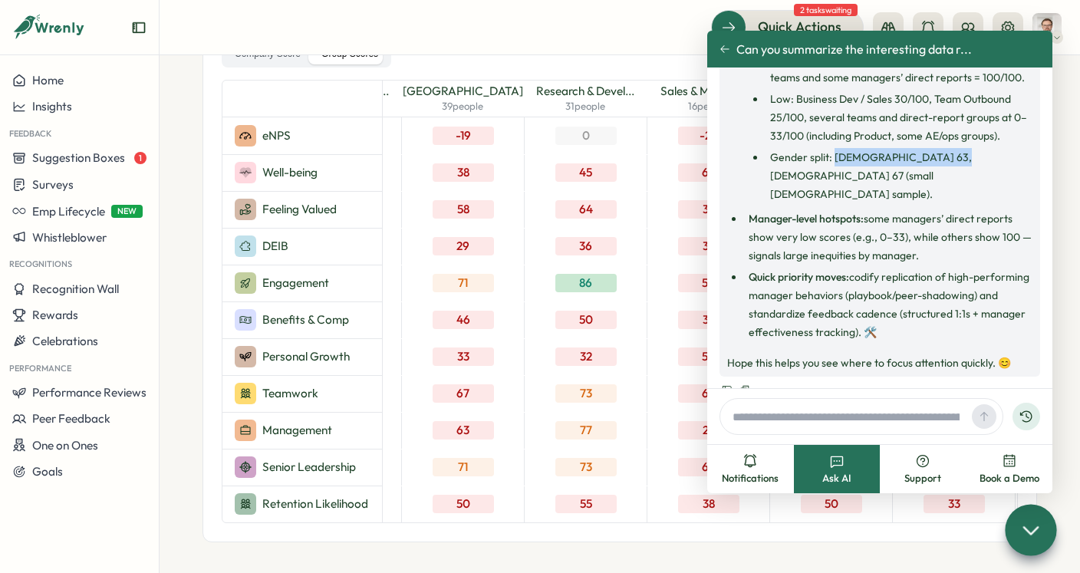
scroll to position [473, 0]
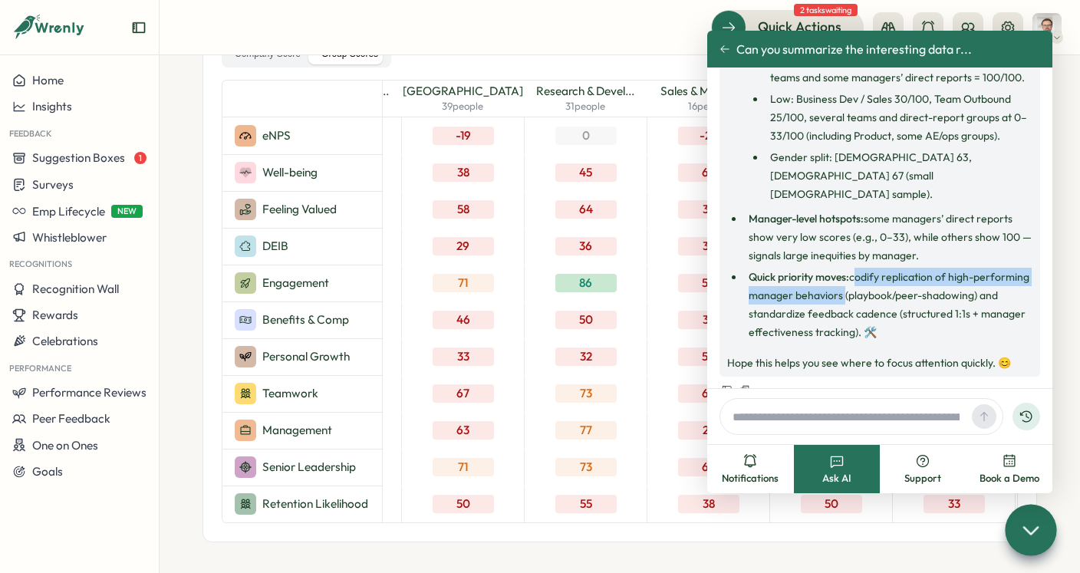
drag, startPoint x: 853, startPoint y: 258, endPoint x: 840, endPoint y: 278, distance: 23.6
click at [840, 278] on li "Quick priority moves: codify replication of high-performing manager behaviors (…" at bounding box center [888, 305] width 288 height 74
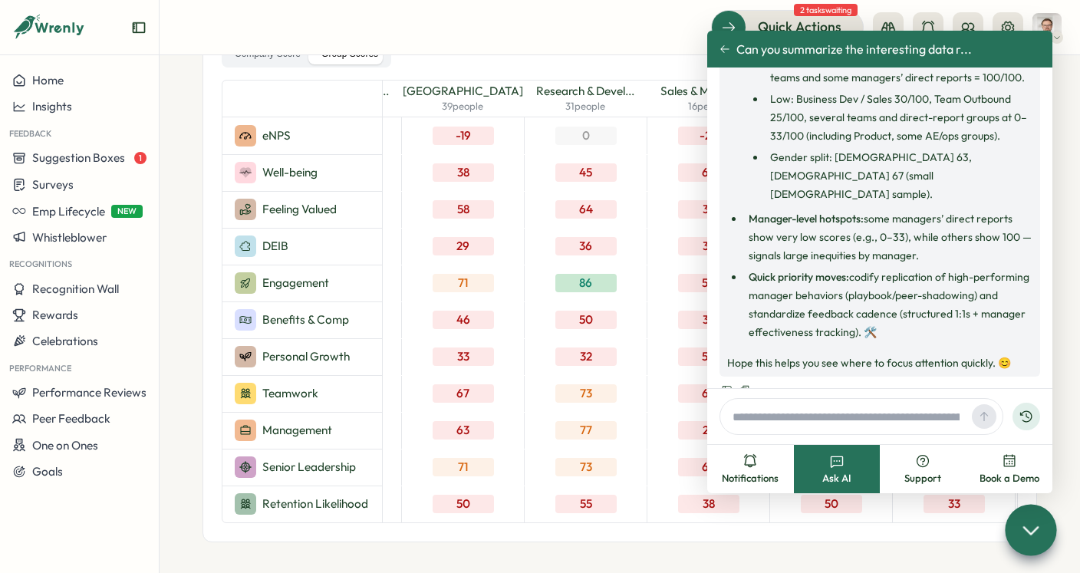
click at [918, 311] on li "Quick priority moves: codify replication of high-performing manager behaviors (…" at bounding box center [888, 305] width 288 height 74
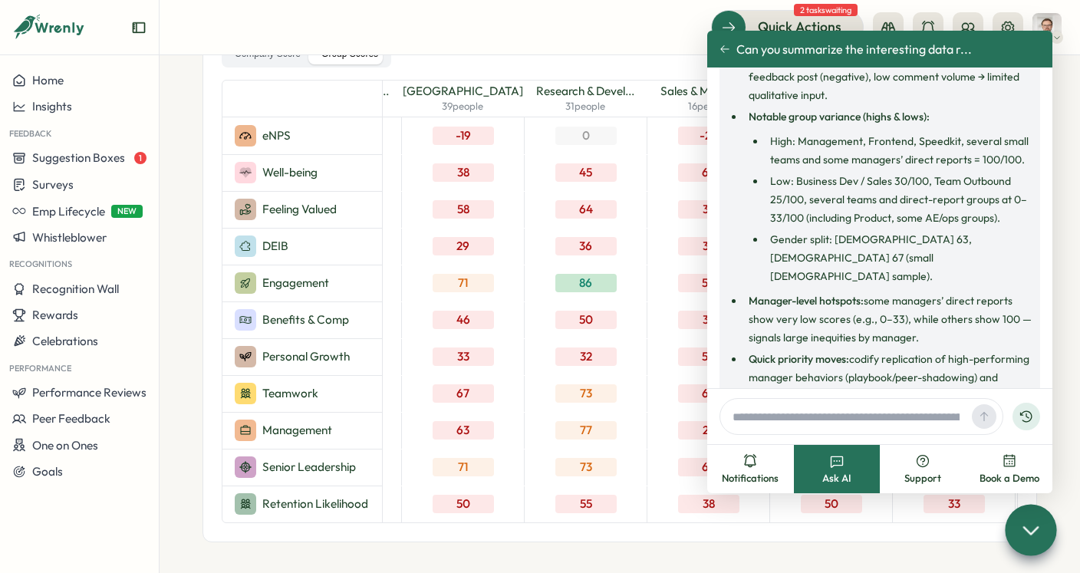
scroll to position [388, 0]
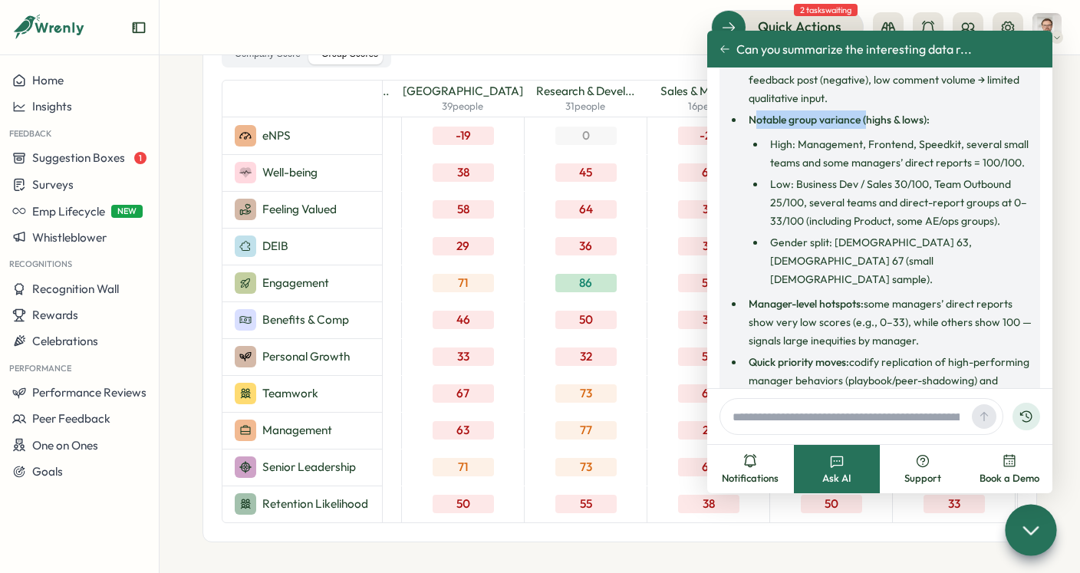
drag, startPoint x: 753, startPoint y: 118, endPoint x: 866, endPoint y: 118, distance: 113.5
click at [866, 118] on strong "Notable group variance (highs & lows):" at bounding box center [838, 120] width 181 height 14
drag, startPoint x: 889, startPoint y: 123, endPoint x: 881, endPoint y: 118, distance: 9.6
click at [889, 123] on strong "Notable group variance (highs & lows):" at bounding box center [838, 120] width 181 height 14
drag, startPoint x: 880, startPoint y: 117, endPoint x: 952, endPoint y: 117, distance: 72.8
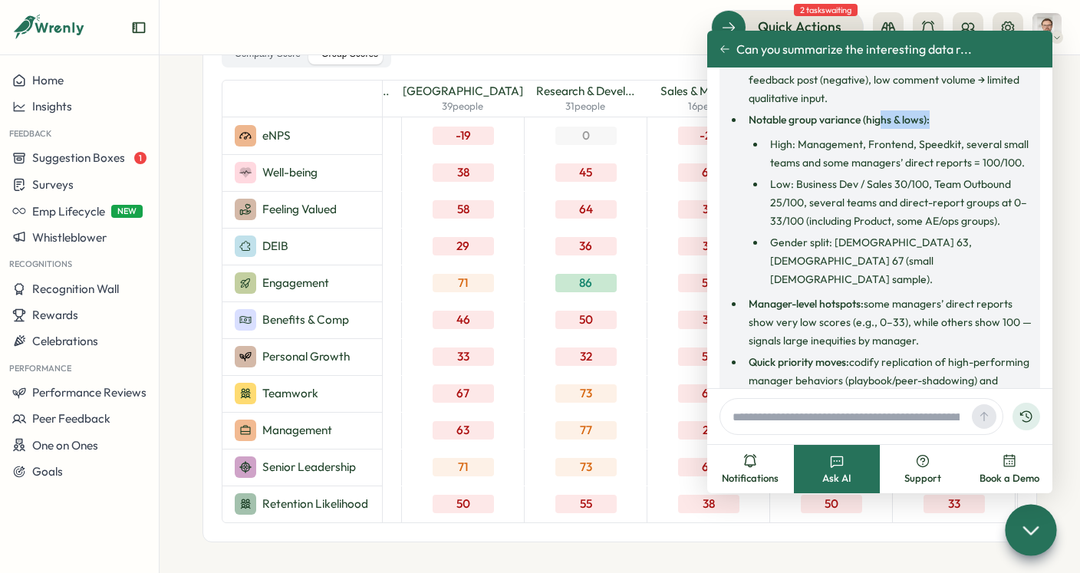
click at [952, 117] on li "Notable group variance (highs & lows): High: Management, Frontend, Speedkit, se…" at bounding box center [888, 199] width 288 height 178
drag, startPoint x: 1024, startPoint y: 162, endPoint x: 980, endPoint y: 163, distance: 43.7
click at [980, 163] on li "High: Management, Frontend, Speedkit, several small teams and some managers’ di…" at bounding box center [898, 153] width 267 height 37
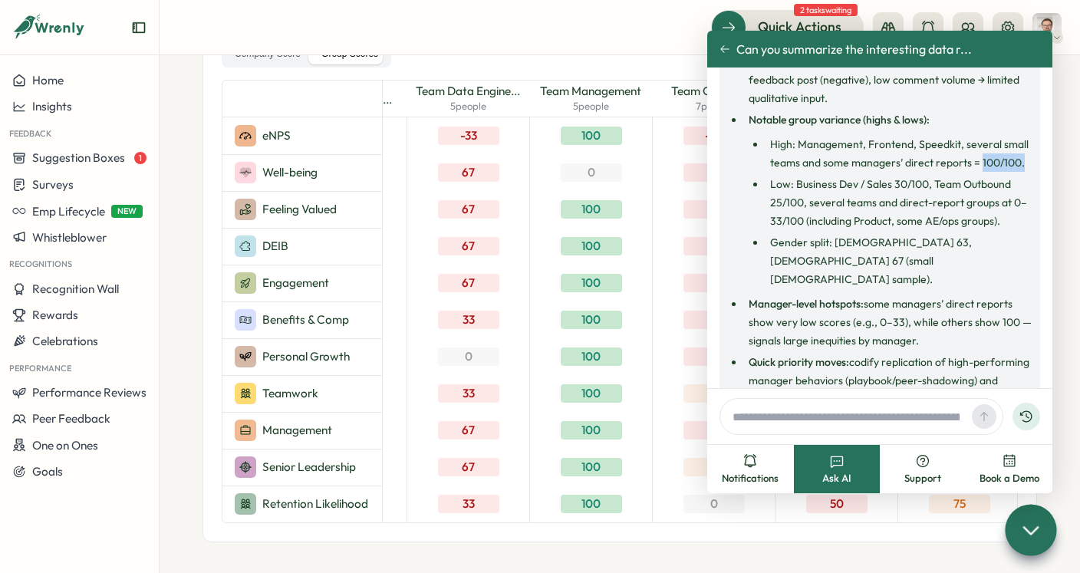
scroll to position [0, 1817]
click at [1044, 522] on div at bounding box center [1029, 529] width 51 height 51
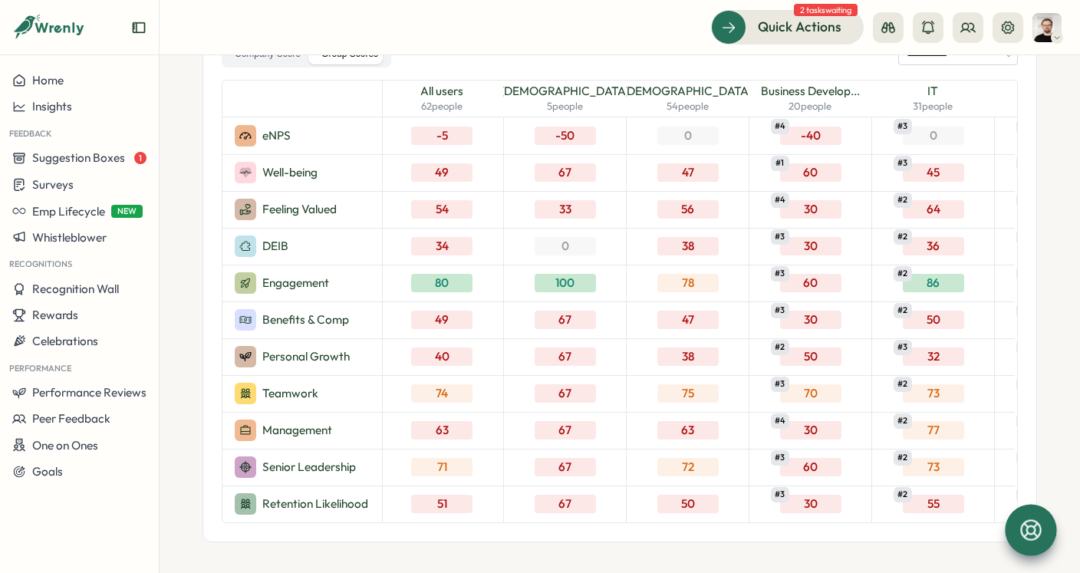
scroll to position [0, 0]
drag, startPoint x: 453, startPoint y: 511, endPoint x: 461, endPoint y: 513, distance: 8.0
click at [461, 513] on div "All users 62 people Females 5 people Males 54 people Business Develop... 20 peo…" at bounding box center [700, 302] width 634 height 442
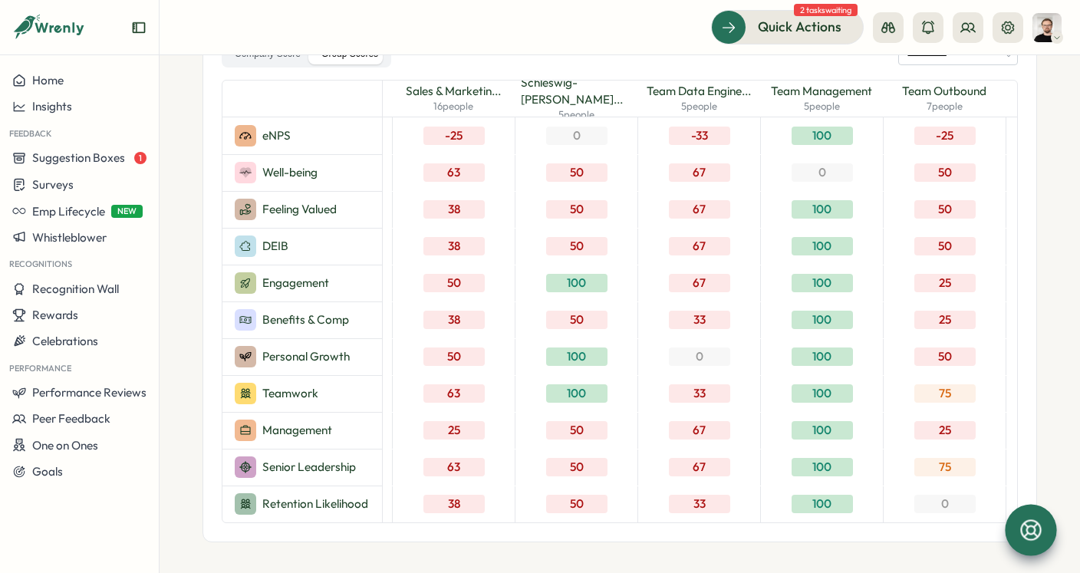
scroll to position [0, 1574]
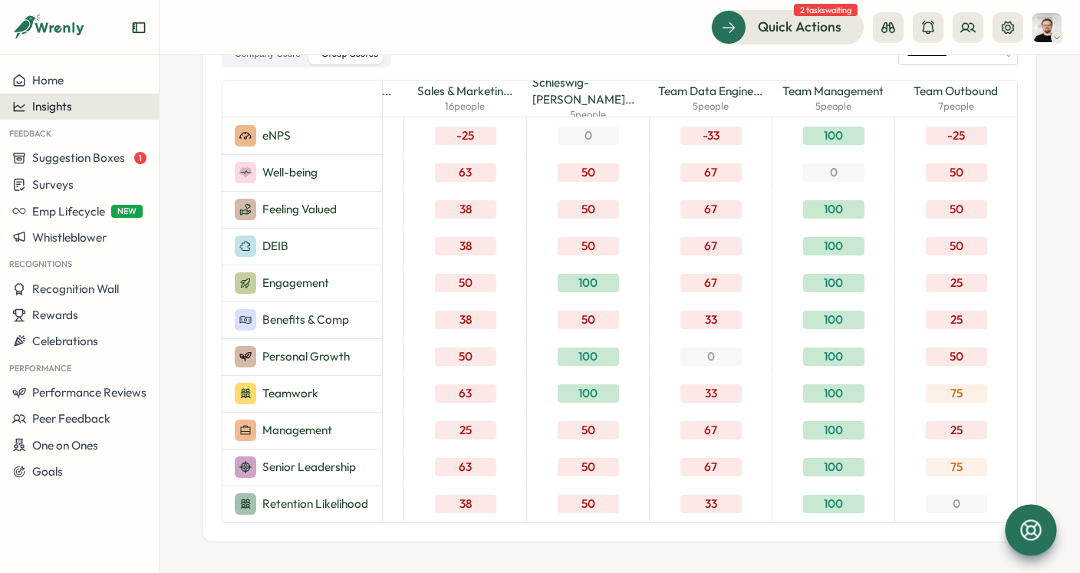
click at [83, 109] on div "Insights" at bounding box center [79, 107] width 134 height 14
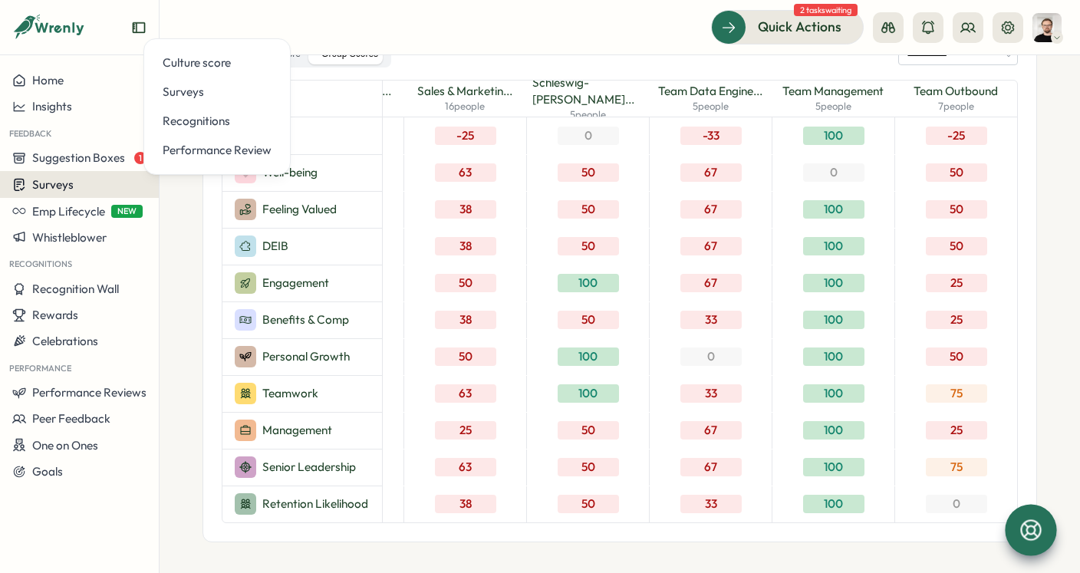
click at [70, 193] on button "Surveys" at bounding box center [79, 184] width 159 height 27
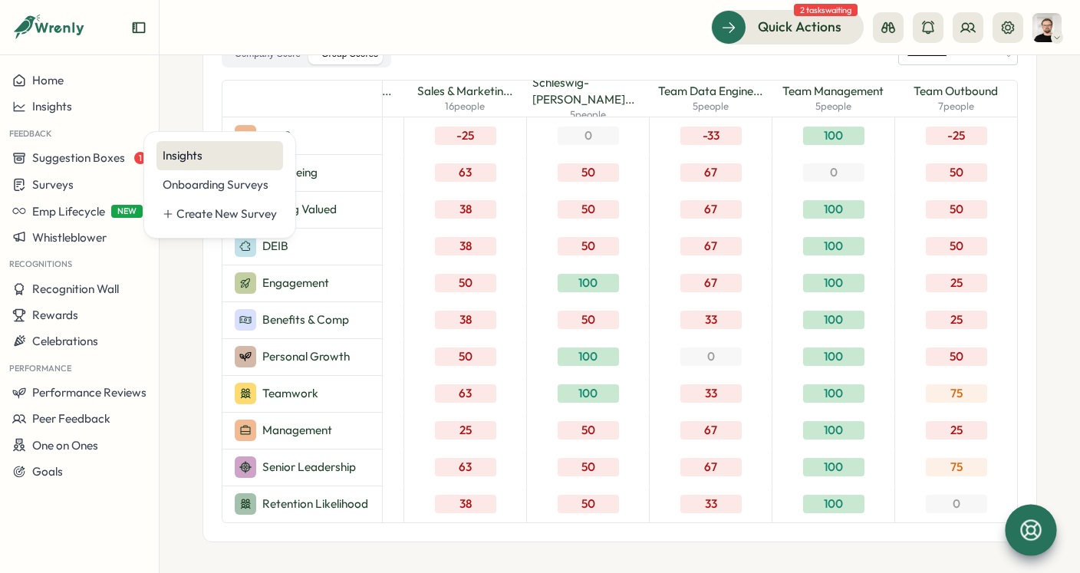
click at [172, 162] on div "Insights" at bounding box center [220, 155] width 114 height 17
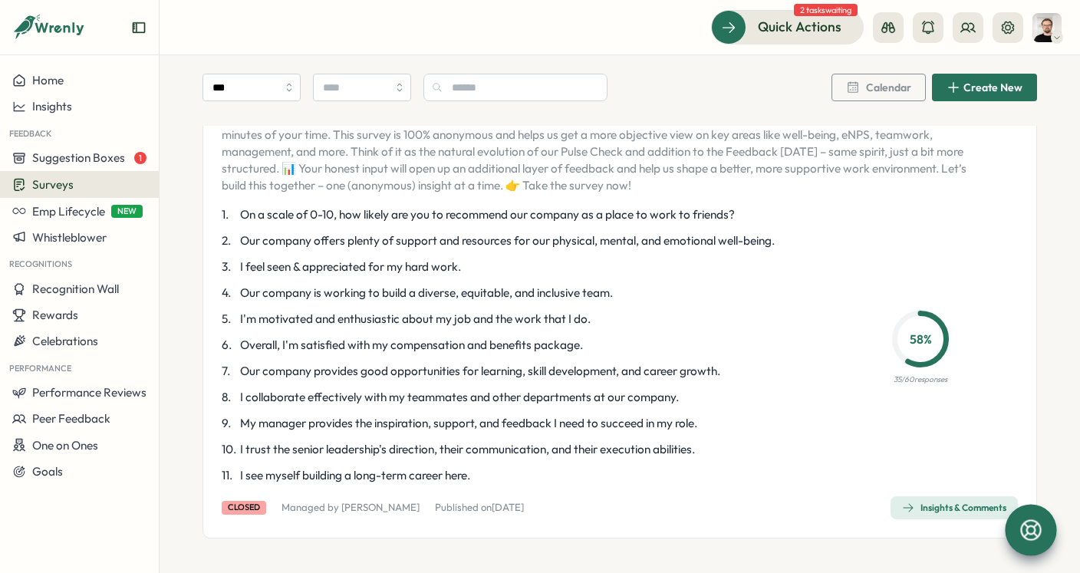
scroll to position [130, 0]
click at [945, 494] on div "🚀 Let's Talk Engagement – Anonymously & Impactfully ✨ As part of our Wrenly pil…" at bounding box center [619, 299] width 834 height 478
click at [947, 504] on div "Insights & Comments" at bounding box center [954, 507] width 104 height 12
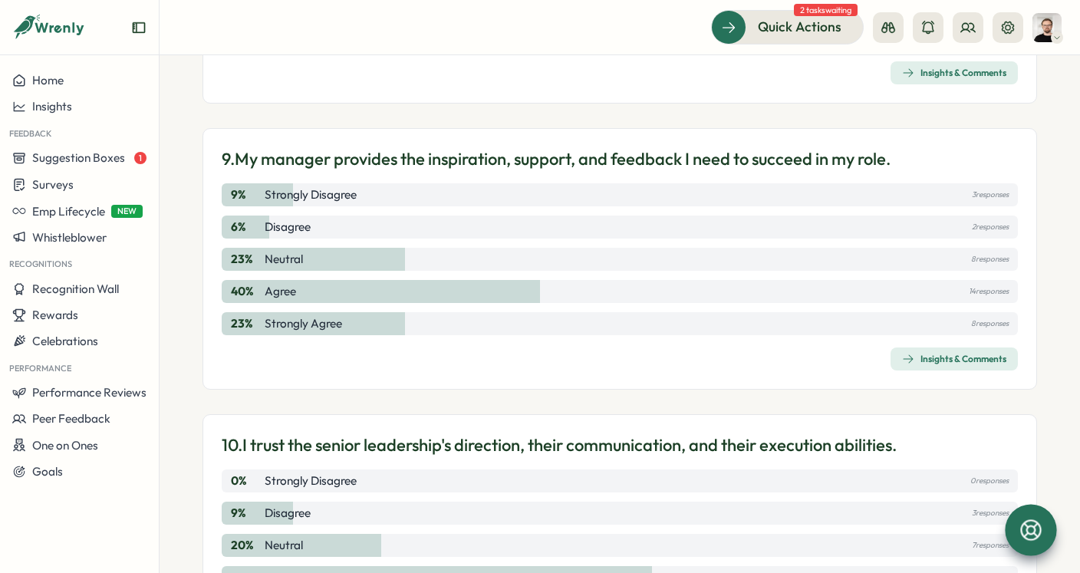
scroll to position [2575, 0]
click at [957, 358] on div "Insights & Comments" at bounding box center [954, 358] width 104 height 12
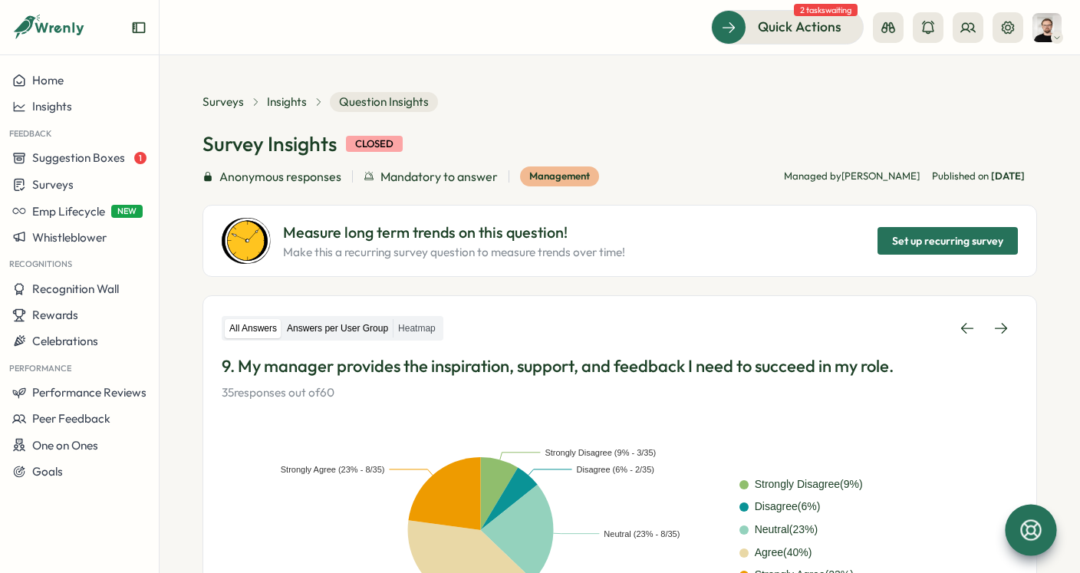
click at [328, 328] on label "Answers per User Group" at bounding box center [337, 328] width 110 height 19
click at [334, 323] on label "Answers per User Group" at bounding box center [337, 328] width 110 height 19
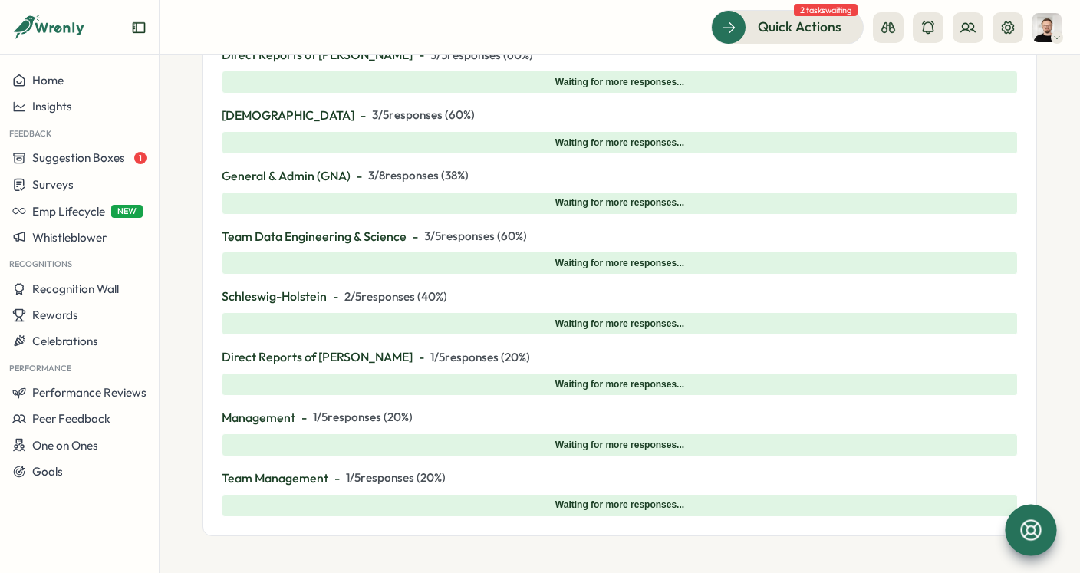
scroll to position [1287, 0]
drag, startPoint x: 220, startPoint y: 274, endPoint x: 513, endPoint y: 275, distance: 292.9
click at [489, 286] on p "Schleswig-Holstein - 2 / 5 responses ( 40 %)" at bounding box center [620, 295] width 796 height 19
click at [360, 286] on p "Schleswig-Holstein - 2 / 5 responses ( 40 %)" at bounding box center [620, 295] width 796 height 19
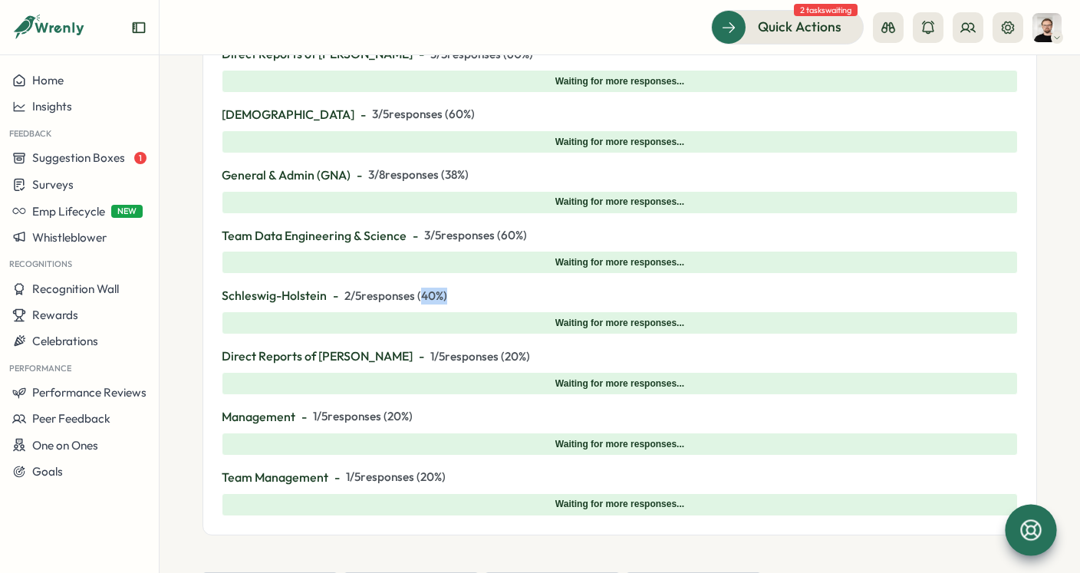
drag, startPoint x: 462, startPoint y: 279, endPoint x: 534, endPoint y: 276, distance: 72.1
click at [422, 286] on p "Schleswig-Holstein - 2 / 5 responses ( 40 %)" at bounding box center [620, 295] width 796 height 19
click at [490, 286] on div "Schleswig-Holstein - 2 / 5 responses ( 40 %) Waiting for more responses..." at bounding box center [620, 310] width 796 height 48
drag, startPoint x: 486, startPoint y: 275, endPoint x: 220, endPoint y: 262, distance: 266.4
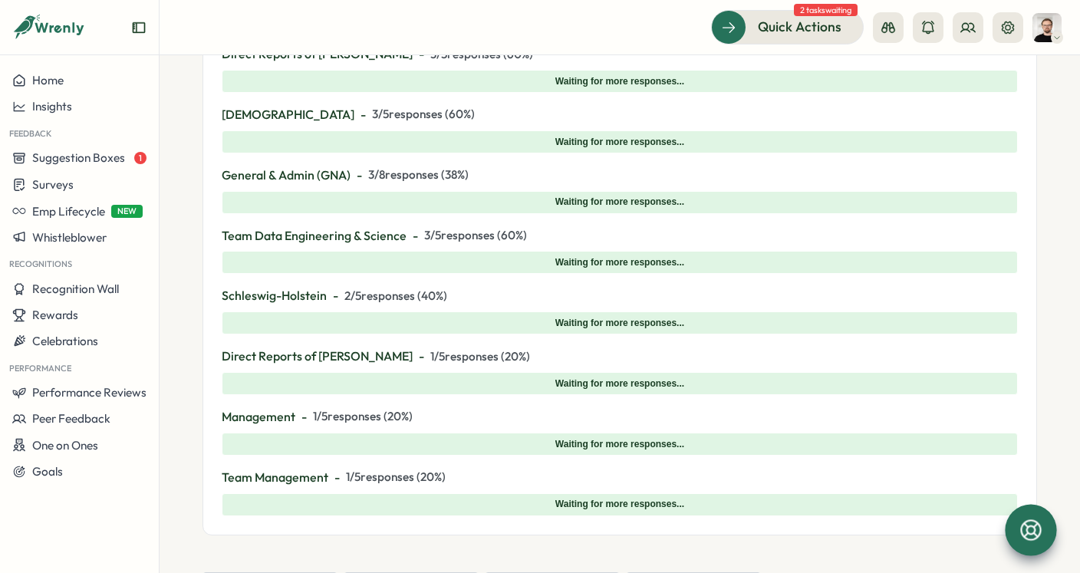
drag, startPoint x: 303, startPoint y: 265, endPoint x: 459, endPoint y: 272, distance: 155.8
click at [459, 286] on p "Schleswig-Holstein - 2 / 5 responses ( 40 %)" at bounding box center [620, 295] width 796 height 19
drag, startPoint x: 456, startPoint y: 272, endPoint x: 227, endPoint y: 277, distance: 229.3
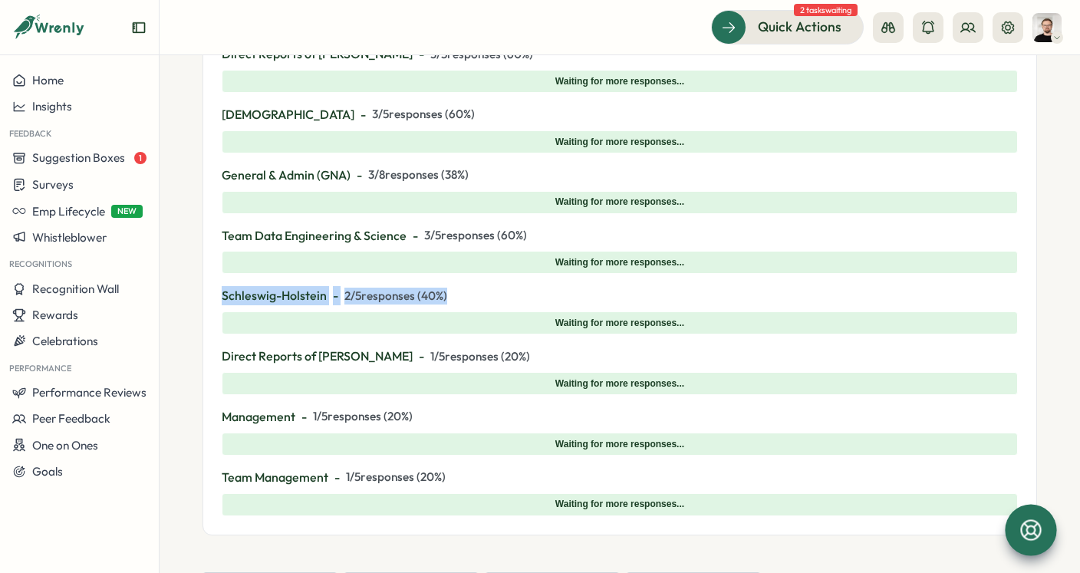
click at [227, 286] on p "Schleswig-Holstein - 2 / 5 responses ( 40 %)" at bounding box center [620, 295] width 796 height 19
click at [394, 286] on div "Schleswig-Holstein - 2 / 5 responses ( 40 %) Waiting for more responses..." at bounding box center [620, 310] width 796 height 48
drag, startPoint x: 456, startPoint y: 273, endPoint x: 223, endPoint y: 272, distance: 233.1
click at [223, 286] on p "Schleswig-Holstein - 2 / 5 responses ( 40 %)" at bounding box center [620, 295] width 796 height 19
click at [431, 227] on span "3 / 5 responses ( 60 %)" at bounding box center [475, 235] width 103 height 17
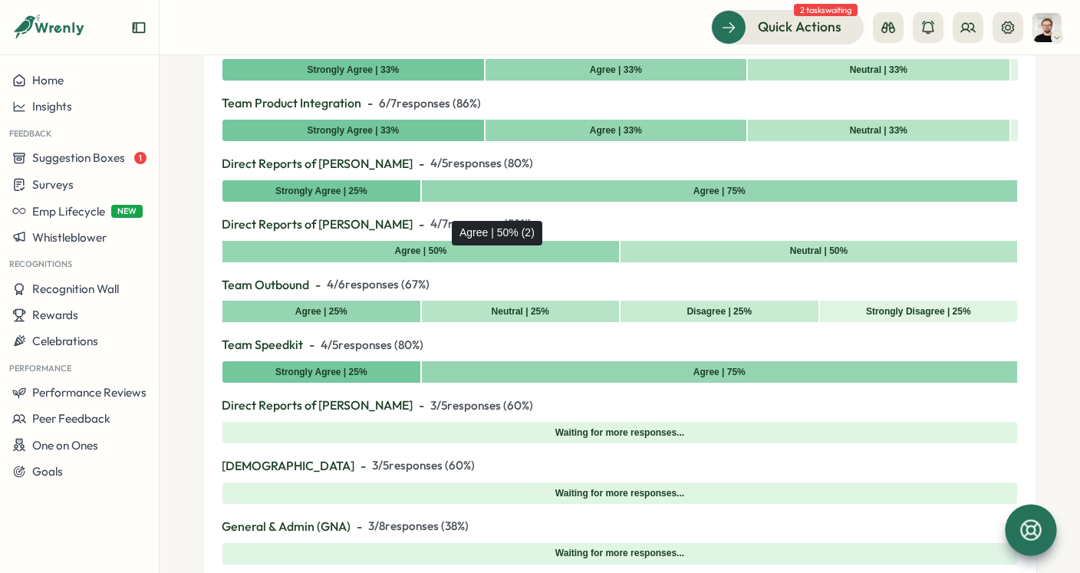
scroll to position [936, 0]
click at [321, 337] on span "4 / 5 responses ( 80 %)" at bounding box center [372, 345] width 103 height 17
click at [398, 215] on p "Direct Reports of Lars Nowak - 4 / 7 responses ( 58 %)" at bounding box center [620, 224] width 796 height 19
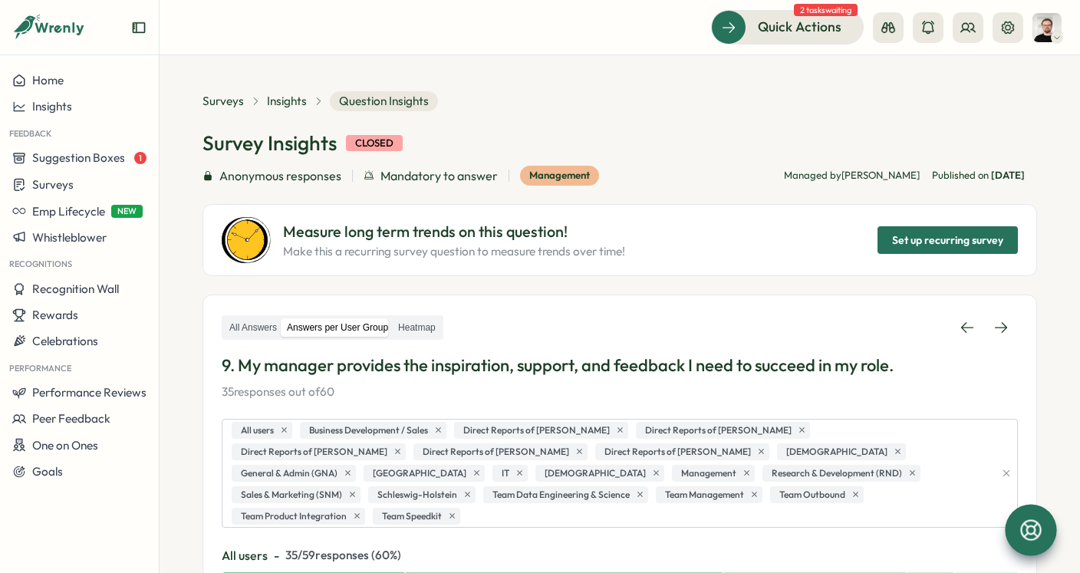
scroll to position [0, 0]
click at [1014, 17] on button at bounding box center [1007, 27] width 31 height 31
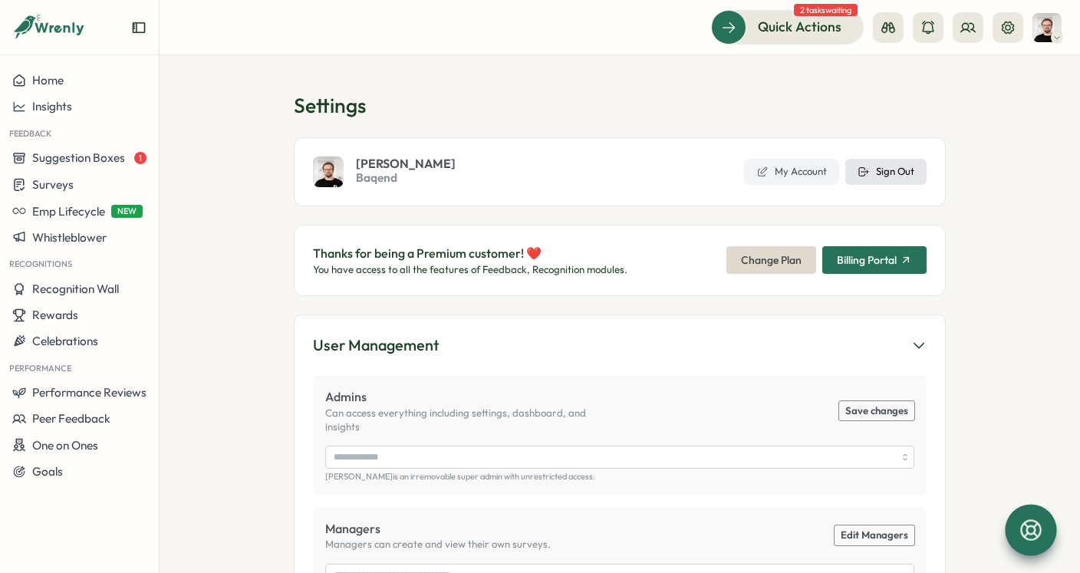
click at [892, 171] on span "Sign Out" at bounding box center [895, 172] width 38 height 14
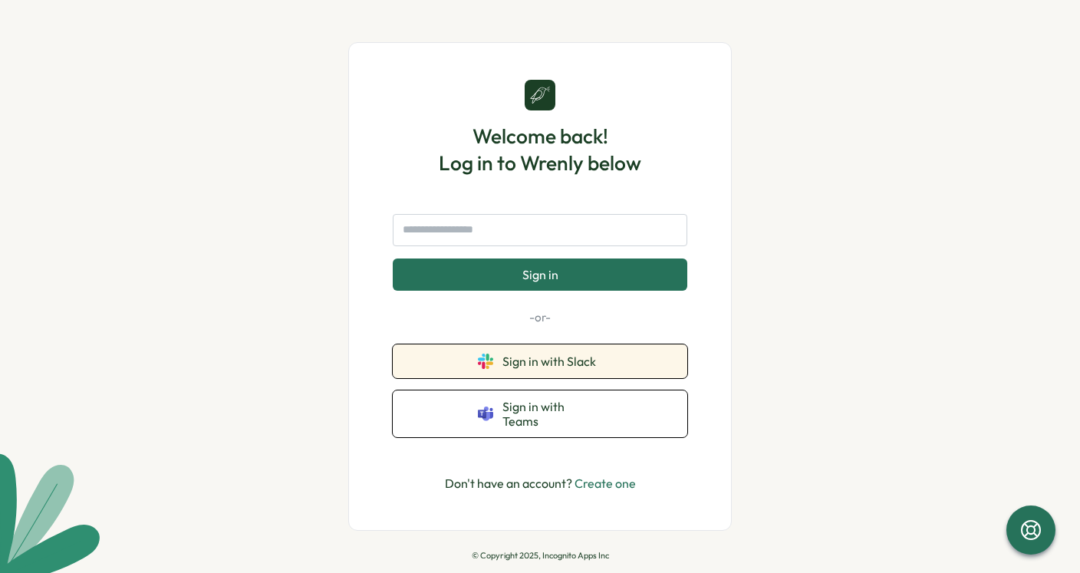
click at [571, 368] on span "Sign in with Slack" at bounding box center [552, 361] width 100 height 14
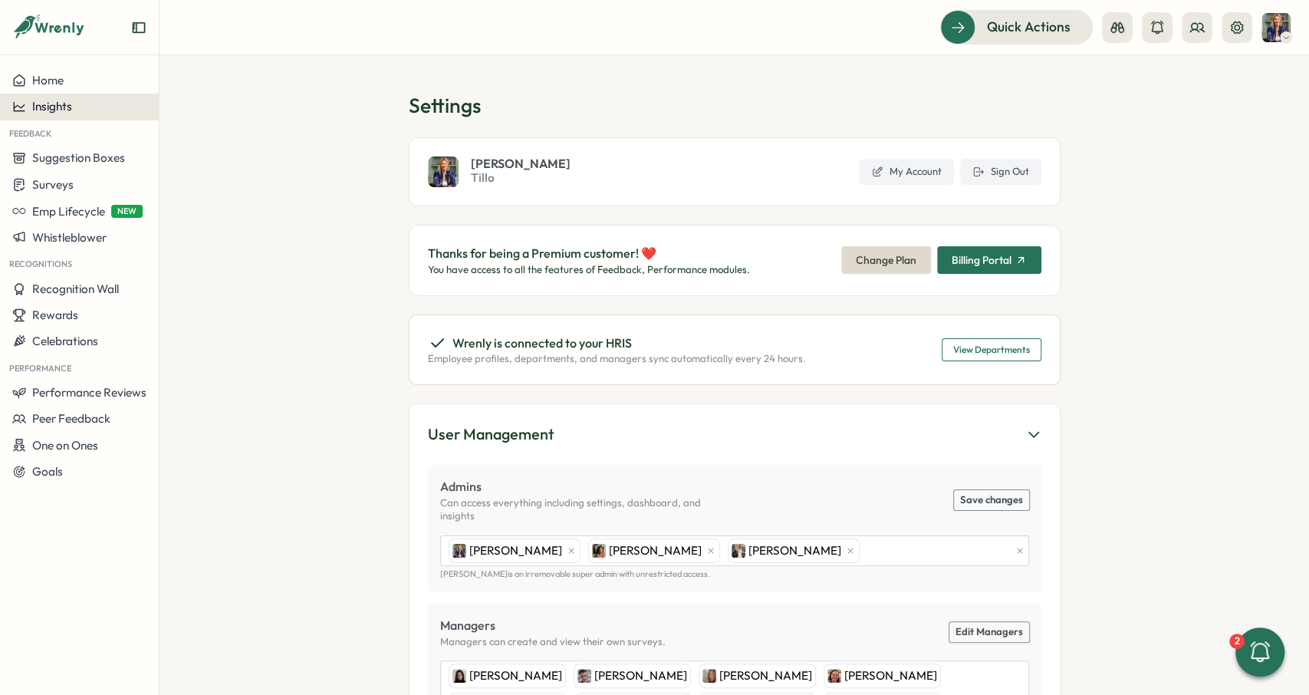
click at [131, 111] on div "Insights" at bounding box center [79, 107] width 134 height 14
click at [242, 275] on section "Settings [PERSON_NAME] [PERSON_NAME] My Account Sign Out Thanks for being a Pre…" at bounding box center [733, 374] width 1149 height 639
click at [1079, 572] on section "Settings [PERSON_NAME] [PERSON_NAME] My Account Sign Out Thanks for being a Pre…" at bounding box center [733, 374] width 1149 height 639
click at [1079, 572] on div at bounding box center [1259, 651] width 51 height 51
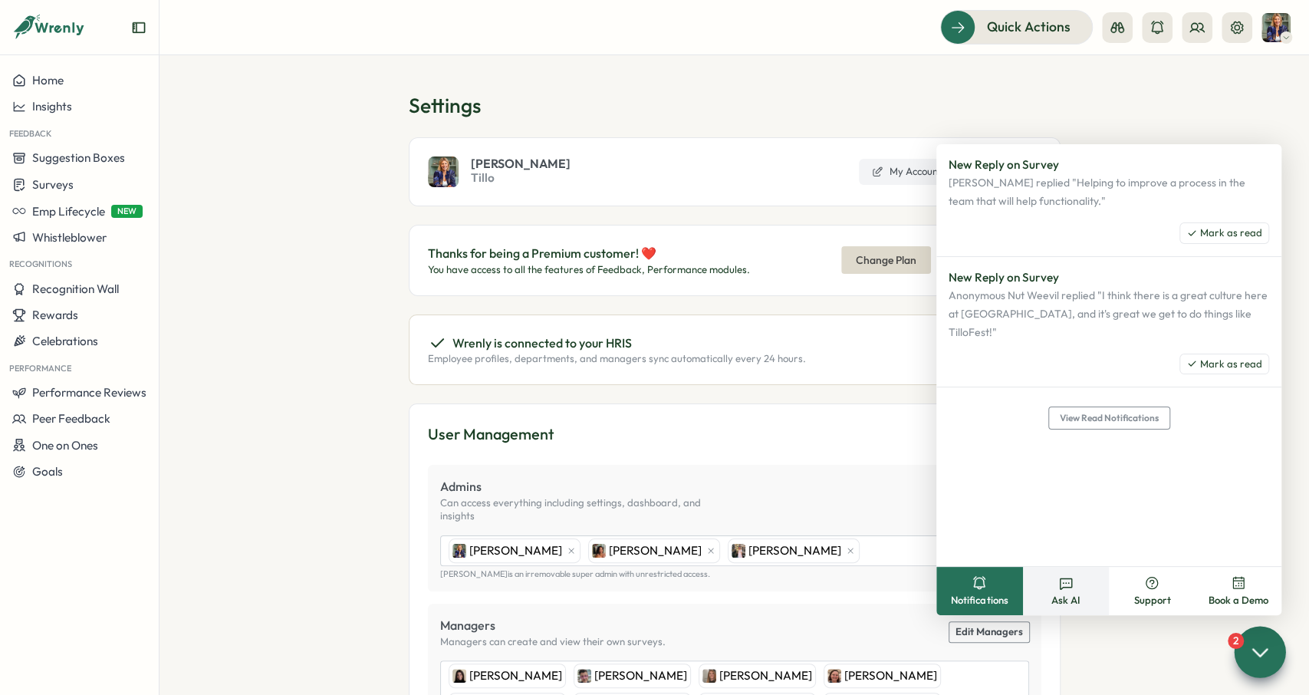
click at [1073, 572] on button "Ask AI" at bounding box center [1066, 591] width 87 height 48
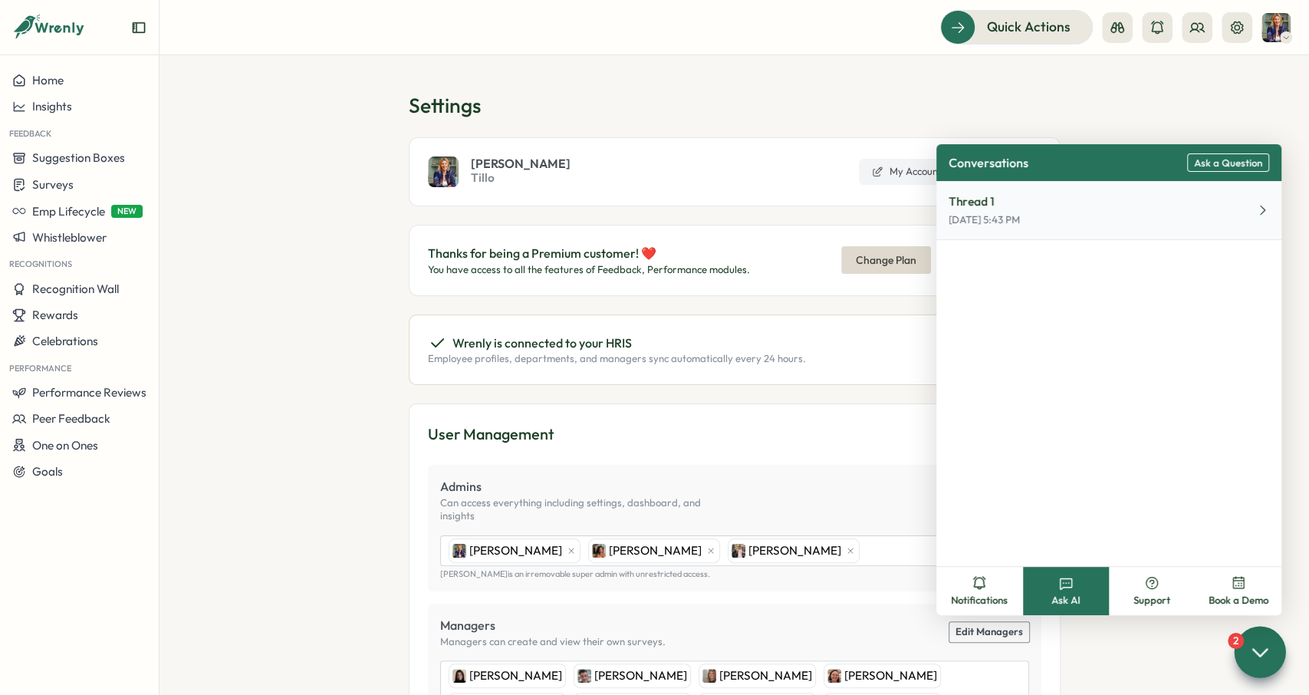
click at [1079, 237] on button "Thread 1 Nov 6, 5:43 PM" at bounding box center [1108, 210] width 345 height 59
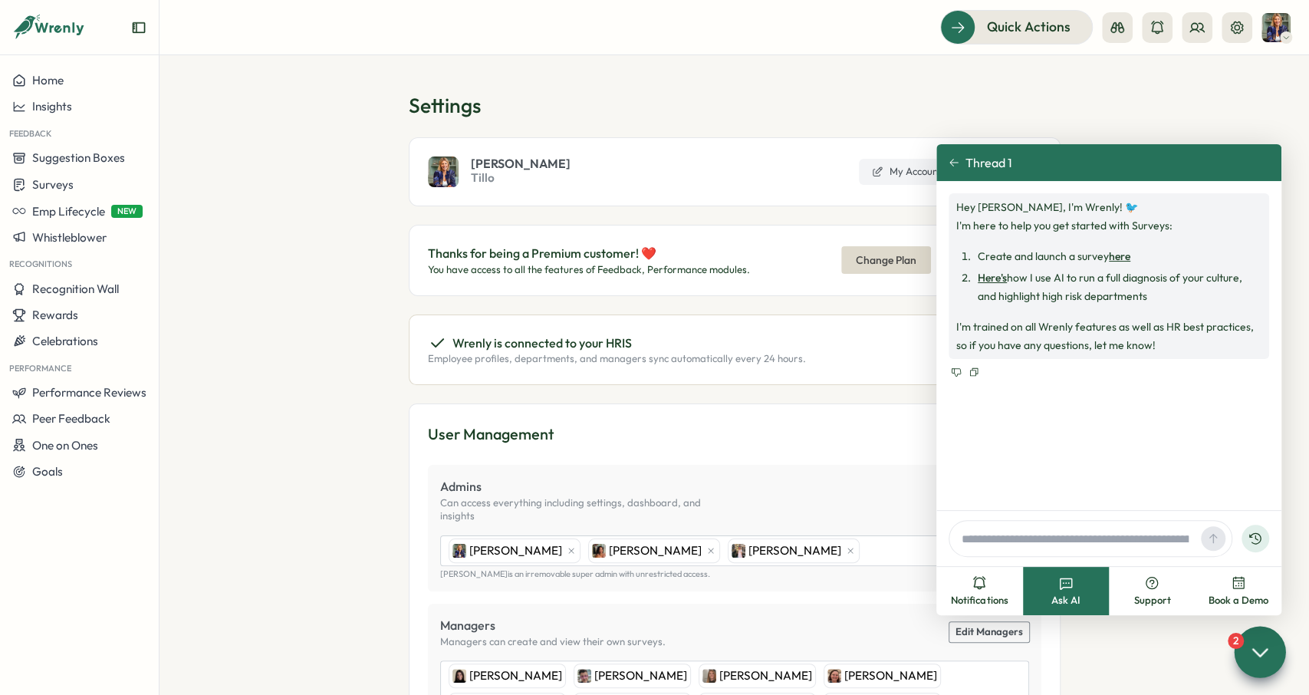
click at [952, 165] on icon at bounding box center [954, 162] width 11 height 11
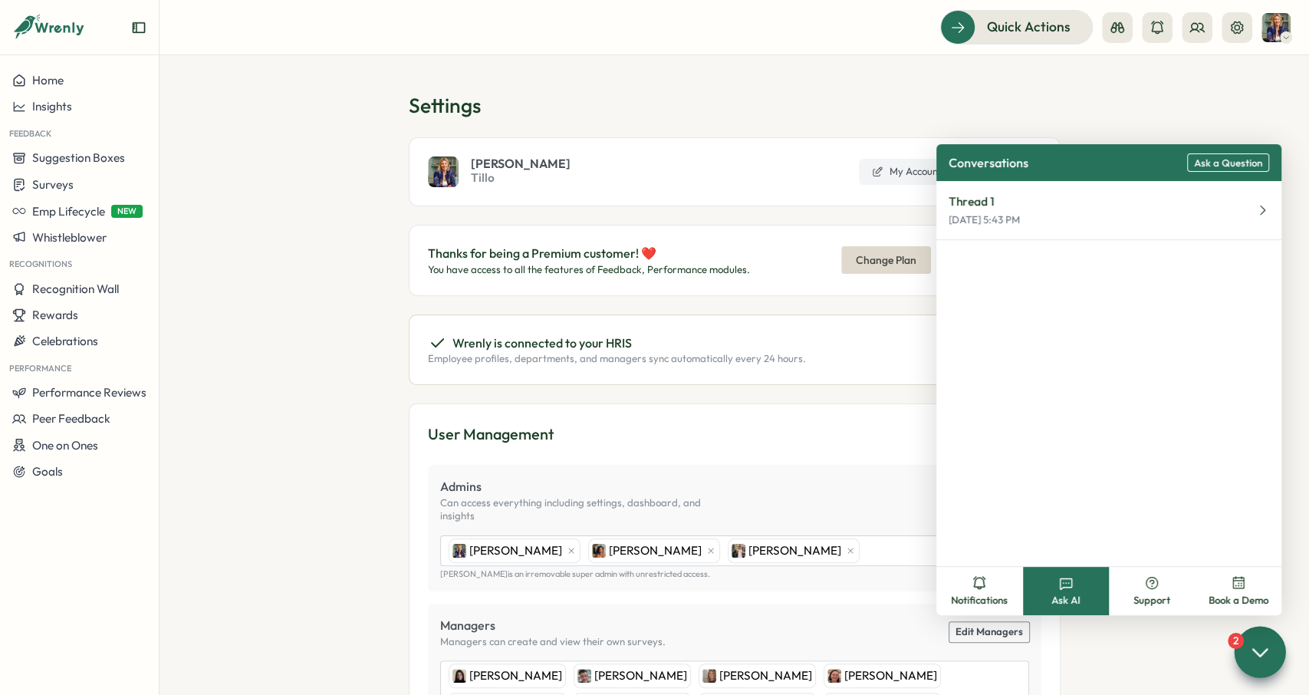
click at [1079, 166] on span "Ask a Question" at bounding box center [1228, 163] width 68 height 12
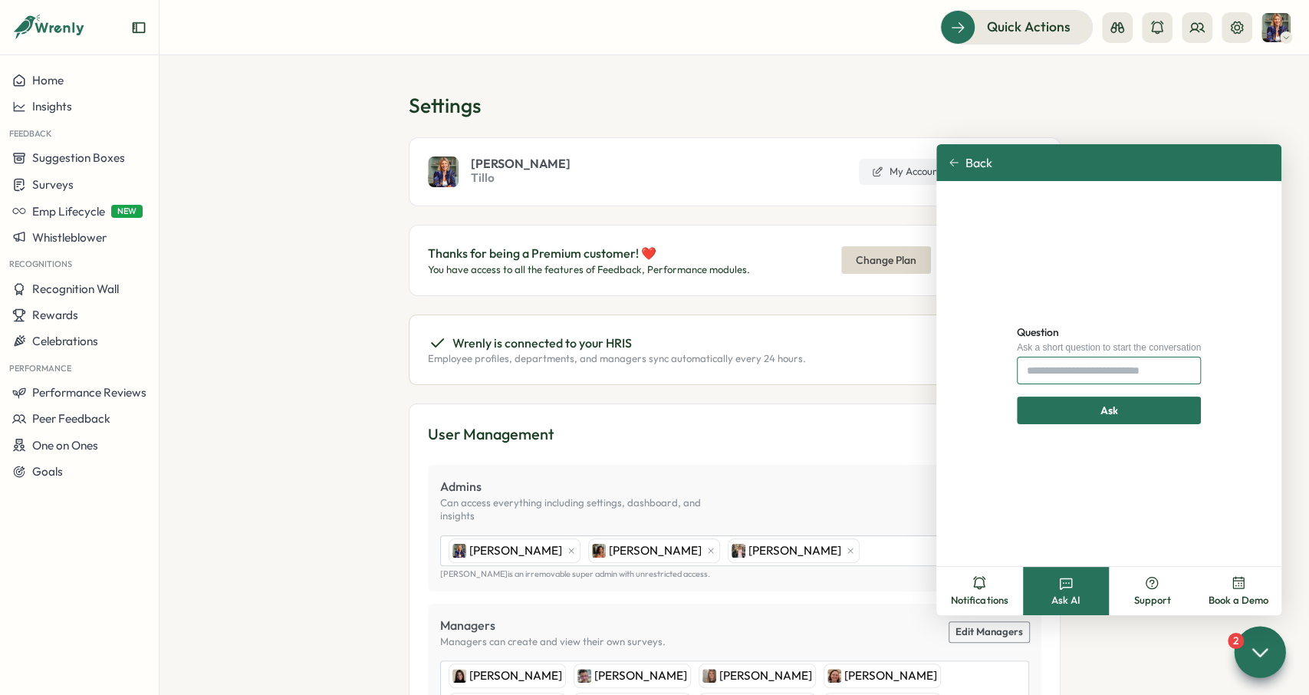
click at [1079, 364] on input "Question" at bounding box center [1109, 371] width 184 height 28
type input "**********"
click button "Ask" at bounding box center [1109, 410] width 184 height 28
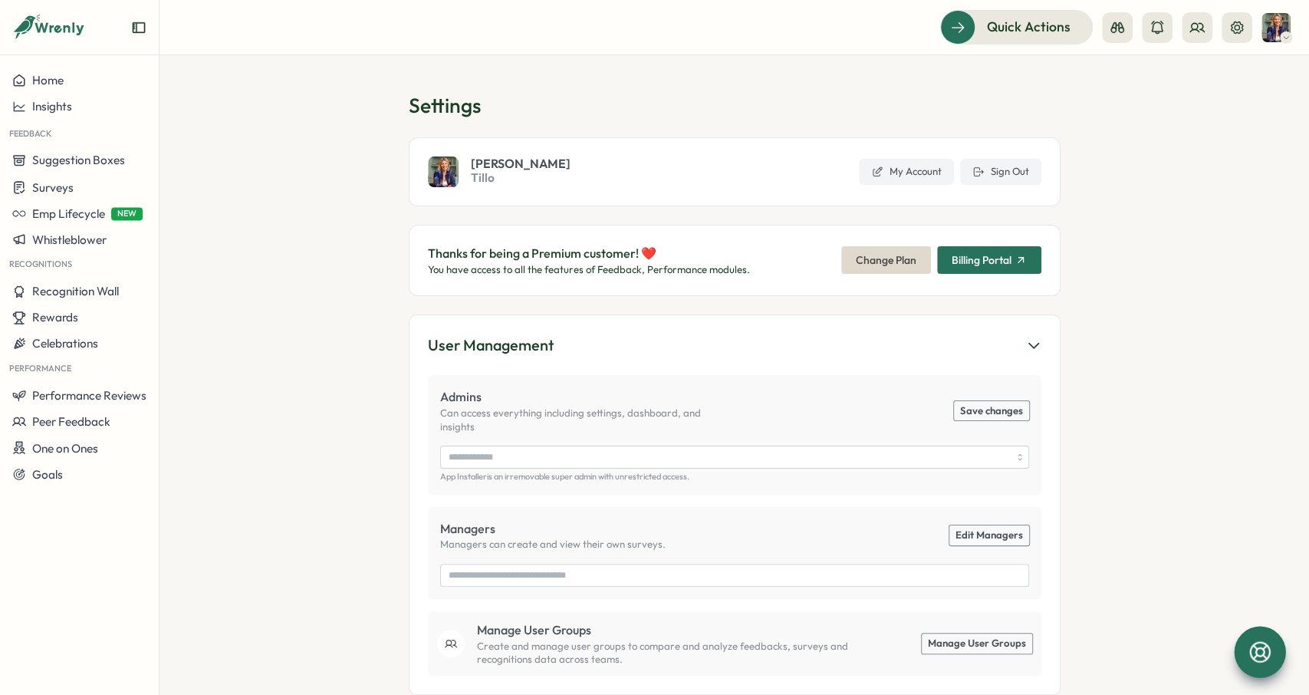
click at [1265, 647] on icon at bounding box center [1259, 651] width 21 height 21
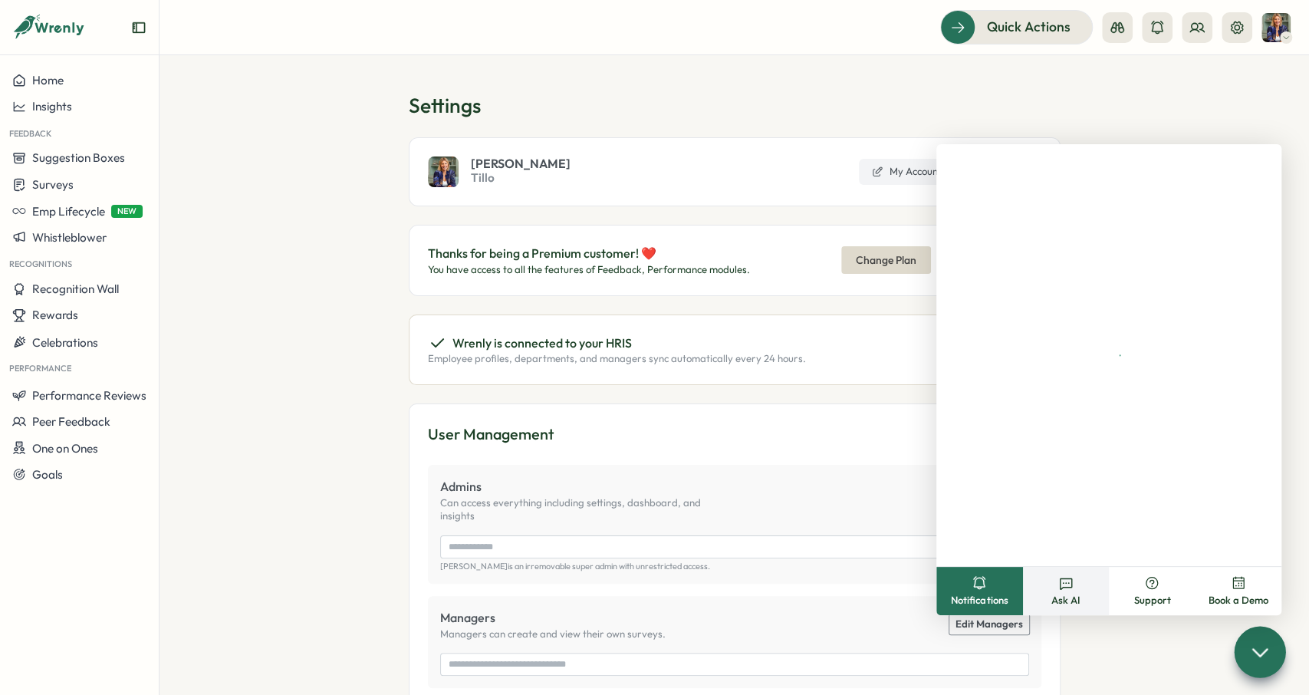
click at [1062, 593] on button "Ask AI" at bounding box center [1066, 591] width 87 height 48
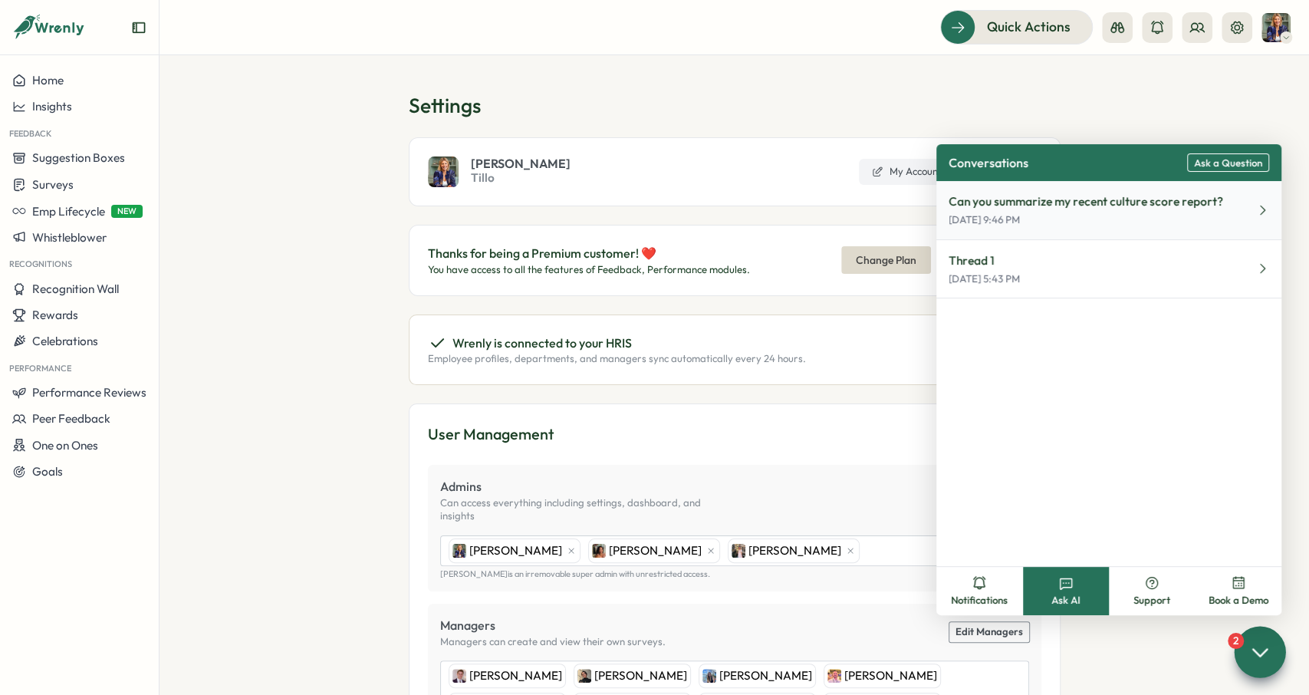
click at [1049, 223] on p "[DATE] 9:46 PM" at bounding box center [1086, 220] width 275 height 14
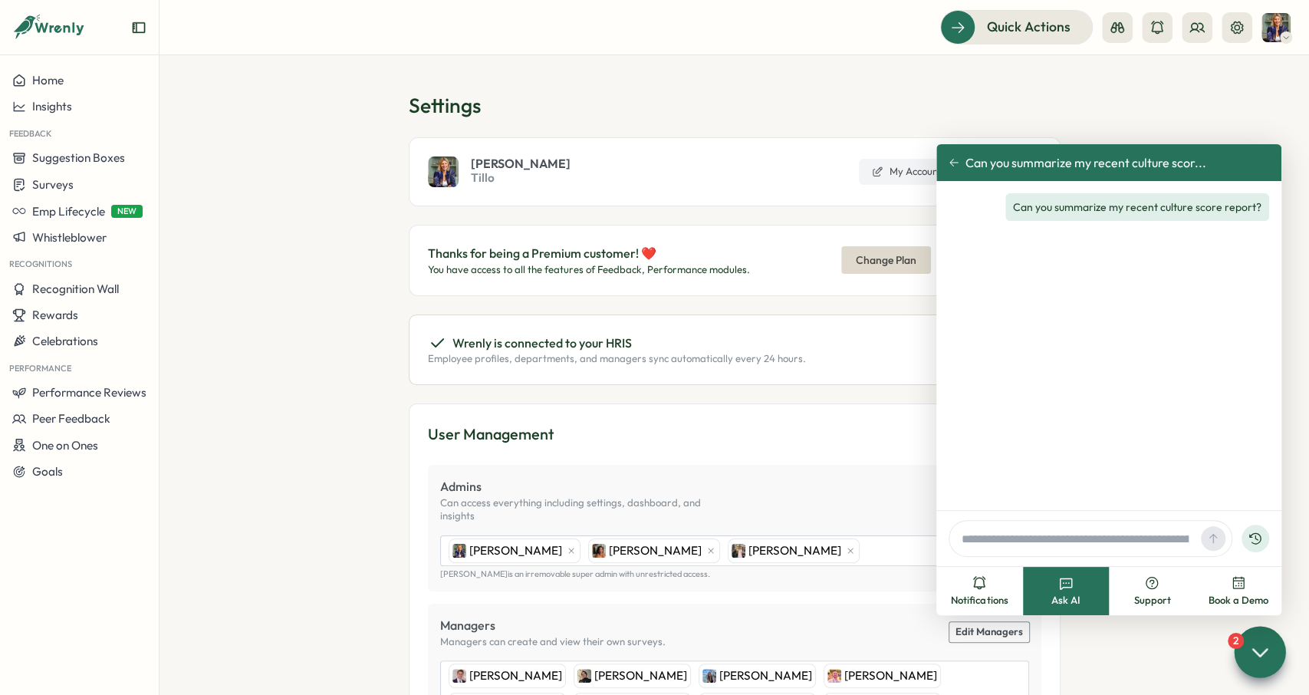
click at [1083, 209] on p "Can you summarize my recent culture score report?" at bounding box center [1137, 207] width 248 height 18
click at [1195, 204] on p "Can you summarize my recent culture score report?" at bounding box center [1137, 207] width 248 height 18
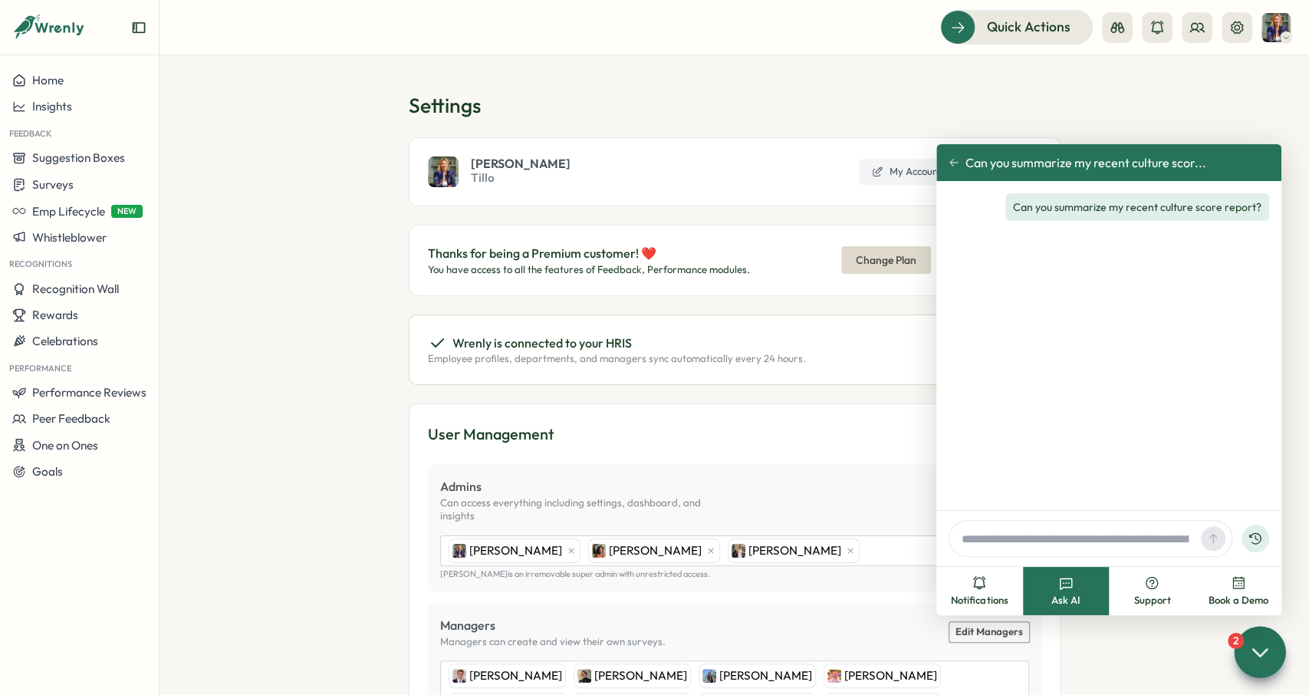
click at [1195, 204] on p "Can you summarize my recent culture score report?" at bounding box center [1137, 207] width 248 height 18
click at [1145, 194] on div "Can you summarize my recent culture score report?" at bounding box center [1137, 207] width 264 height 28
click at [1150, 205] on p "Can you summarize my recent culture score report?" at bounding box center [1137, 207] width 248 height 18
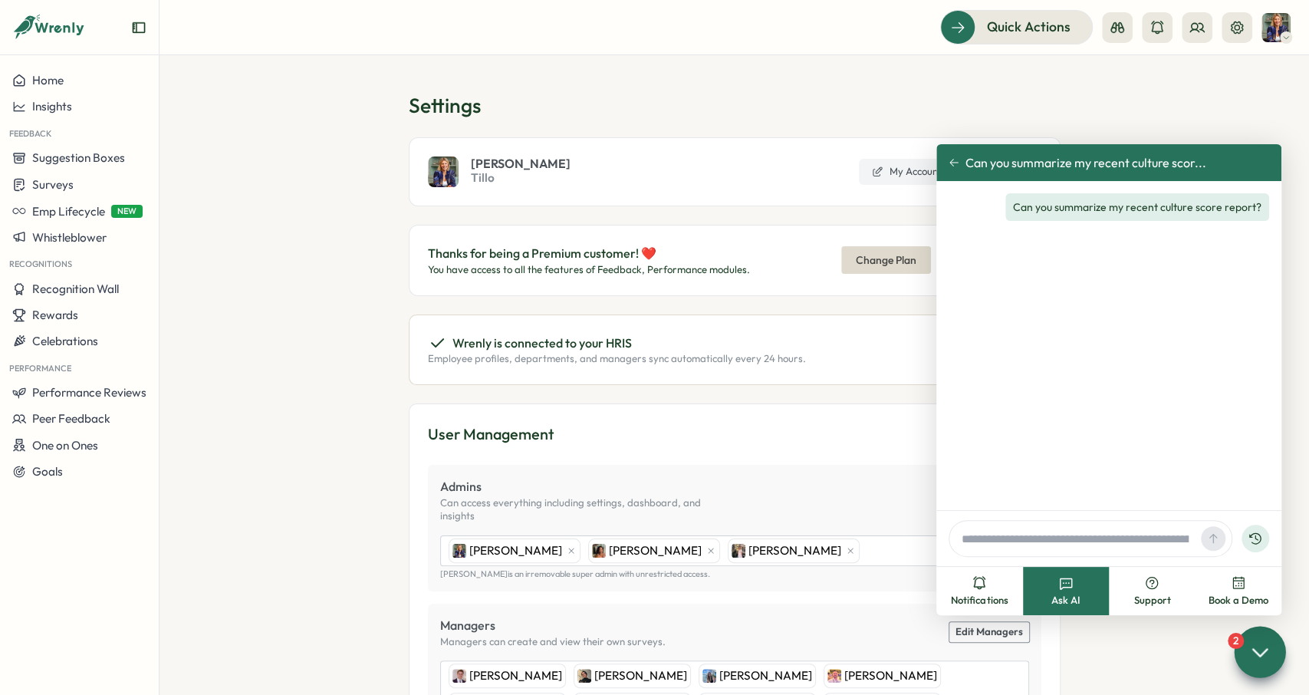
drag, startPoint x: 1165, startPoint y: 254, endPoint x: 1138, endPoint y: 202, distance: 58.6
click at [1164, 254] on div "Can you summarize my recent culture score report?" at bounding box center [1108, 345] width 345 height 329
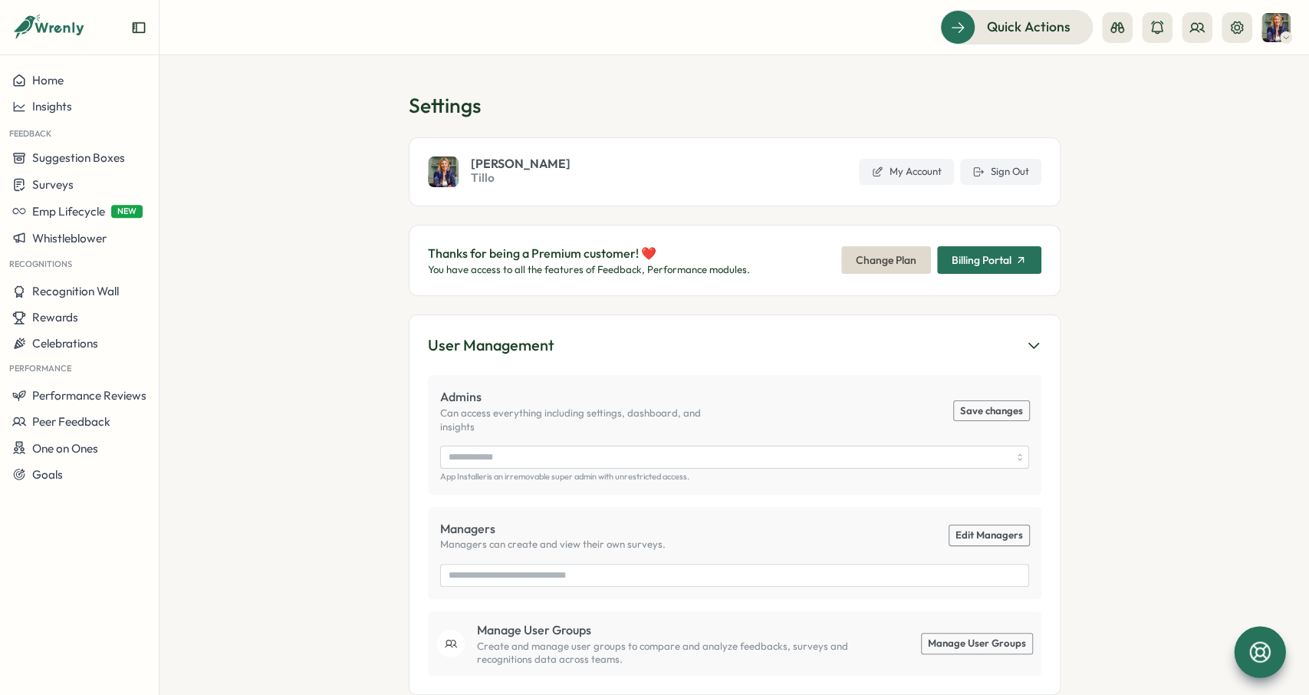
click at [1269, 644] on icon at bounding box center [1260, 652] width 26 height 26
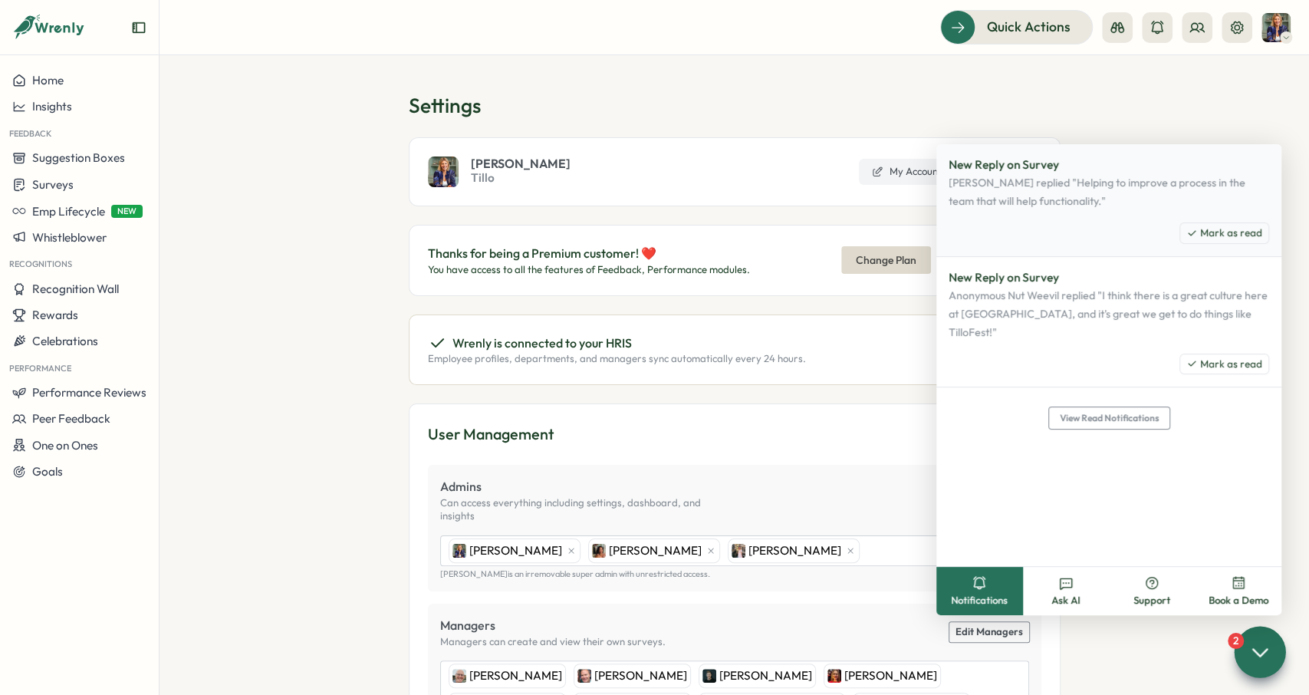
click at [1063, 211] on div "New Reply on Survey [PERSON_NAME] replied "Helping to improve a process in the …" at bounding box center [1108, 200] width 345 height 113
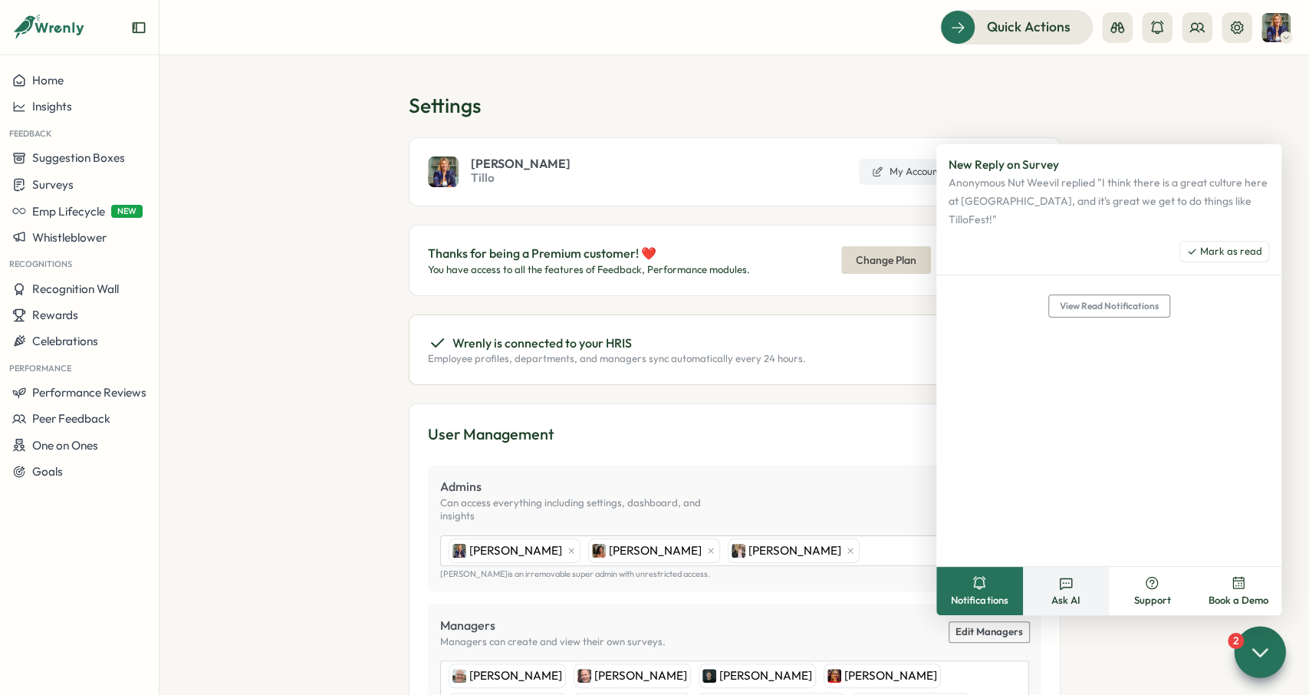
click at [1076, 587] on button "Ask AI" at bounding box center [1066, 591] width 87 height 48
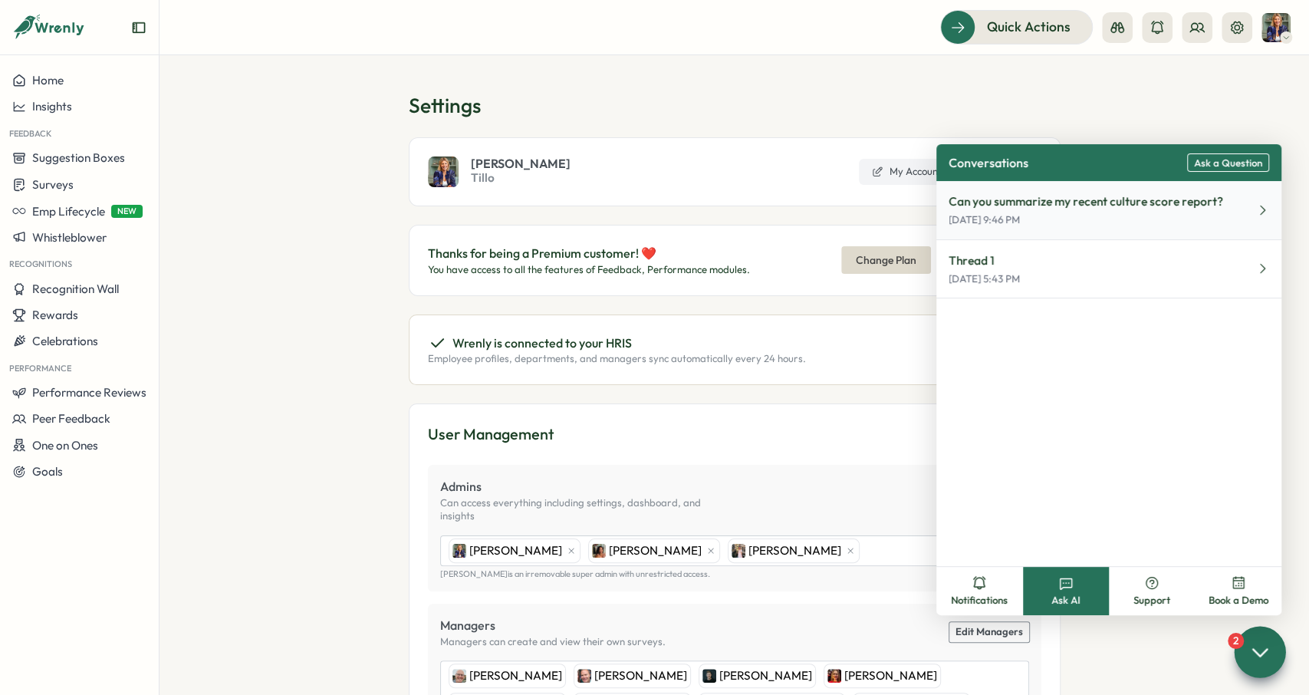
click at [1075, 220] on p "[DATE] 9:46 PM" at bounding box center [1086, 220] width 275 height 14
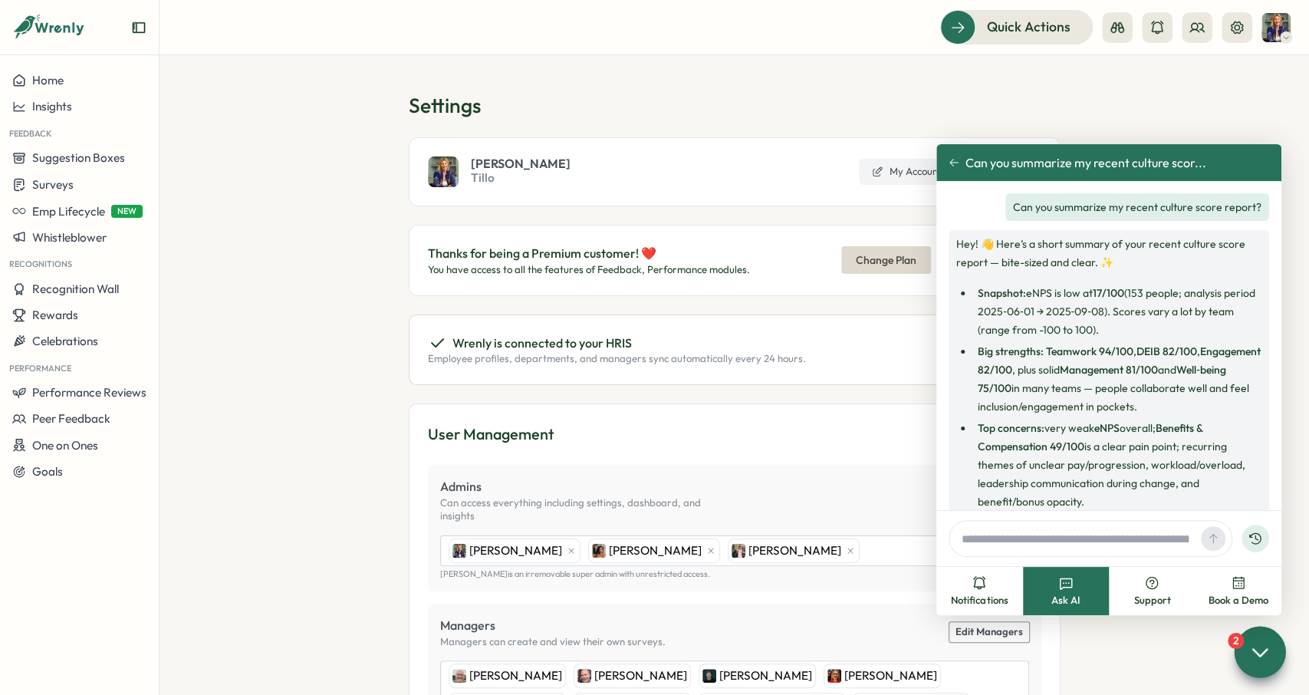
click at [1092, 205] on p "Can you summarize my recent culture score report?" at bounding box center [1137, 207] width 248 height 18
drag, startPoint x: 1122, startPoint y: 220, endPoint x: 1102, endPoint y: 271, distance: 54.4
click at [1122, 221] on div "Can you summarize my recent culture score report?" at bounding box center [1137, 207] width 264 height 28
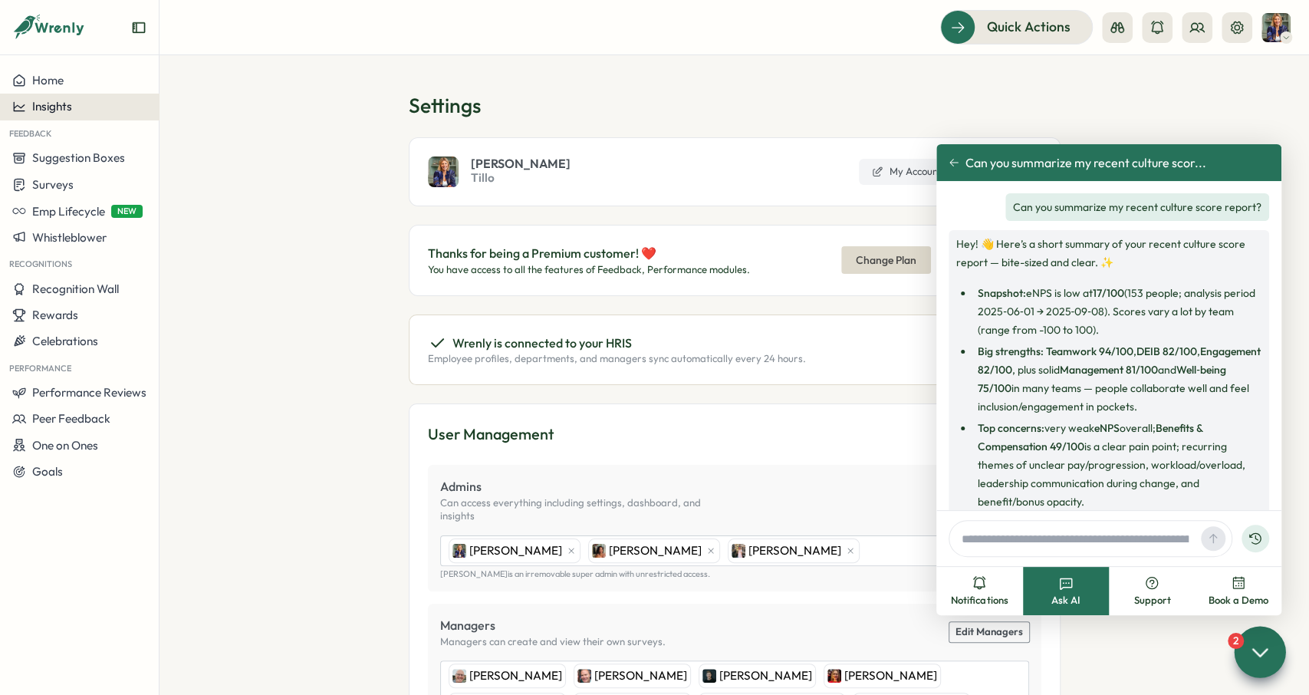
click at [59, 114] on button "Insights" at bounding box center [79, 107] width 159 height 26
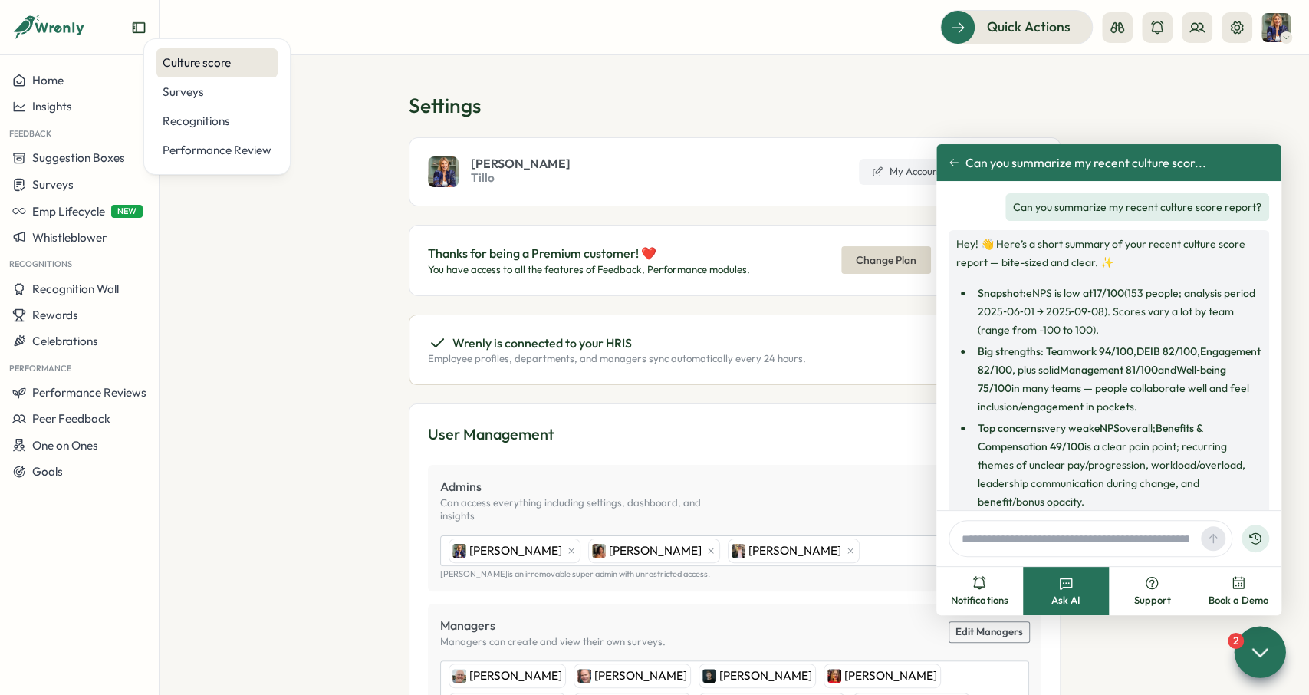
click at [219, 68] on div "Culture score" at bounding box center [217, 62] width 109 height 17
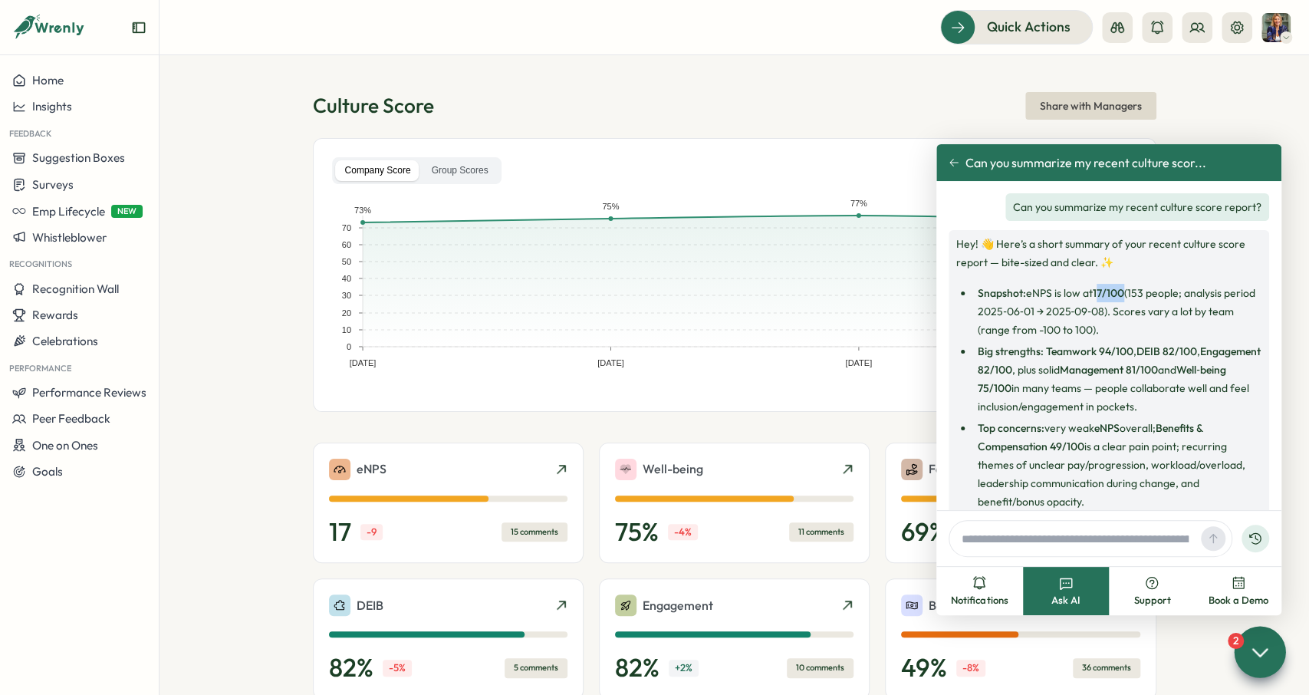
drag, startPoint x: 1098, startPoint y: 292, endPoint x: 1125, endPoint y: 294, distance: 26.9
click at [1124, 294] on strong "17/100" at bounding box center [1108, 293] width 31 height 14
click at [1122, 318] on li "Snapshot: eNPS is low at 17/100 (153 people; analysis period 2025‑06‑01 → 2025‑…" at bounding box center [1117, 311] width 288 height 55
drag, startPoint x: 1126, startPoint y: 295, endPoint x: 1109, endPoint y: 295, distance: 17.6
click at [1109, 295] on strong "17/100" at bounding box center [1108, 293] width 31 height 14
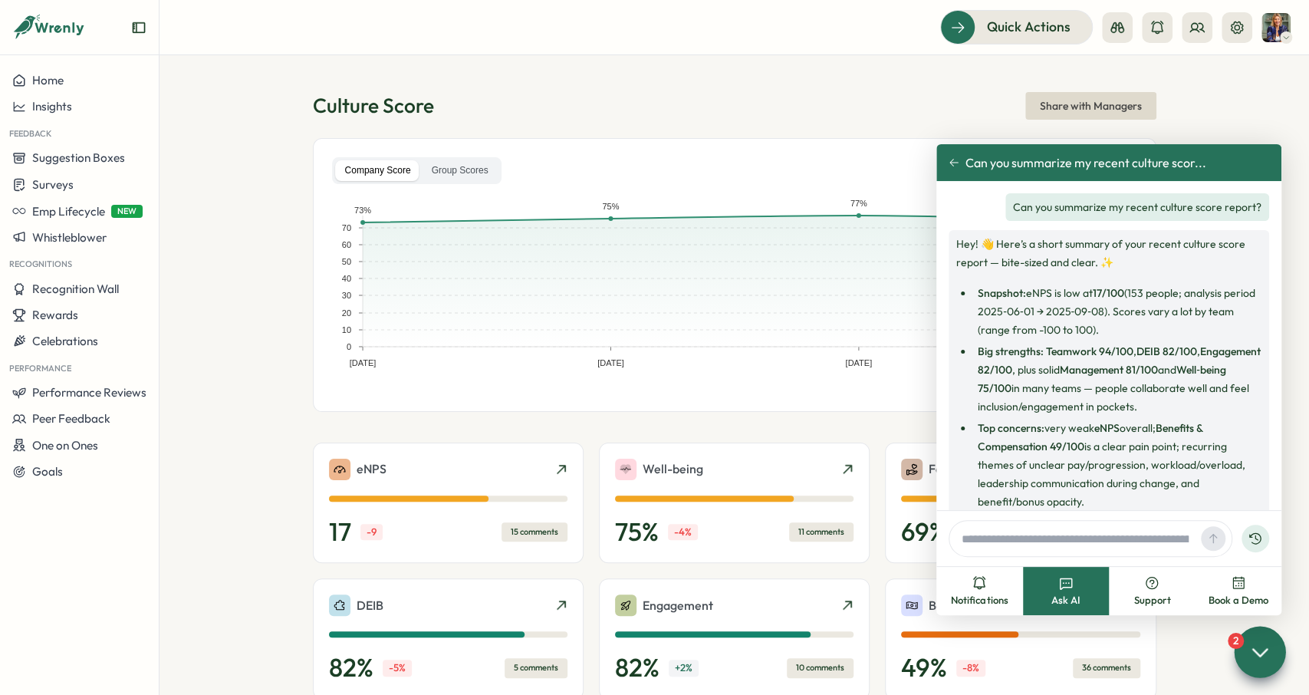
click at [1133, 305] on li "Snapshot: eNPS is low at 17/100 (153 people; analysis period 2025‑06‑01 → 2025‑…" at bounding box center [1117, 311] width 288 height 55
drag, startPoint x: 1128, startPoint y: 297, endPoint x: 1106, endPoint y: 294, distance: 22.4
click at [1106, 294] on li "Snapshot: eNPS is low at 17/100 (153 people; analysis period 2025‑06‑01 → 2025‑…" at bounding box center [1117, 311] width 288 height 55
click at [1119, 303] on li "Snapshot: eNPS is low at 17/100 (153 people; analysis period 2025‑06‑01 → 2025‑…" at bounding box center [1117, 311] width 288 height 55
drag, startPoint x: 1123, startPoint y: 292, endPoint x: 1111, endPoint y: 291, distance: 11.5
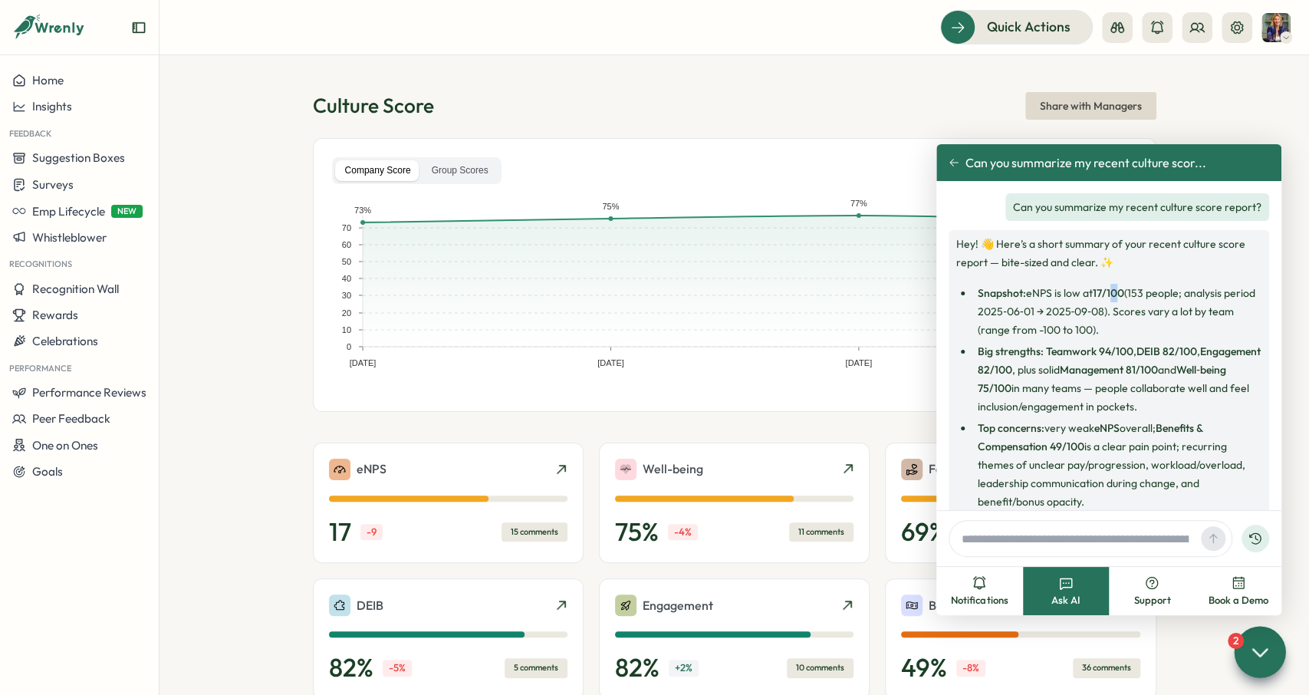
click at [1111, 291] on strong "17/100" at bounding box center [1108, 293] width 31 height 14
click at [1124, 297] on strong "17/100" at bounding box center [1108, 293] width 31 height 14
drag, startPoint x: 1126, startPoint y: 295, endPoint x: 1108, endPoint y: 313, distance: 25.5
click at [1110, 312] on li "Snapshot: eNPS is low at 17/100 (153 people; analysis period 2025‑06‑01 → 2025‑…" at bounding box center [1117, 311] width 288 height 55
click at [1087, 297] on li "Snapshot: eNPS is low at 17/100 (153 people; analysis period 2025‑06‑01 → 2025‑…" at bounding box center [1117, 311] width 288 height 55
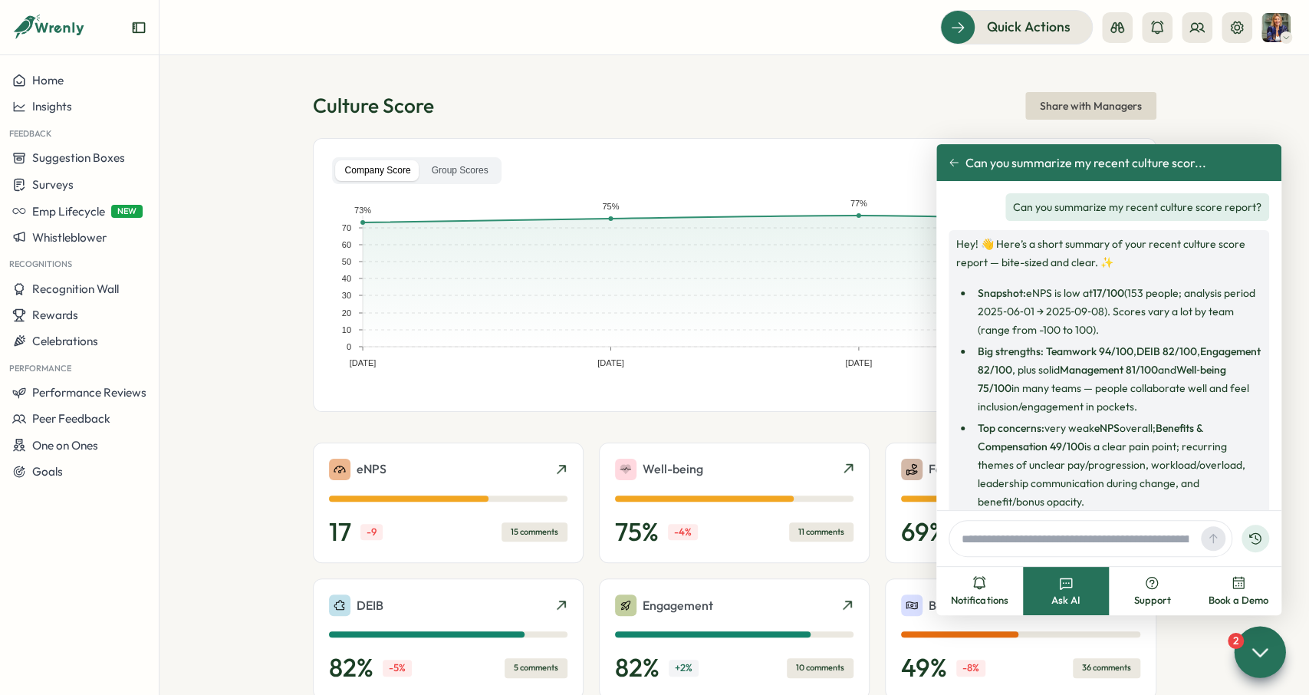
drag, startPoint x: 1092, startPoint y: 294, endPoint x: 1123, endPoint y: 294, distance: 30.7
click at [1123, 294] on li "Snapshot: eNPS is low at 17/100 (153 people; analysis period 2025‑06‑01 → 2025‑…" at bounding box center [1117, 311] width 288 height 55
click at [1128, 294] on li "Snapshot: eNPS is low at 17/100 (153 people; analysis period 2025‑06‑01 → 2025‑…" at bounding box center [1117, 311] width 288 height 55
click at [1101, 292] on strong "17/100" at bounding box center [1108, 293] width 31 height 14
click at [1096, 301] on li "Snapshot: eNPS is low at 17/100 (153 people; analysis period 2025‑06‑01 → 2025‑…" at bounding box center [1117, 311] width 288 height 55
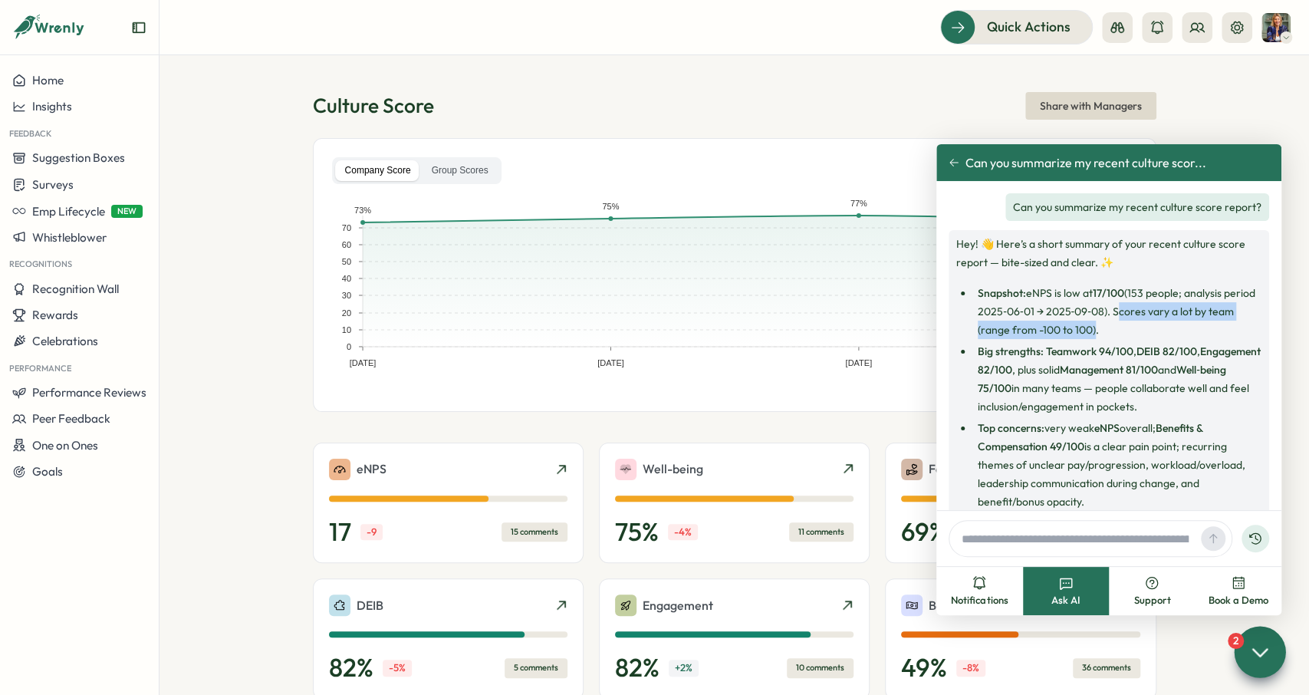
drag, startPoint x: 1091, startPoint y: 330, endPoint x: 1120, endPoint y: 309, distance: 35.1
click at [1120, 309] on li "Snapshot: eNPS is low at 17/100 (153 people; analysis period 2025‑06‑01 → 2025‑…" at bounding box center [1117, 311] width 288 height 55
click at [1115, 339] on ul "Snapshot: eNPS is low at 17/100 (153 people; analysis period 2025‑06‑01 → 2025‑…" at bounding box center [1108, 465] width 305 height 362
click at [447, 159] on div "Company Score Group Scores" at bounding box center [416, 170] width 169 height 27
click at [454, 166] on label "Group Scores" at bounding box center [460, 170] width 77 height 21
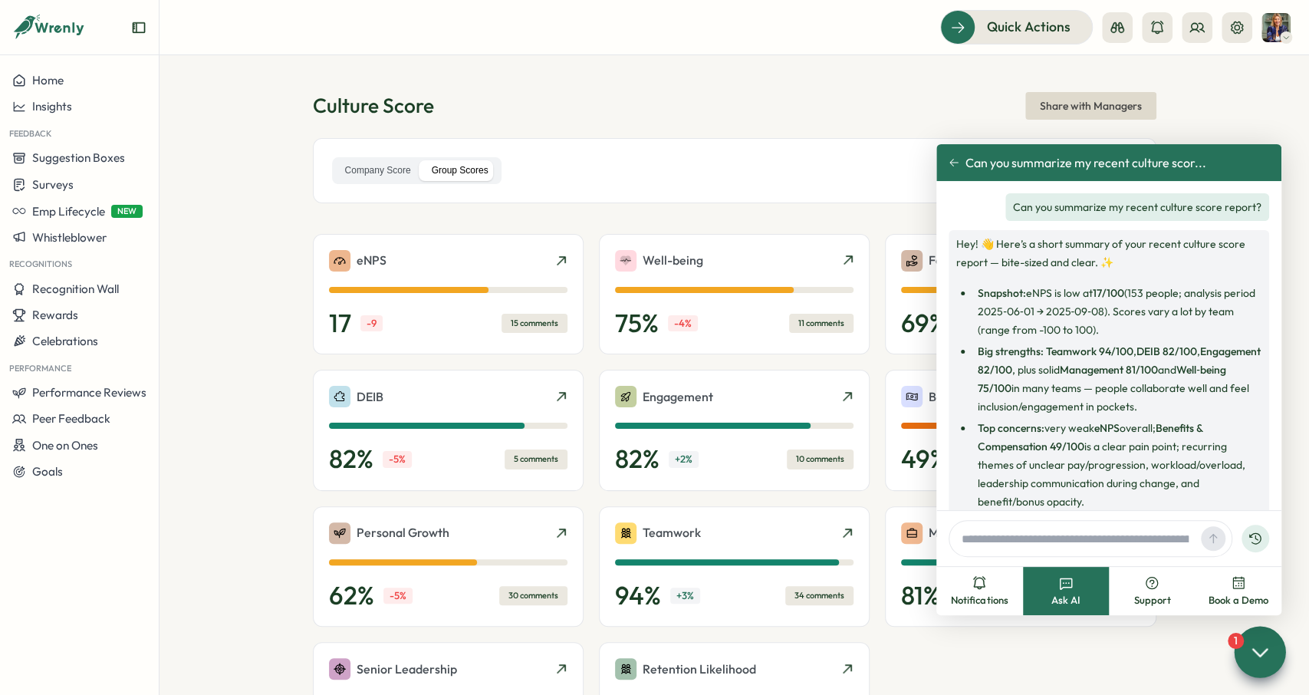
type input "**********"
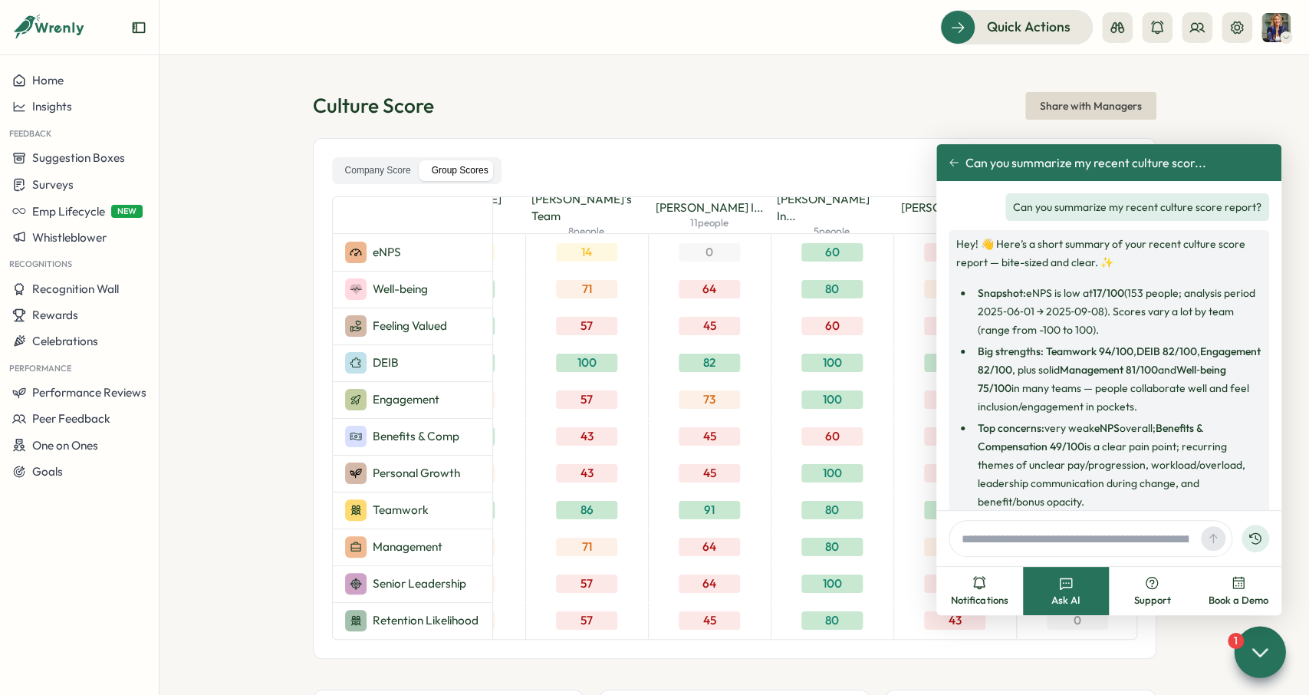
scroll to position [0, 4876]
click at [1256, 653] on icon at bounding box center [1260, 652] width 14 height 7
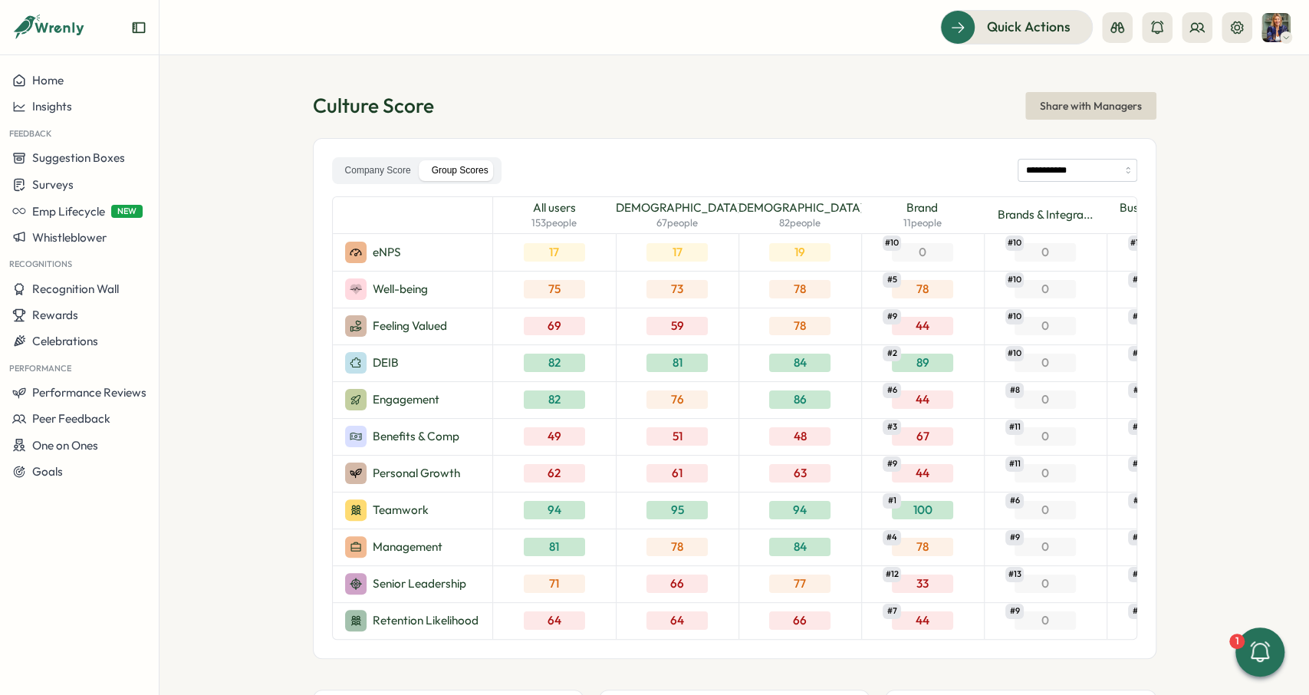
scroll to position [0, 0]
click at [1251, 645] on icon at bounding box center [1260, 650] width 20 height 21
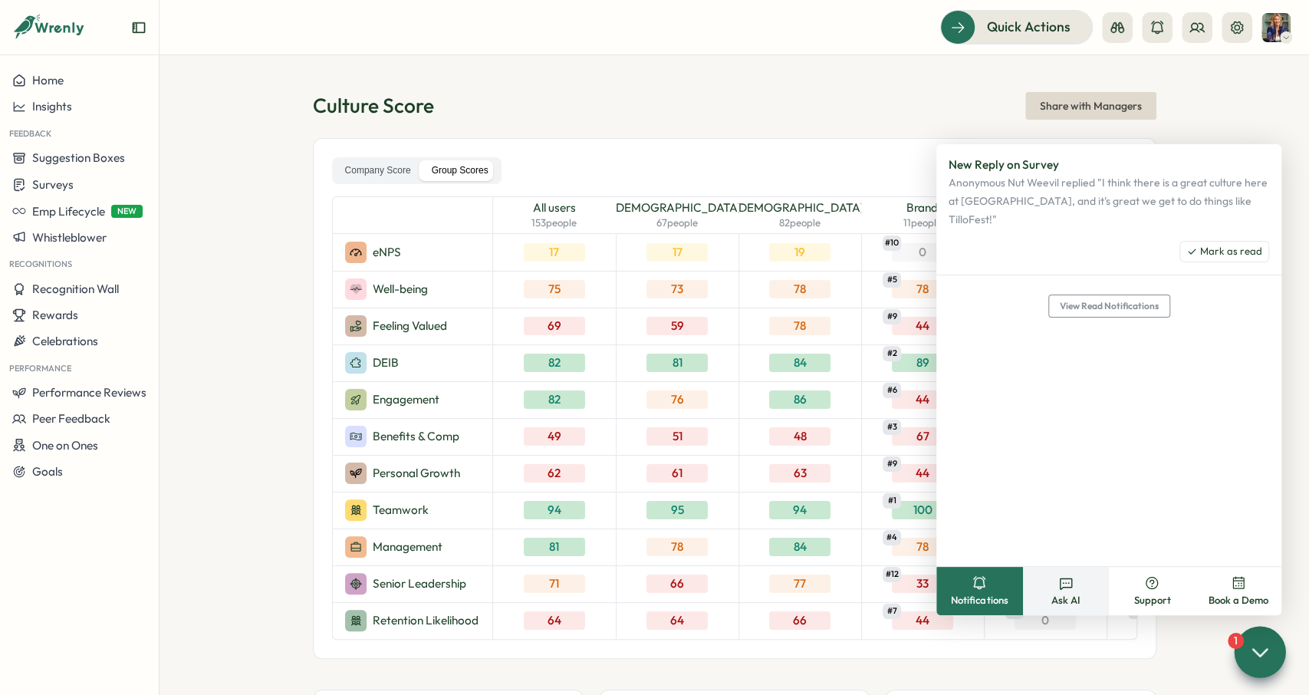
click at [1071, 591] on button "Ask AI" at bounding box center [1066, 591] width 87 height 48
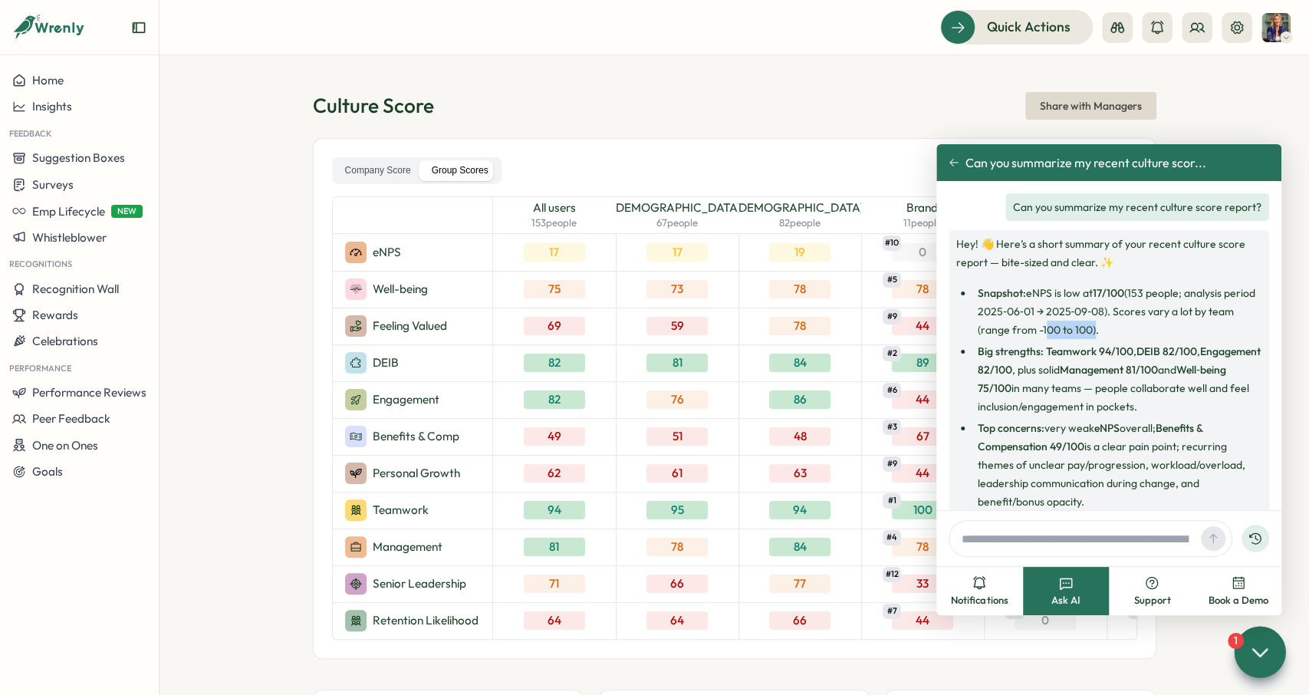
drag, startPoint x: 1083, startPoint y: 329, endPoint x: 1041, endPoint y: 330, distance: 43.0
click at [1041, 330] on li "Snapshot: eNPS is low at 17/100 (153 people; analysis period 2025‑06‑01 → 2025‑…" at bounding box center [1117, 311] width 288 height 55
click at [630, 231] on div "[DEMOGRAPHIC_DATA] 67 people" at bounding box center [677, 215] width 123 height 37
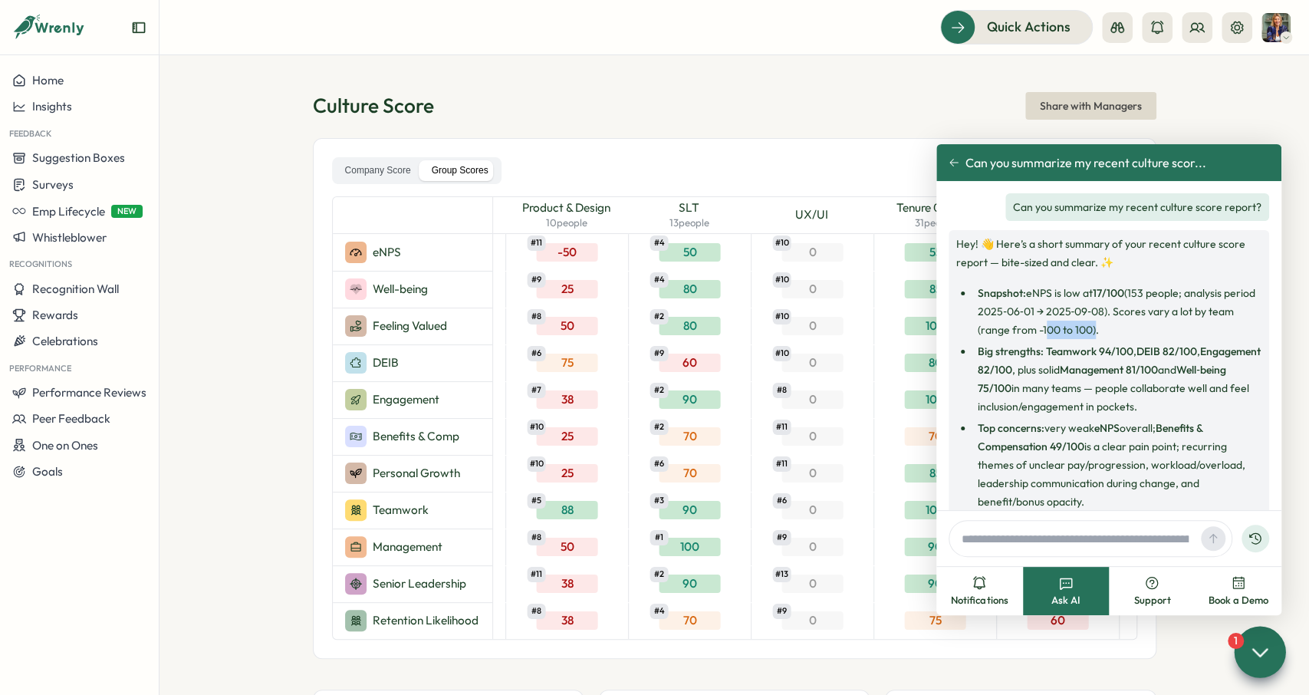
scroll to position [0, 2193]
click at [1076, 375] on li "Big strengths: Teamwork 94/100 , DEIB 82/100 , Engagement 82/100 , plus solid M…" at bounding box center [1117, 379] width 288 height 74
drag, startPoint x: 1036, startPoint y: 330, endPoint x: 1088, endPoint y: 327, distance: 52.2
click at [1088, 327] on li "Snapshot: eNPS is low at 17/100 (153 people; analysis period 2025‑06‑01 → 2025‑…" at bounding box center [1117, 311] width 288 height 55
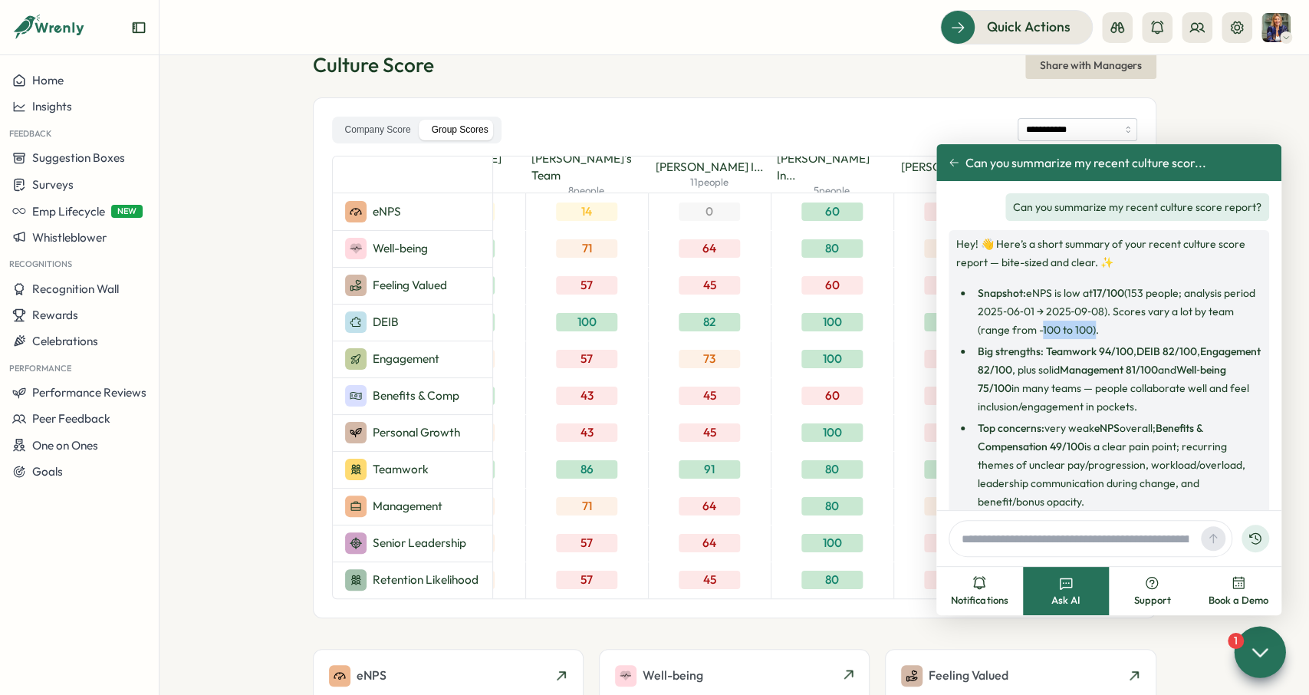
scroll to position [0, 4876]
click at [1079, 330] on li "Snapshot: eNPS is low at 17/100 (153 people; analysis period 2025‑06‑01 → 2025‑…" at bounding box center [1117, 311] width 288 height 55
click at [373, 122] on label "Company Score" at bounding box center [378, 130] width 86 height 21
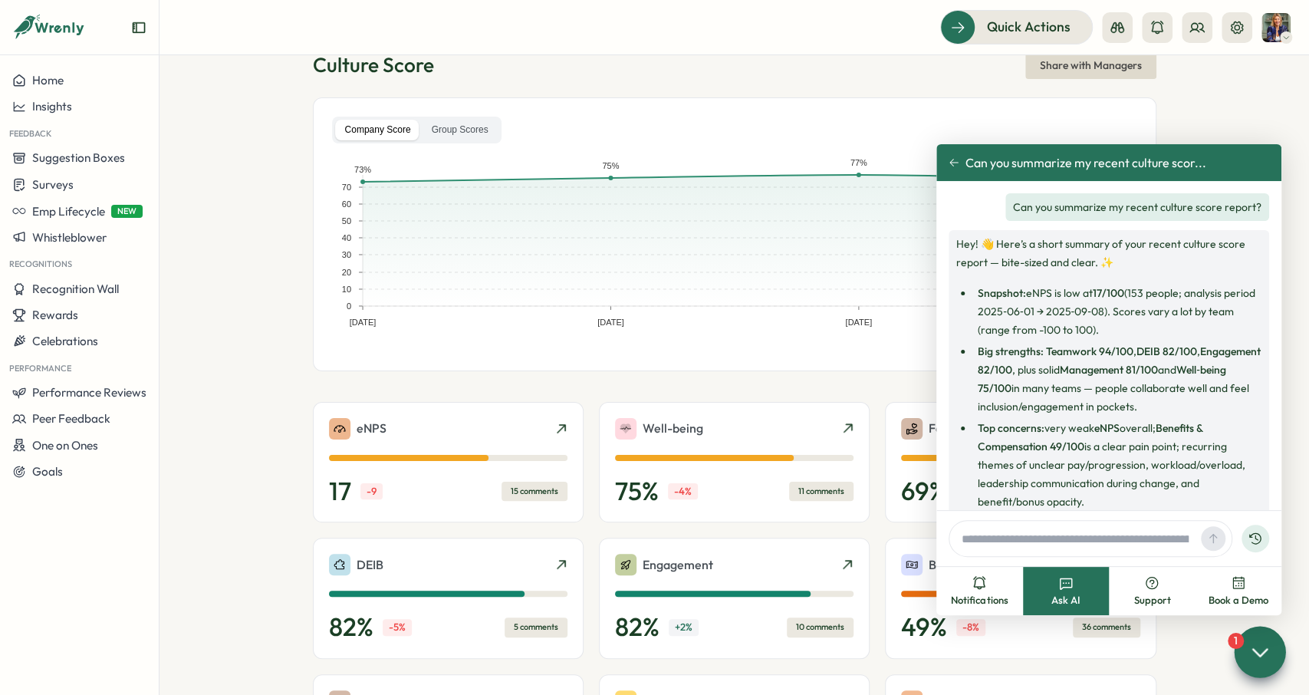
click at [1060, 350] on strong "Teamwork 94/100" at bounding box center [1089, 351] width 87 height 14
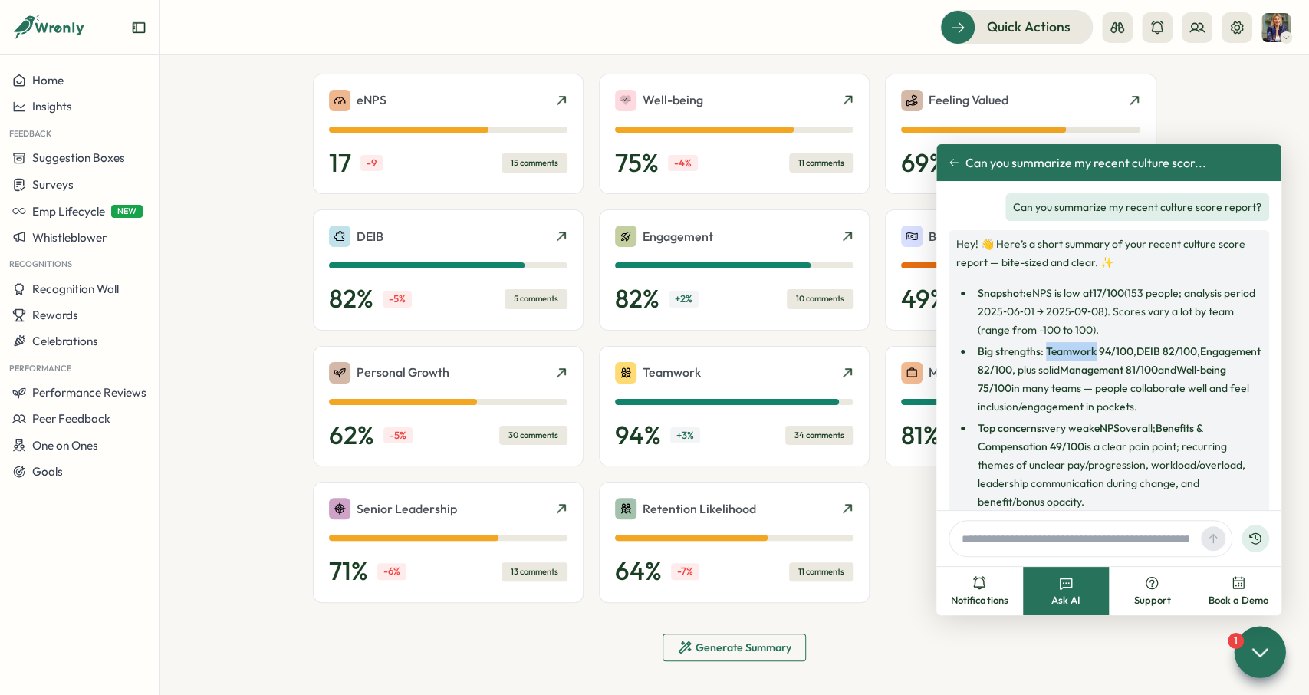
scroll to position [370, 0]
click at [1254, 656] on icon at bounding box center [1259, 651] width 22 height 22
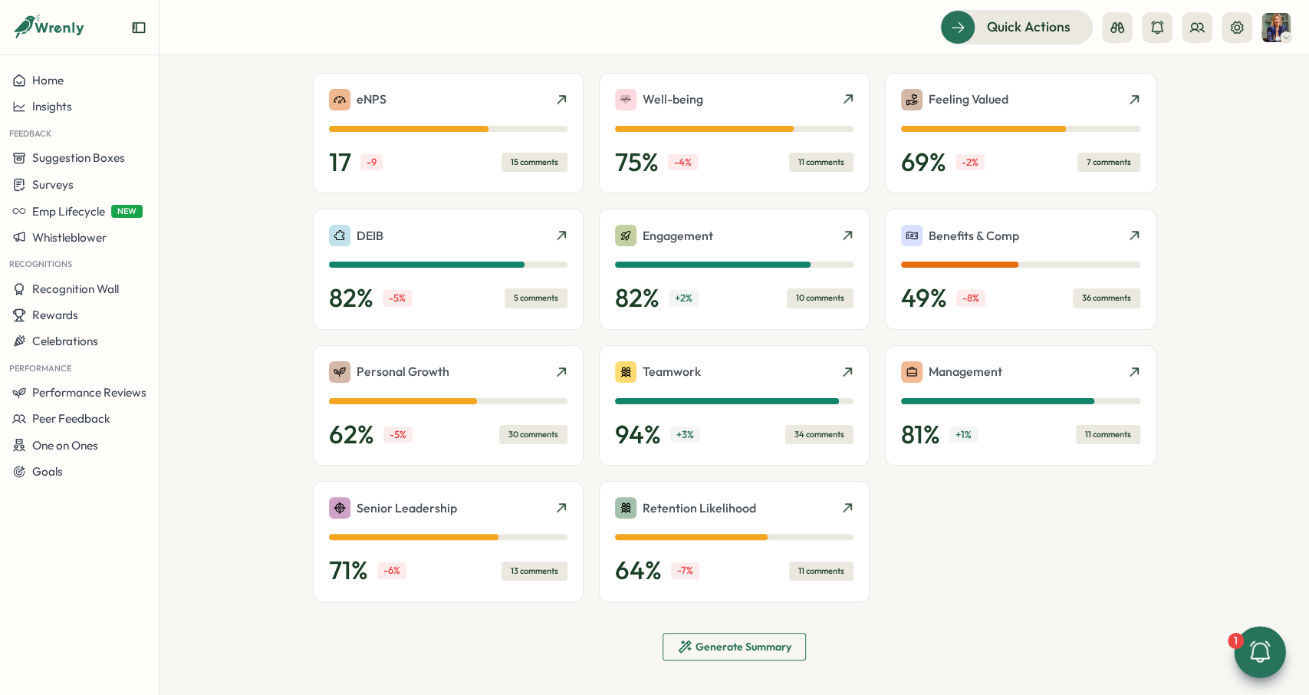
click at [1254, 656] on icon at bounding box center [1260, 652] width 26 height 26
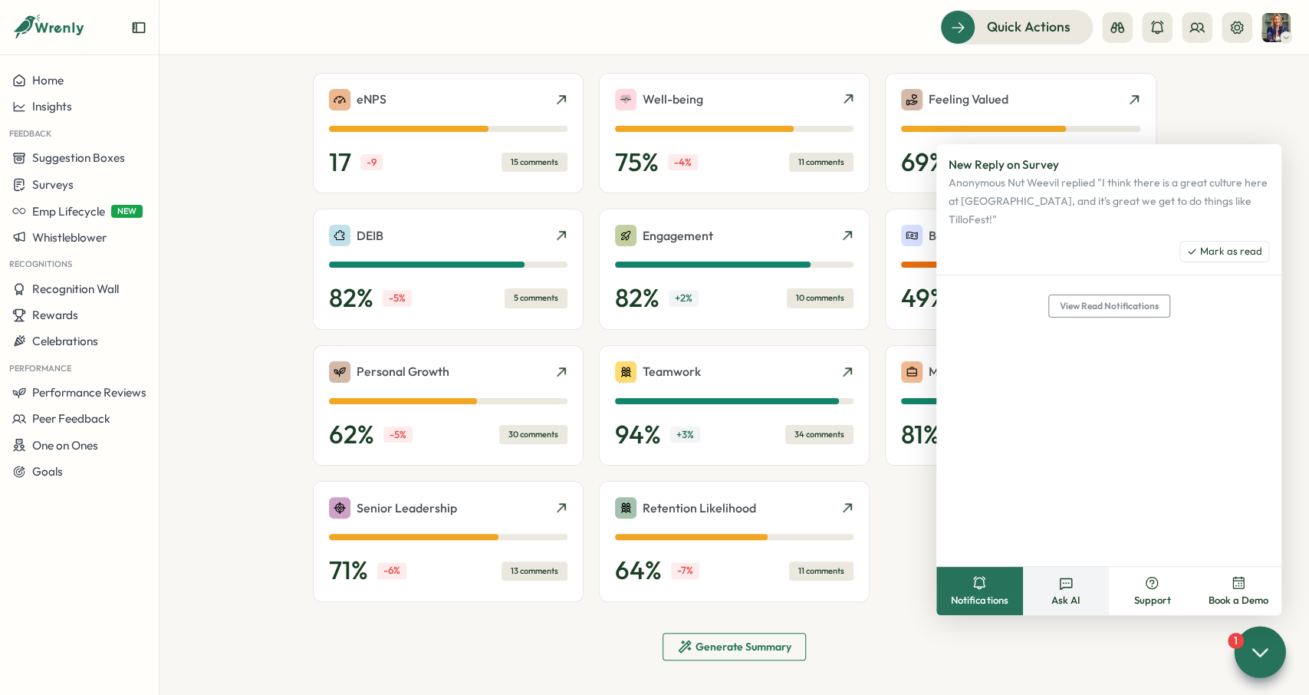
click at [1071, 584] on icon at bounding box center [1066, 583] width 12 height 11
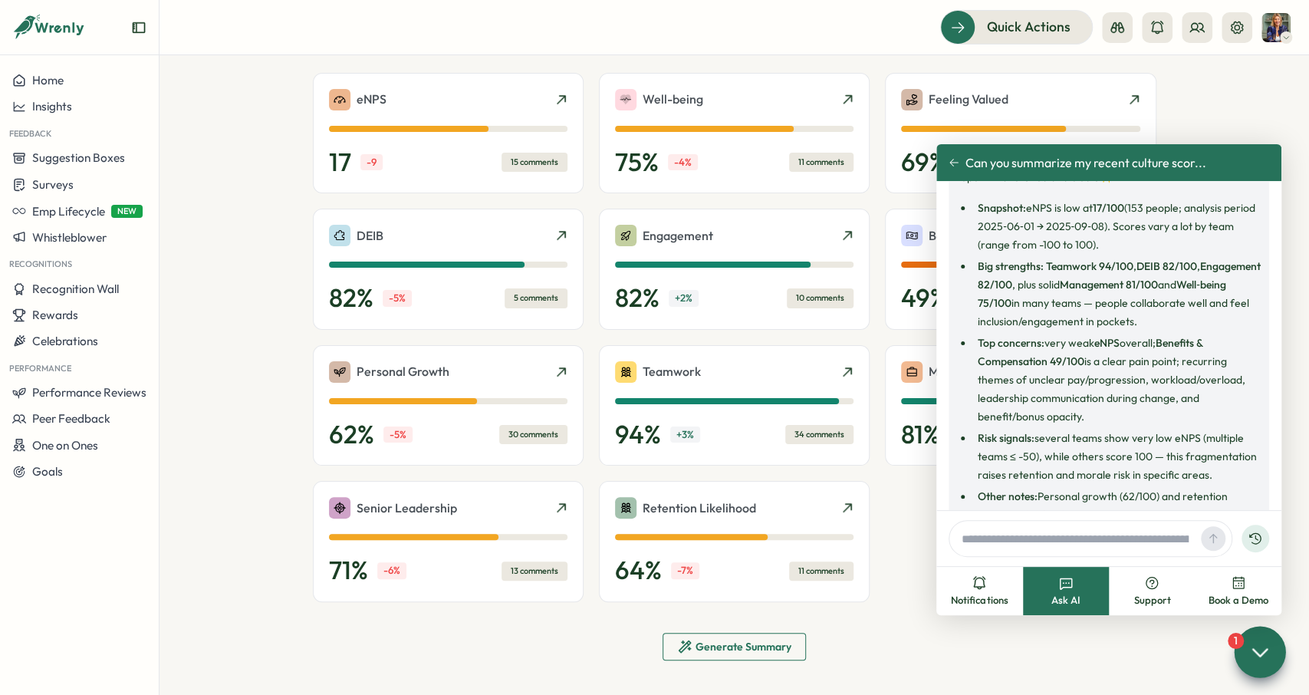
scroll to position [84, 0]
click at [1084, 360] on li "Top concerns: very weak eNPS overall; Benefits & Compensation 49/100 is a clear…" at bounding box center [1117, 380] width 288 height 92
drag, startPoint x: 1160, startPoint y: 344, endPoint x: 1140, endPoint y: 417, distance: 76.3
click at [1140, 417] on li "Top concerns: very weak eNPS overall; Benefits & Compensation 49/100 is a clear…" at bounding box center [1117, 380] width 288 height 92
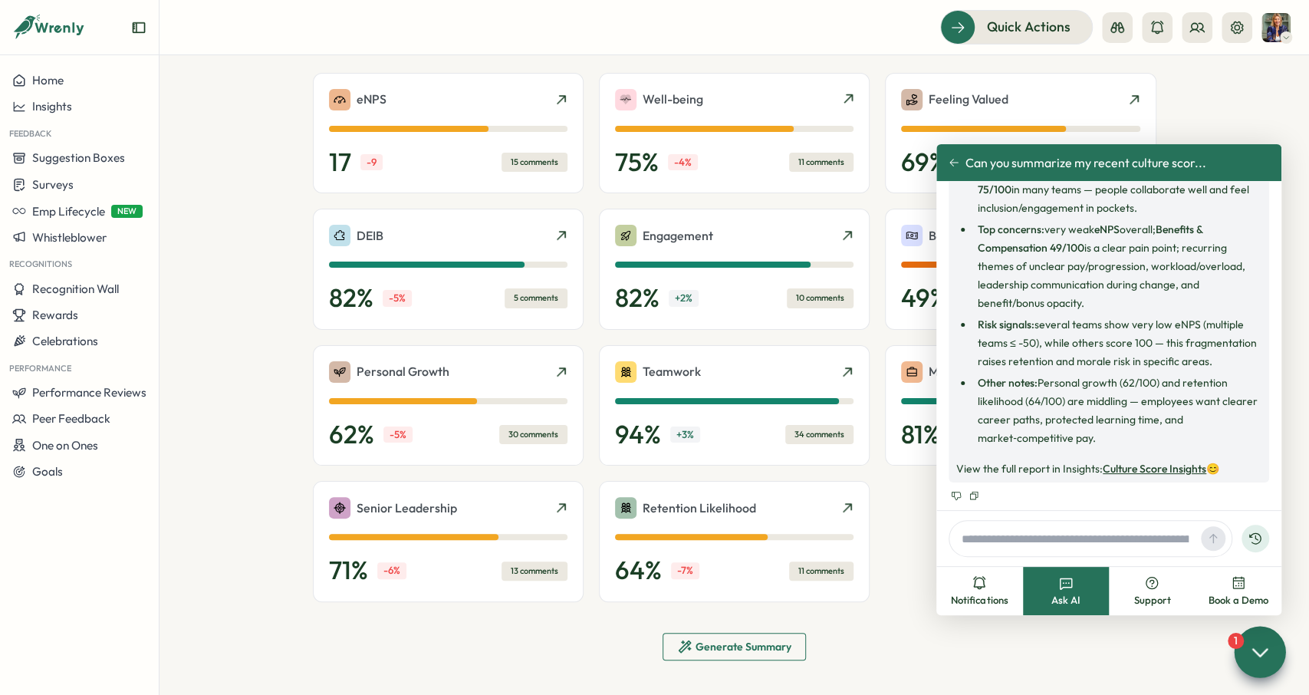
scroll to position [199, 0]
drag, startPoint x: 979, startPoint y: 326, endPoint x: 1208, endPoint y: 368, distance: 233.1
click at [1208, 368] on li "Risk signals: several teams show very low eNPS (multiple teams ≤ -50), while ot…" at bounding box center [1117, 341] width 288 height 55
click at [1225, 361] on li "Risk signals: several teams show very low eNPS (multiple teams ≤ -50), while ot…" at bounding box center [1117, 341] width 288 height 55
drag, startPoint x: 1047, startPoint y: 382, endPoint x: 1122, endPoint y: 392, distance: 75.8
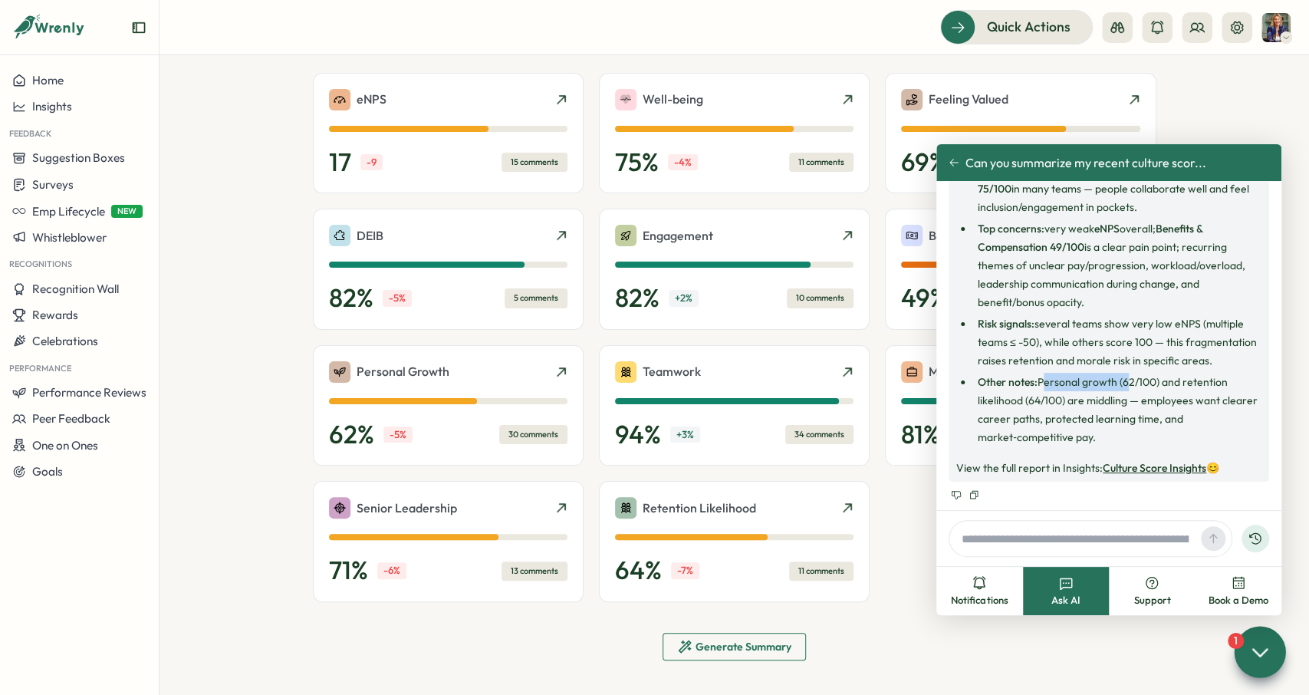
click at [1123, 387] on li "Other notes: Personal growth (62/100) and retention likelihood (64/100) are mid…" at bounding box center [1117, 410] width 288 height 74
click at [1123, 396] on li "Other notes: Personal growth (62/100) and retention likelihood (64/100) are mid…" at bounding box center [1117, 410] width 288 height 74
click at [1110, 538] on input "text" at bounding box center [1074, 538] width 239 height 23
type input "*"
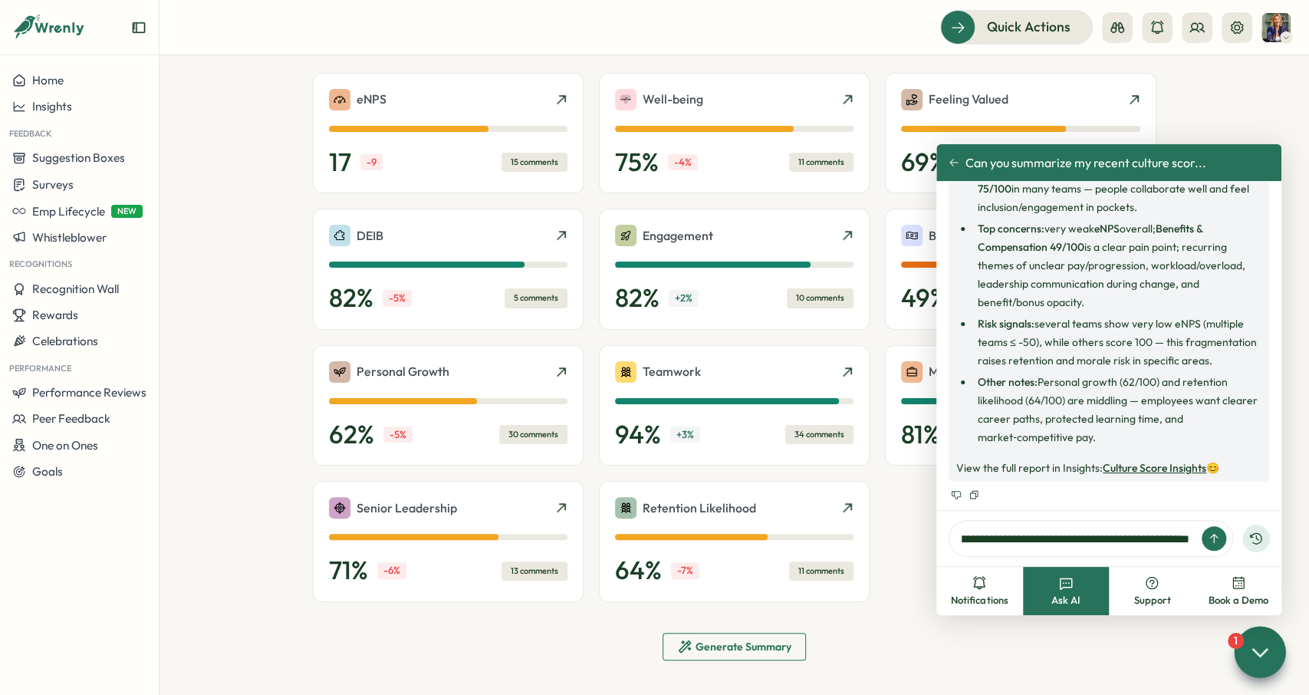
type input "**********"
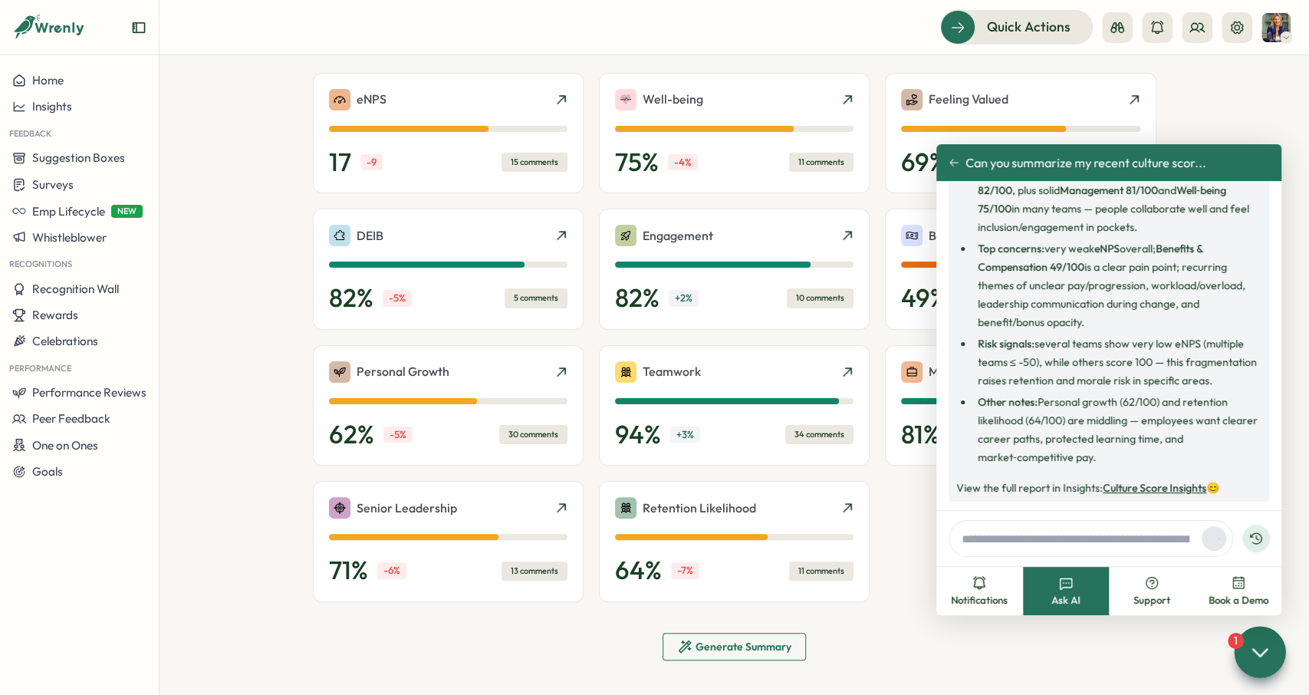
scroll to position [175, 0]
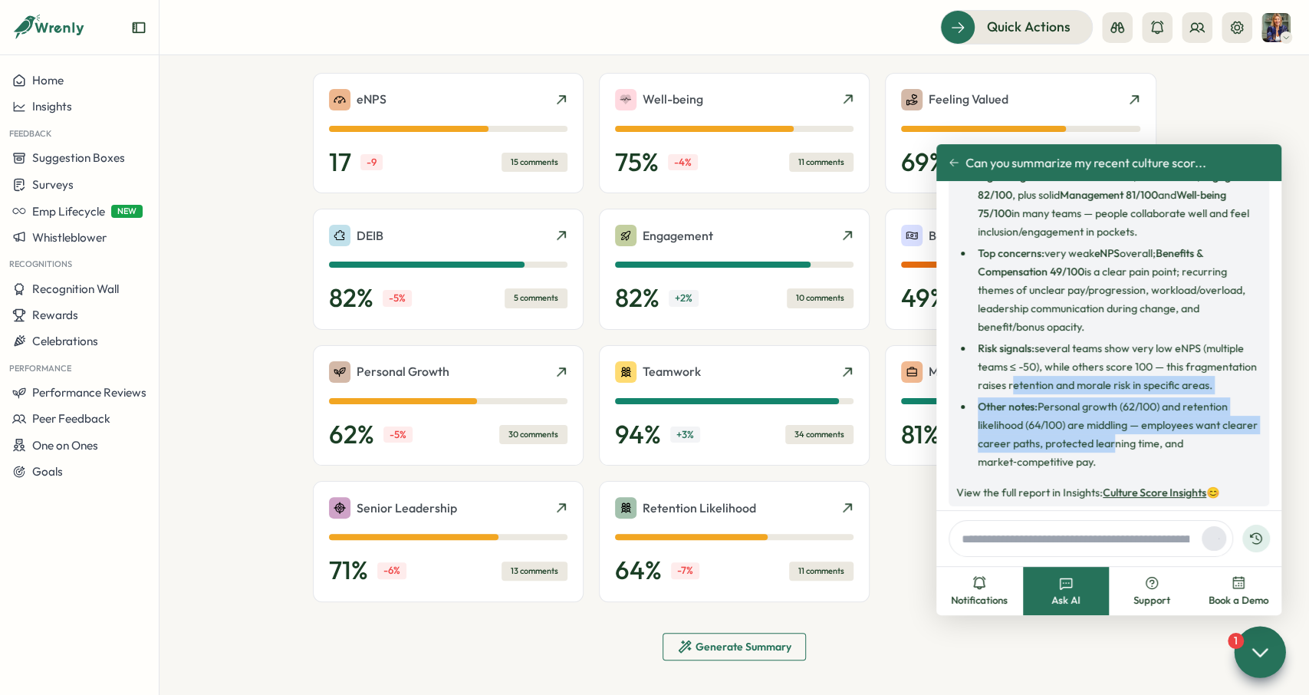
drag, startPoint x: 1106, startPoint y: 450, endPoint x: 1078, endPoint y: 397, distance: 60.0
click at [1008, 392] on ul "Snapshot: eNPS is low at 17/100 (153 people; analysis period 2025‑06‑01 → 2025‑…" at bounding box center [1108, 290] width 305 height 362
click at [991, 407] on strong "Other notes:" at bounding box center [1008, 406] width 60 height 14
drag, startPoint x: 980, startPoint y: 406, endPoint x: 1188, endPoint y: 446, distance: 211.4
click at [1188, 446] on li "Other notes: Personal growth (62/100) and retention likelihood (64/100) are mid…" at bounding box center [1117, 434] width 288 height 74
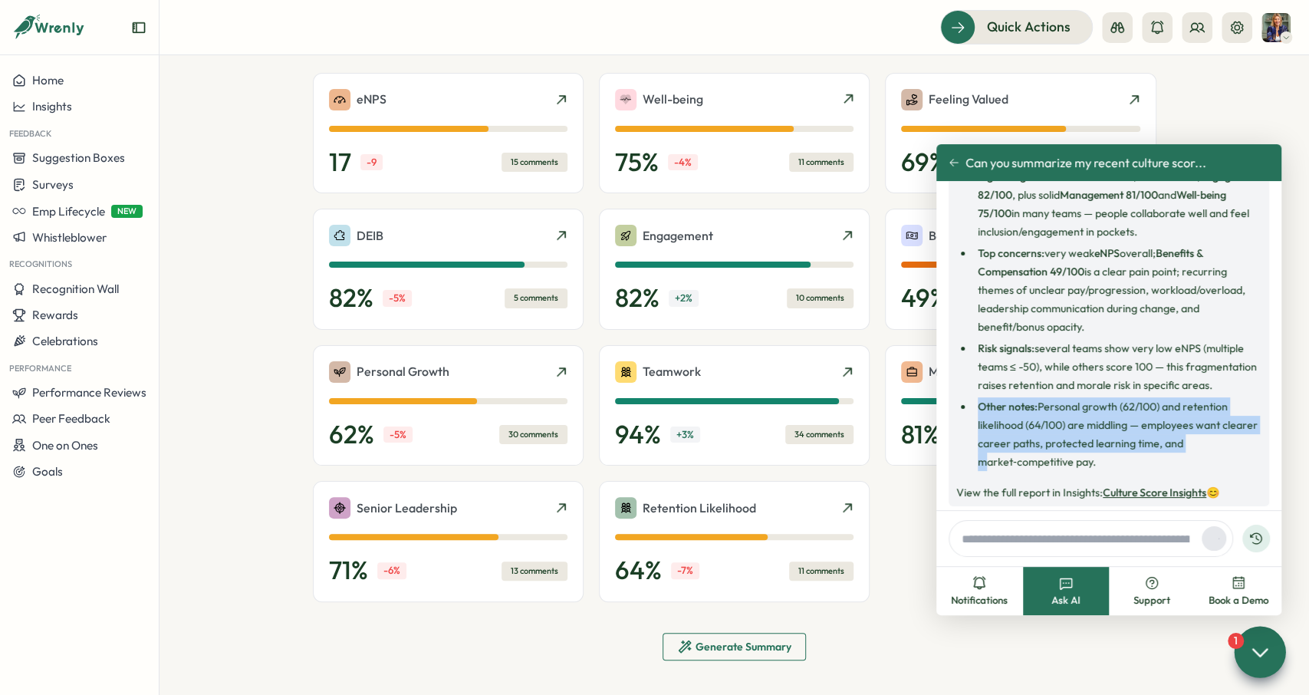
click at [1195, 447] on li "Other notes: Personal growth (62/100) and retention likelihood (64/100) are mid…" at bounding box center [1117, 434] width 288 height 74
drag, startPoint x: 1111, startPoint y: 458, endPoint x: 1079, endPoint y: 427, distance: 44.5
click at [1079, 427] on li "Other notes: Personal growth (62/100) and retention likelihood (64/100) are mid…" at bounding box center [1117, 434] width 288 height 74
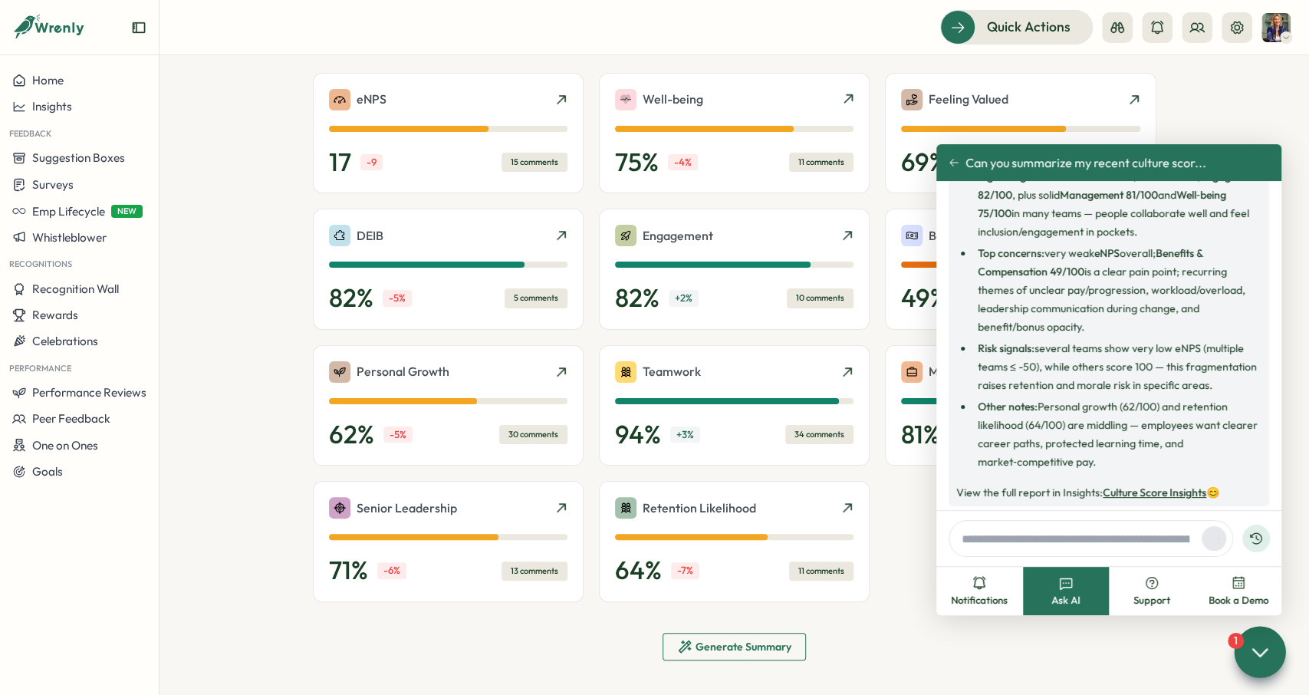
drag, startPoint x: 1117, startPoint y: 356, endPoint x: 1177, endPoint y: 385, distance: 66.5
click at [1117, 355] on li "Risk signals: several teams show very low eNPS (multiple teams ≤ -50), while ot…" at bounding box center [1117, 366] width 288 height 55
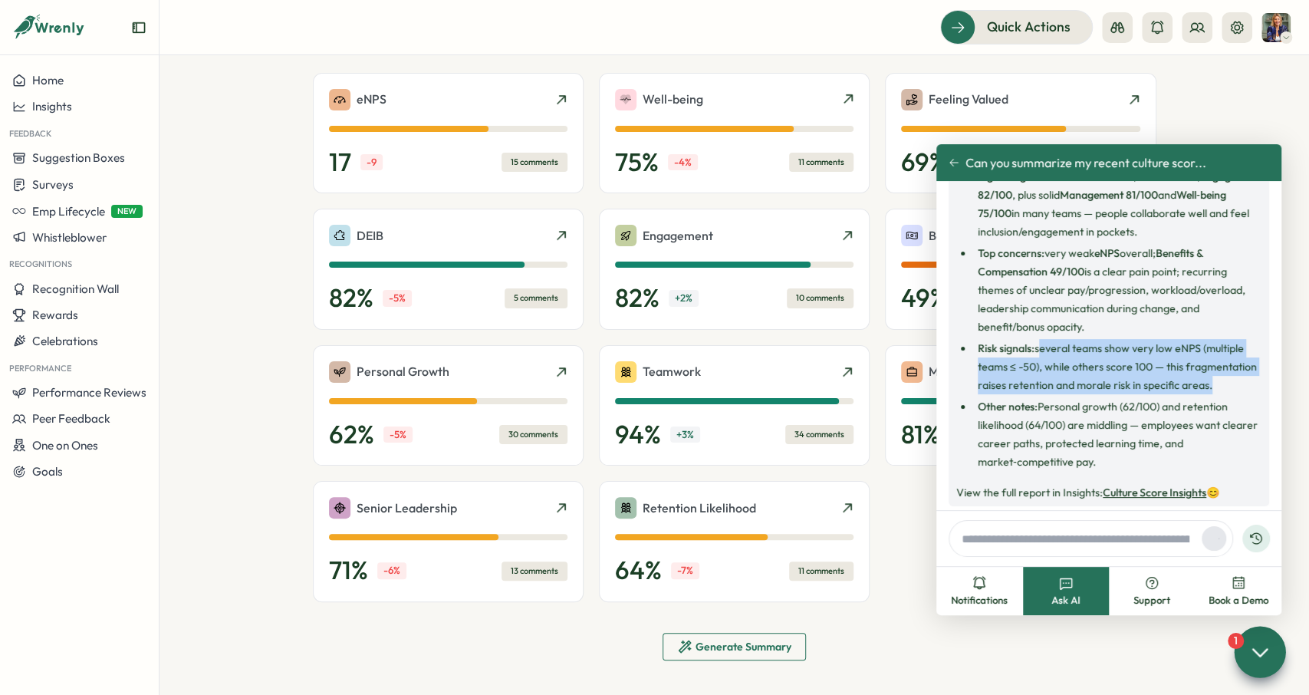
drag, startPoint x: 1202, startPoint y: 383, endPoint x: 1037, endPoint y: 346, distance: 168.9
click at [1037, 346] on li "Risk signals: several teams show very low eNPS (multiple teams ≤ -50), while ot…" at bounding box center [1117, 366] width 288 height 55
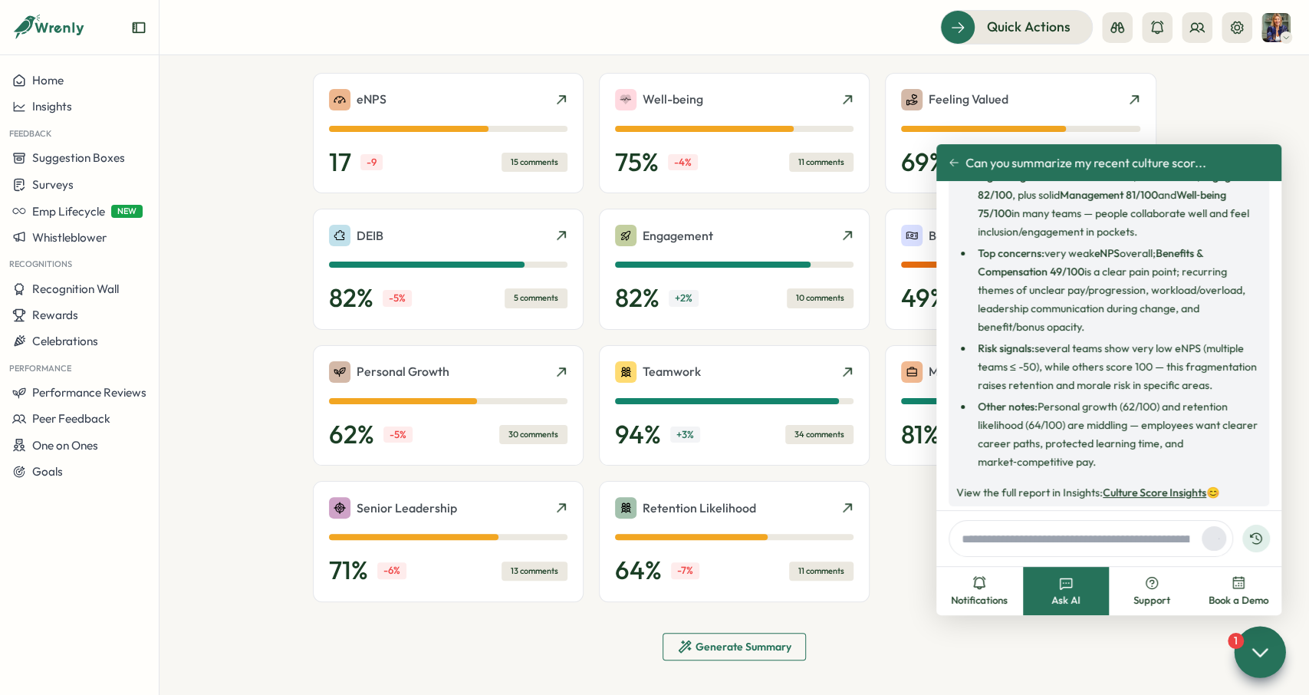
click at [1038, 346] on li "Risk signals: several teams show very low eNPS (multiple teams ≤ -50), while ot…" at bounding box center [1117, 366] width 288 height 55
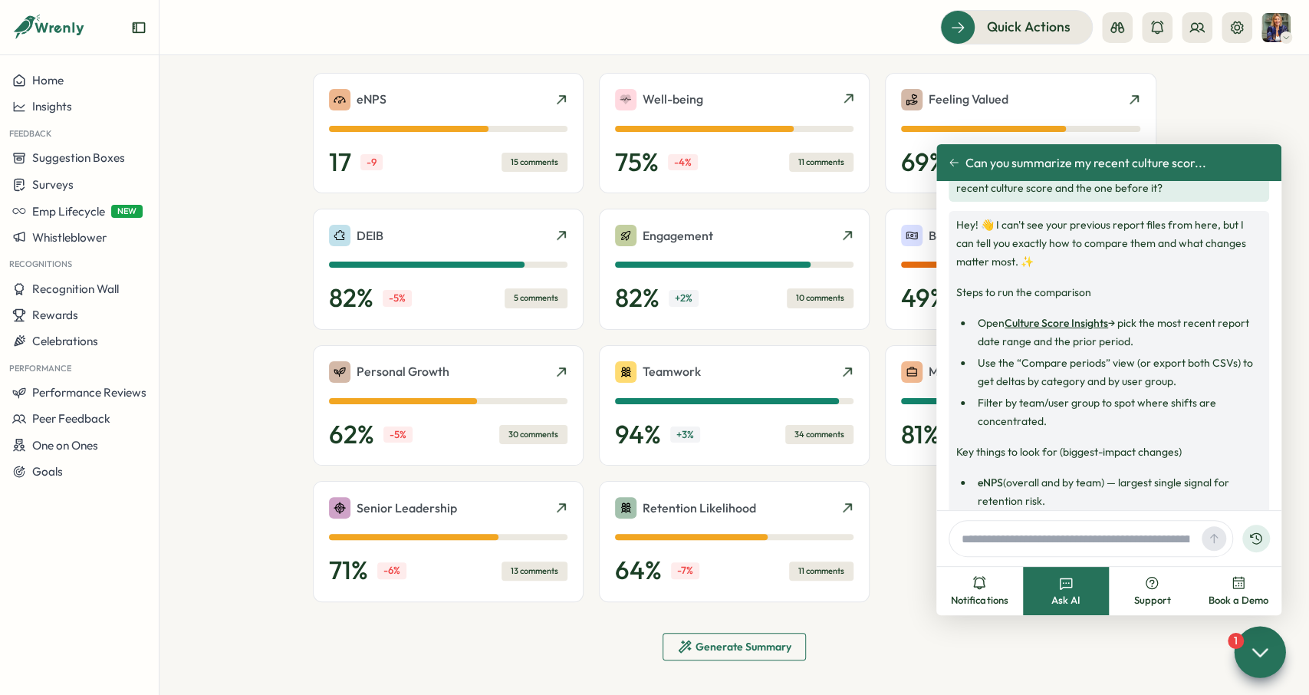
scroll to position [549, 0]
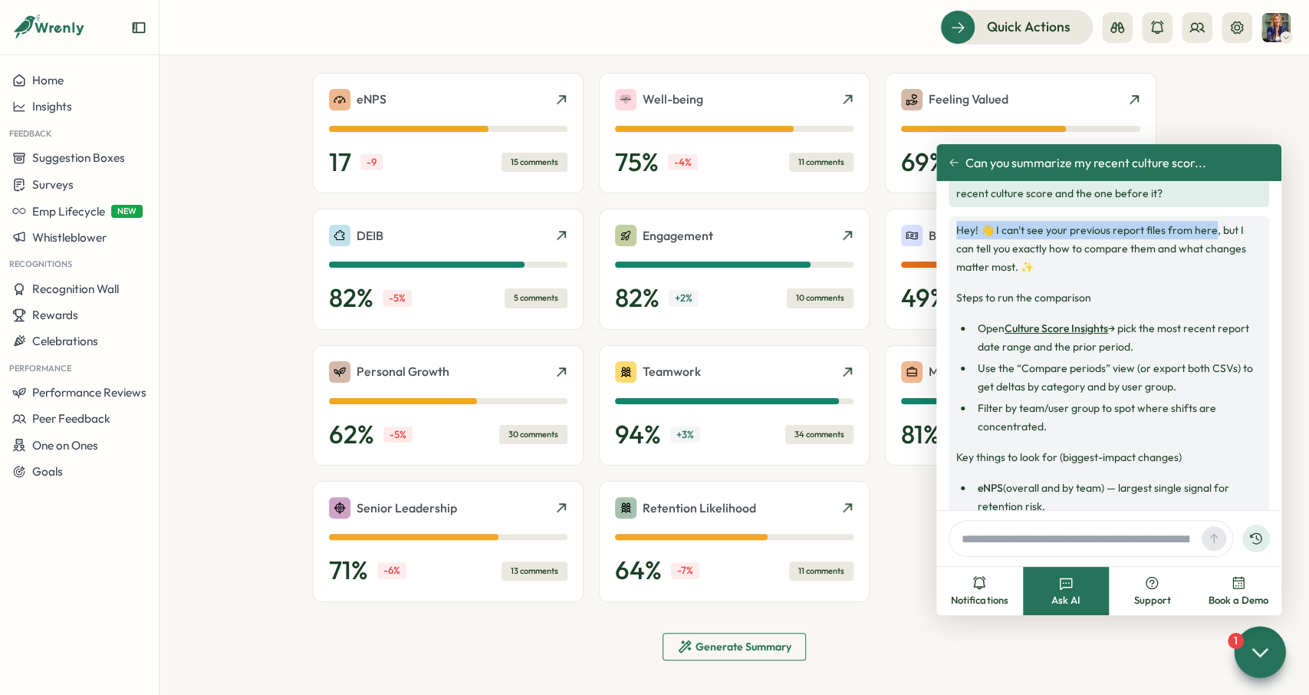
drag, startPoint x: 1214, startPoint y: 232, endPoint x: 938, endPoint y: 222, distance: 276.2
click at [949, 222] on div "Hey! 👋 I can't see your previous report files from here, but I can tell you exa…" at bounding box center [1109, 521] width 321 height 610
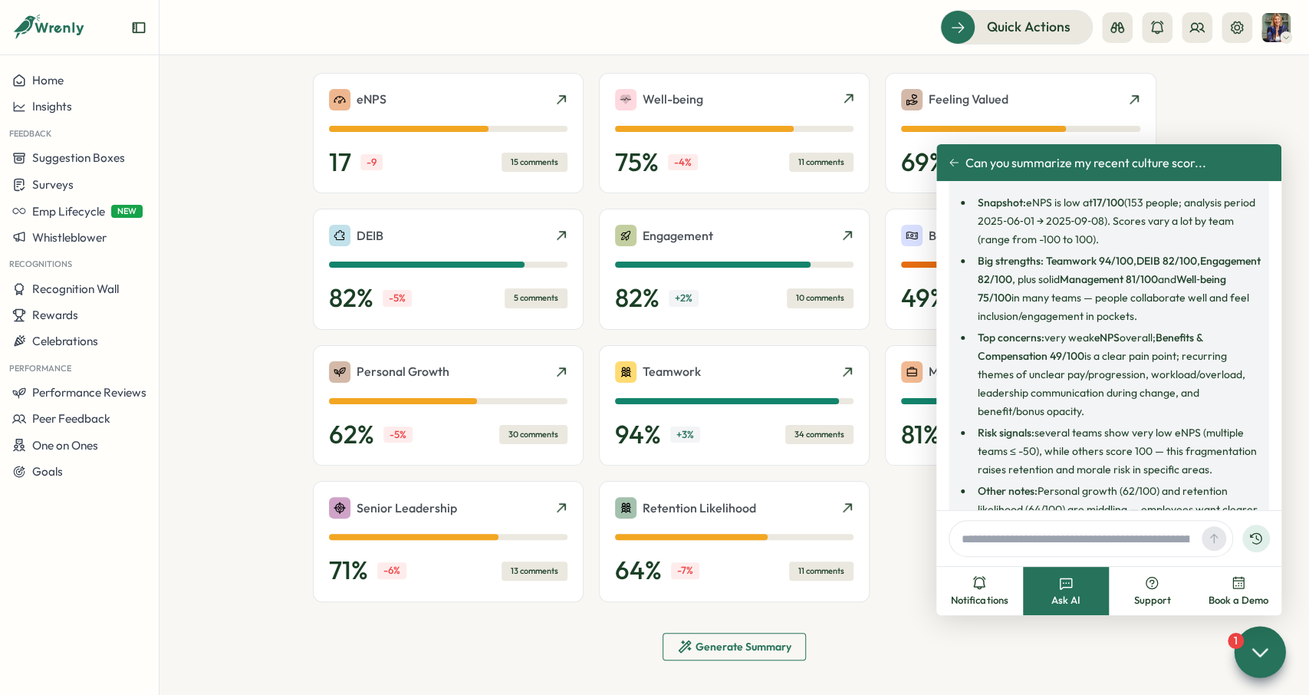
scroll to position [89, 0]
drag, startPoint x: 1163, startPoint y: 337, endPoint x: 1074, endPoint y: 360, distance: 91.9
click at [1074, 360] on strong "Benefits & Compensation 49/100" at bounding box center [1090, 348] width 225 height 32
drag, startPoint x: 1185, startPoint y: 360, endPoint x: 1067, endPoint y: 404, distance: 126.2
click at [1067, 404] on li "Top concerns: very weak eNPS overall; Benefits & Compensation 49/100 is a clear…" at bounding box center [1117, 376] width 288 height 92
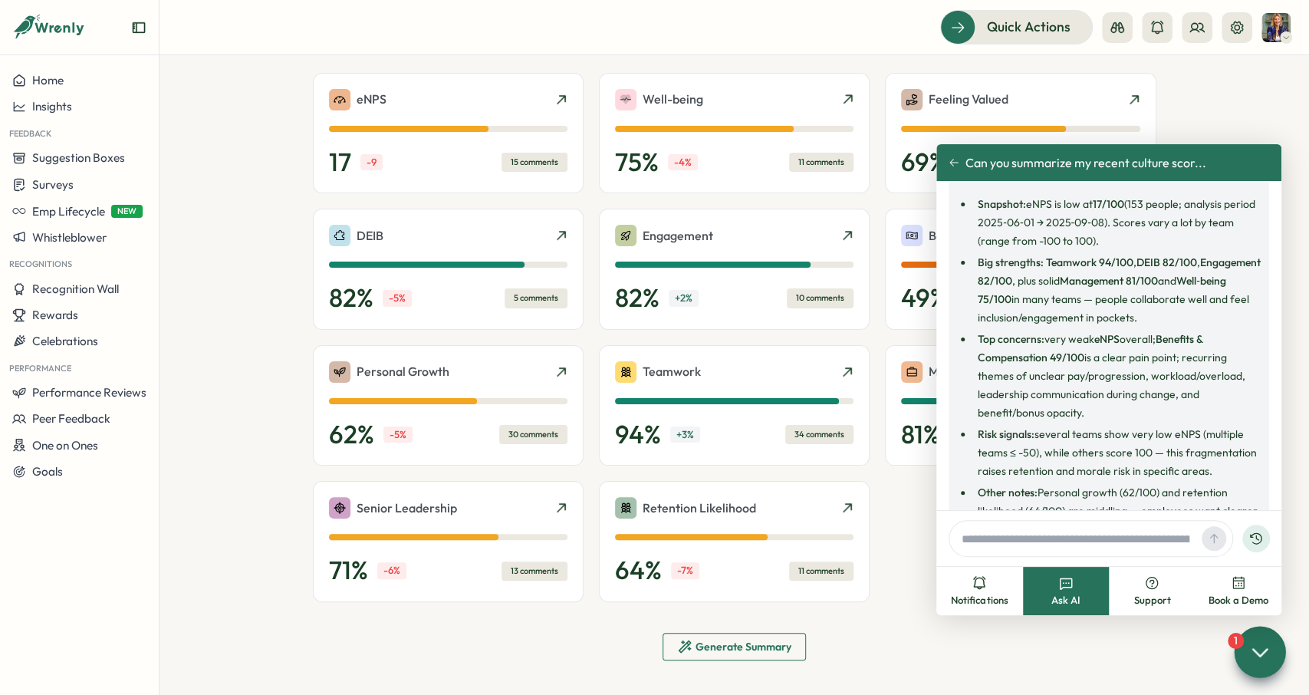
click at [1065, 411] on li "Top concerns: very weak eNPS overall; Benefits & Compensation 49/100 is a clear…" at bounding box center [1117, 376] width 288 height 92
click at [1032, 409] on li "Top concerns: very weak eNPS overall; Benefits & Compensation 49/100 is a clear…" at bounding box center [1117, 376] width 288 height 92
click at [1192, 415] on li "Top concerns: very weak eNPS overall; Benefits & Compensation 49/100 is a clear…" at bounding box center [1117, 376] width 288 height 92
drag, startPoint x: 1192, startPoint y: 414, endPoint x: 1185, endPoint y: 364, distance: 50.4
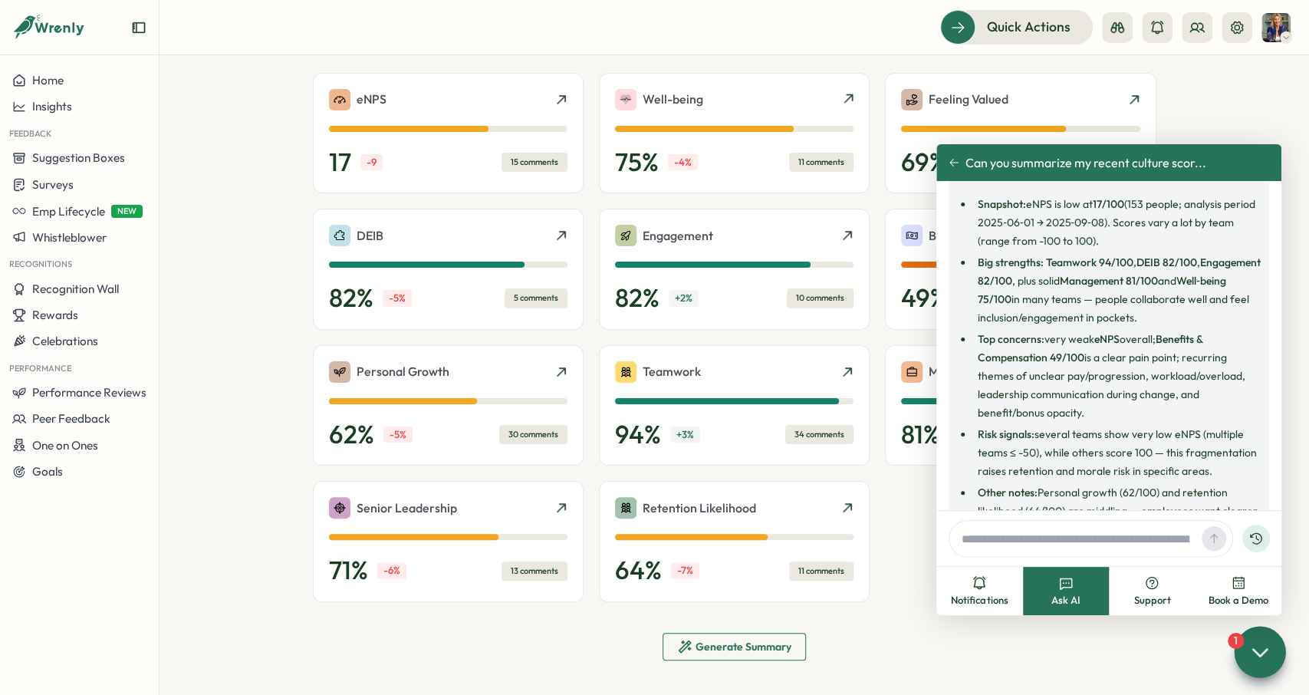
click at [1185, 364] on li "Top concerns: very weak eNPS overall; Benefits & Compensation 49/100 is a clear…" at bounding box center [1117, 376] width 288 height 92
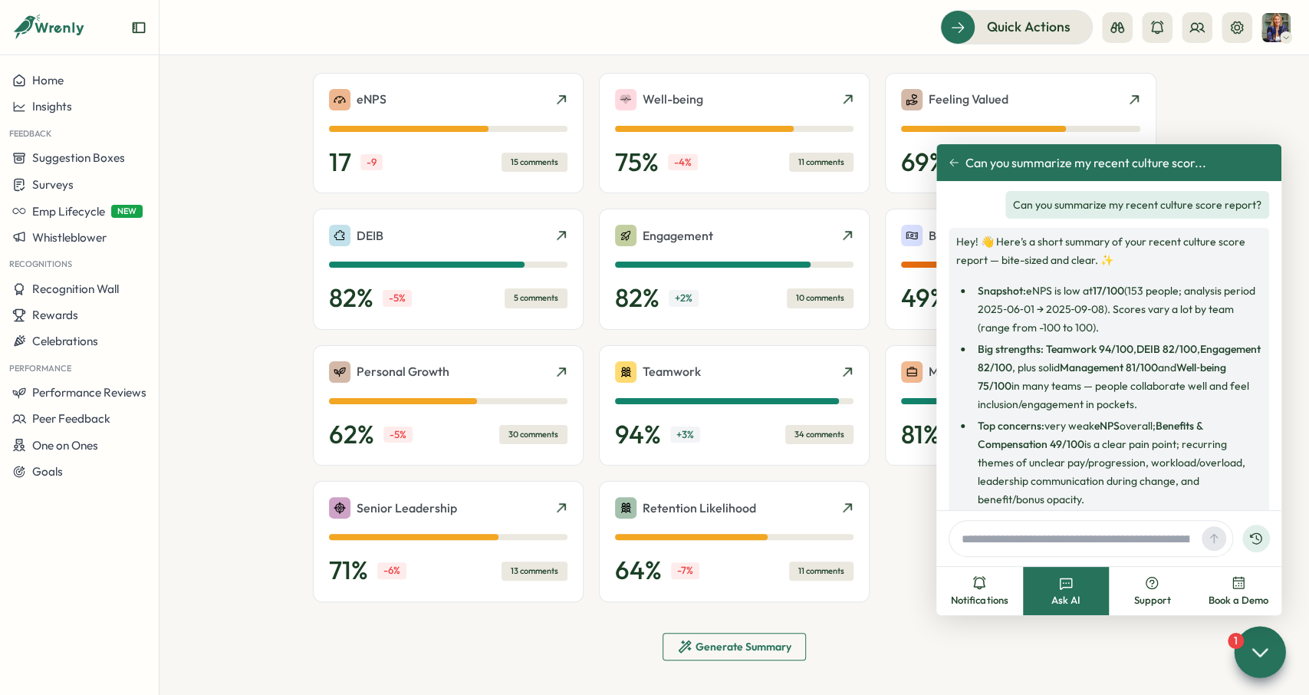
scroll to position [0, 0]
drag, startPoint x: 1116, startPoint y: 326, endPoint x: 1070, endPoint y: 310, distance: 48.7
click at [1070, 310] on li "Snapshot: eNPS is low at 17/100 (153 people; analysis period 2025‑06‑01 → 2025‑…" at bounding box center [1117, 311] width 288 height 55
drag, startPoint x: 1122, startPoint y: 330, endPoint x: 974, endPoint y: 297, distance: 151.8
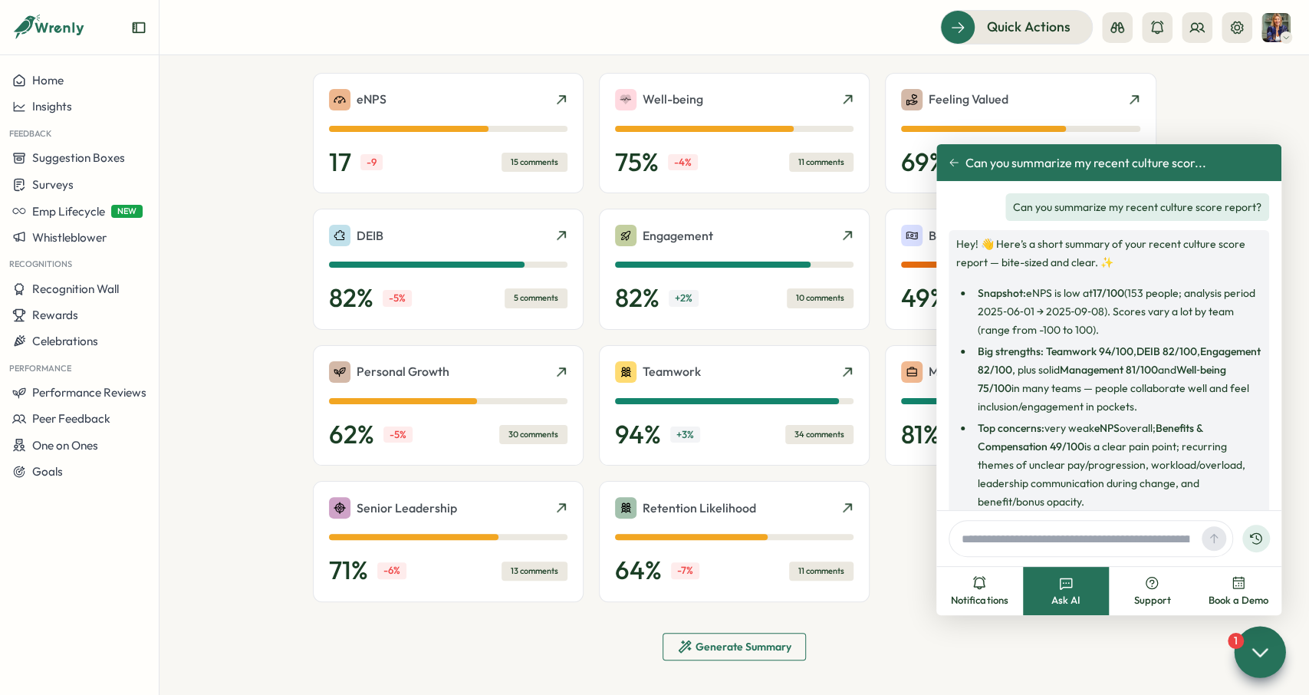
click at [973, 297] on li "Snapshot: eNPS is low at 17/100 (153 people; analysis period 2025‑06‑01 → 2025‑…" at bounding box center [1117, 311] width 288 height 55
click at [1143, 416] on ul "Snapshot: eNPS is low at 17/100 (153 people; analysis period 2025‑06‑01 → 2025‑…" at bounding box center [1108, 465] width 305 height 362
click at [1274, 656] on div at bounding box center [1259, 651] width 51 height 51
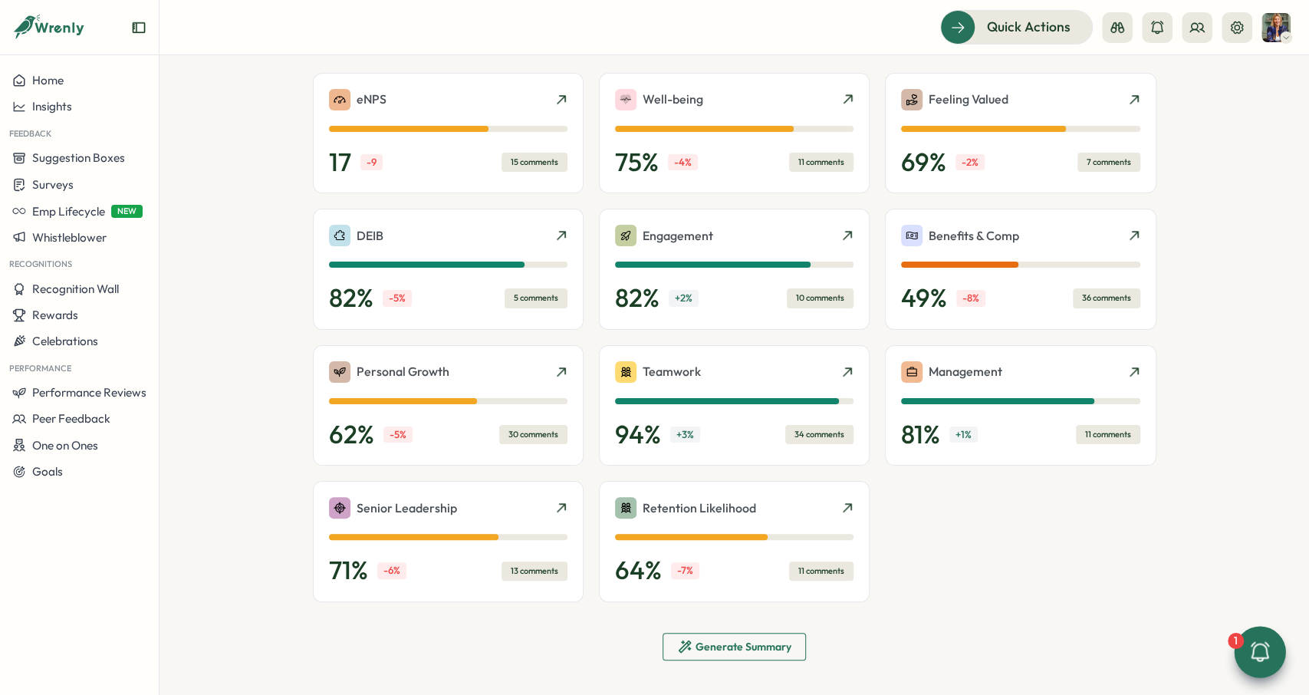
click at [1274, 656] on div at bounding box center [1259, 651] width 47 height 47
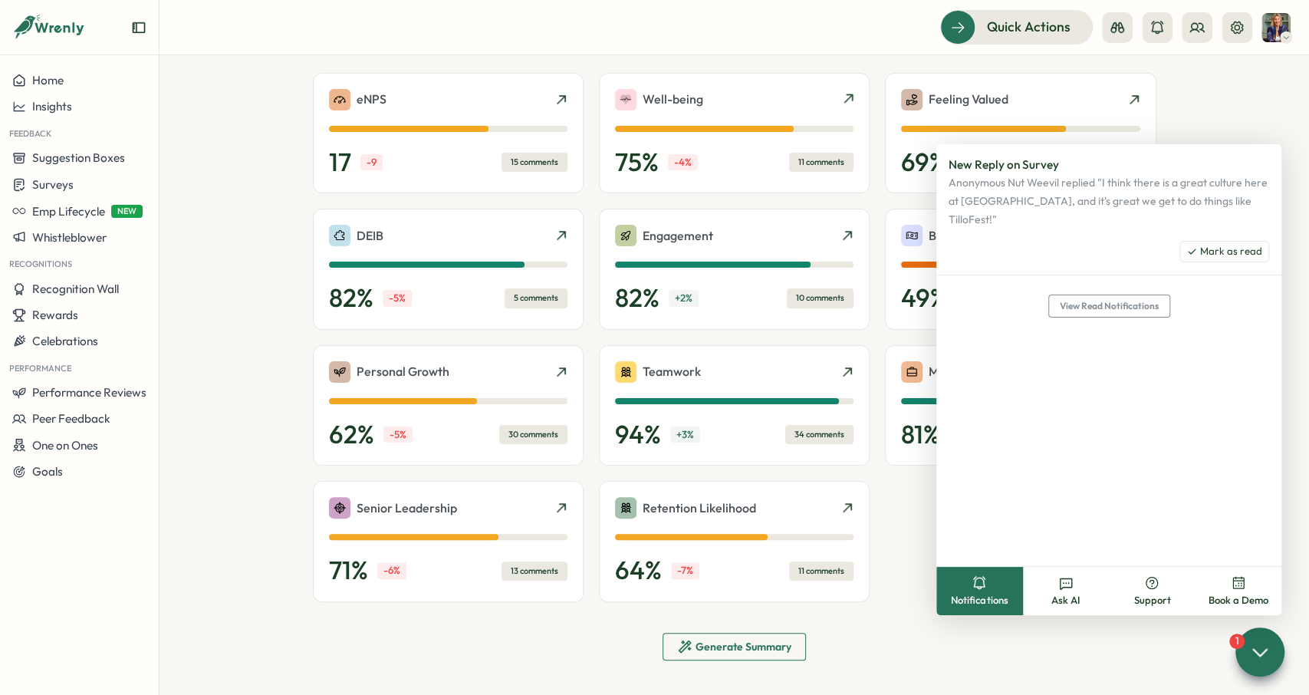
drag, startPoint x: 1249, startPoint y: 654, endPoint x: 1247, endPoint y: 366, distance: 288.3
click at [1249, 653] on icon at bounding box center [1259, 651] width 21 height 21
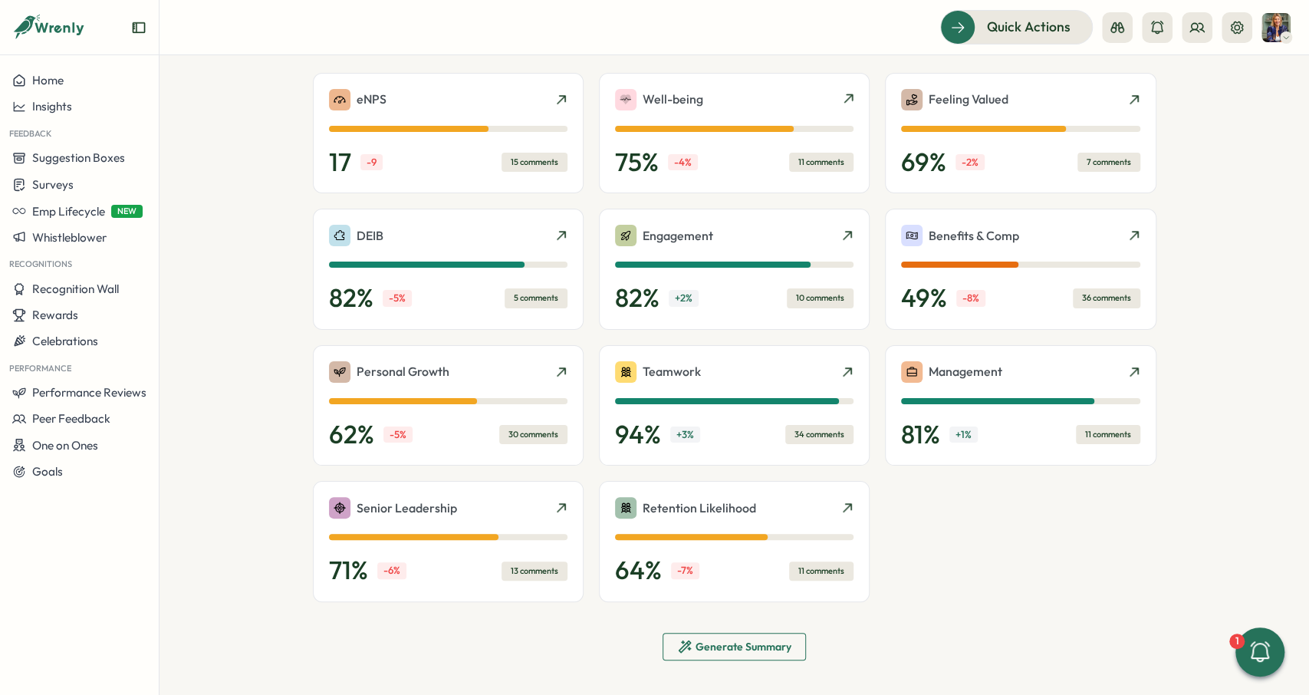
click at [1243, 44] on div "Quick Actions" at bounding box center [1115, 27] width 350 height 34
click at [1240, 28] on icon at bounding box center [1236, 27] width 15 height 15
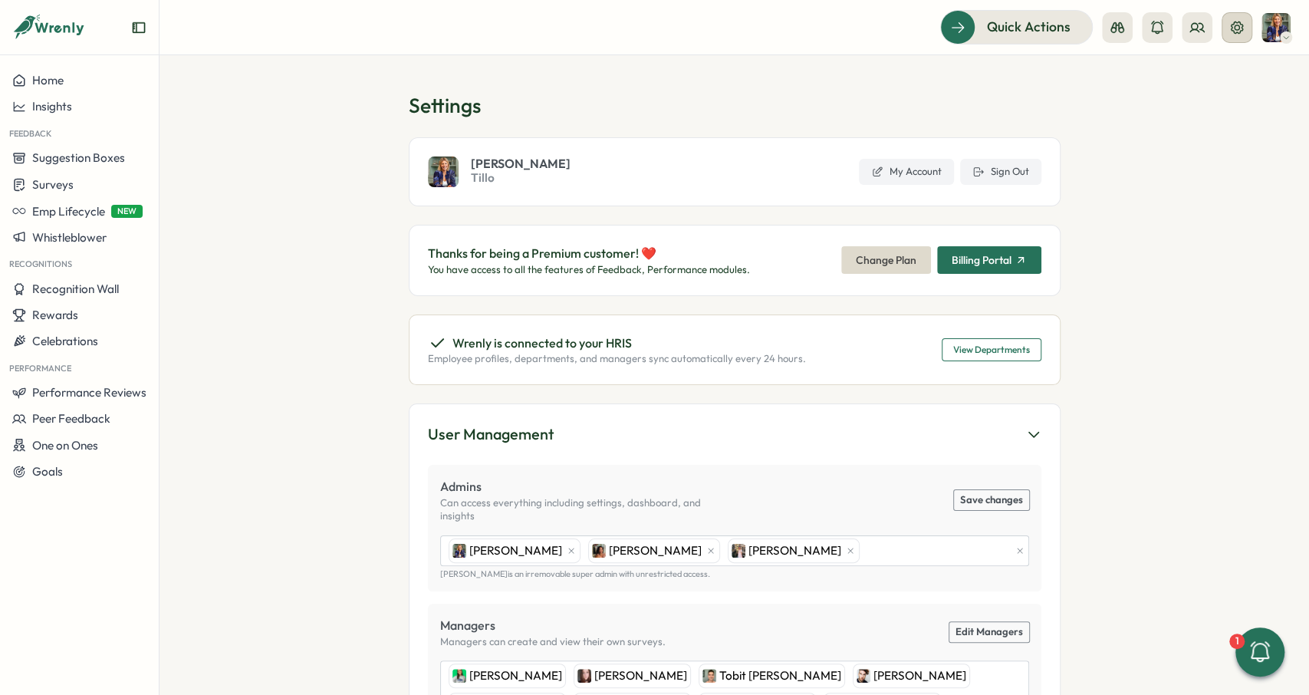
click at [1228, 36] on button at bounding box center [1236, 27] width 31 height 31
click at [63, 78] on span "Home" at bounding box center [47, 80] width 31 height 15
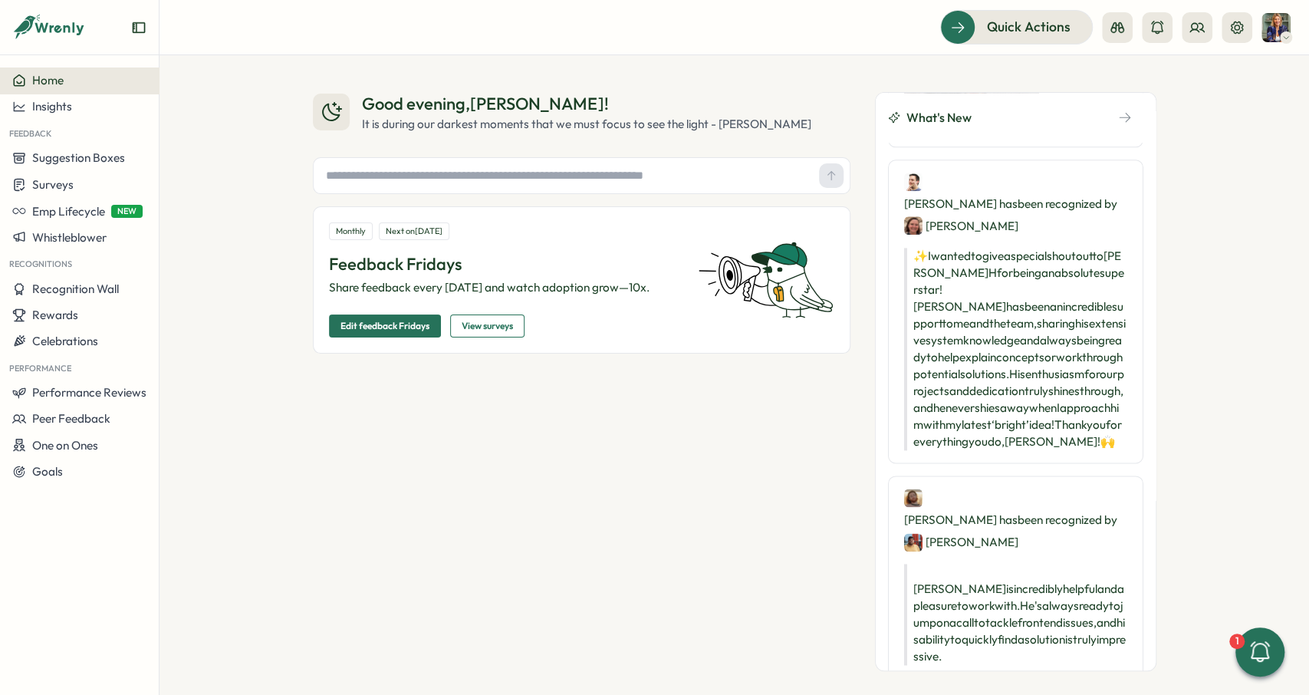
scroll to position [1150, 0]
click at [732, 399] on div "Good evening , [PERSON_NAME] ! It is during our darkest moments that we must fo…" at bounding box center [582, 381] width 538 height 579
